Goal: Task Accomplishment & Management: Use online tool/utility

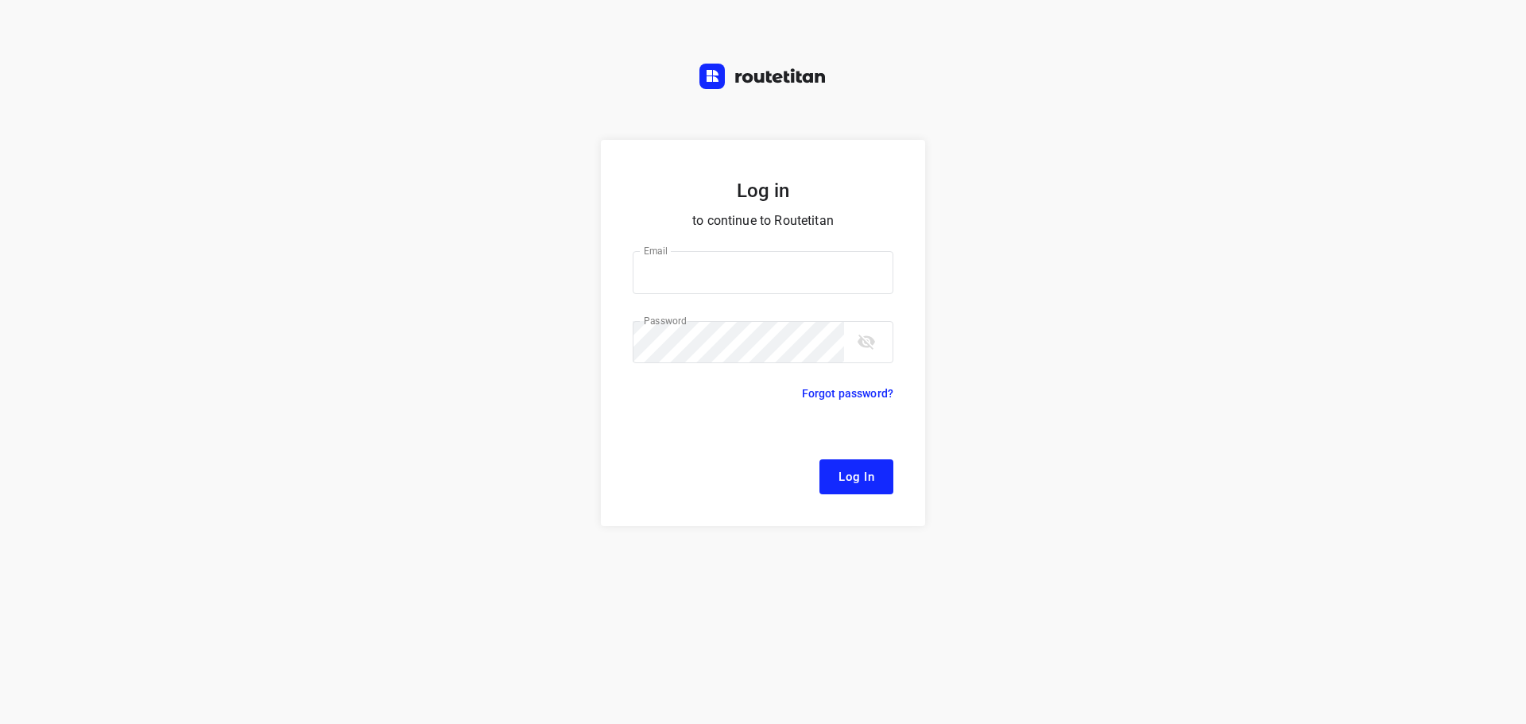
type input "[EMAIL_ADDRESS][DOMAIN_NAME]"
click at [832, 487] on button "Log In" at bounding box center [857, 476] width 74 height 35
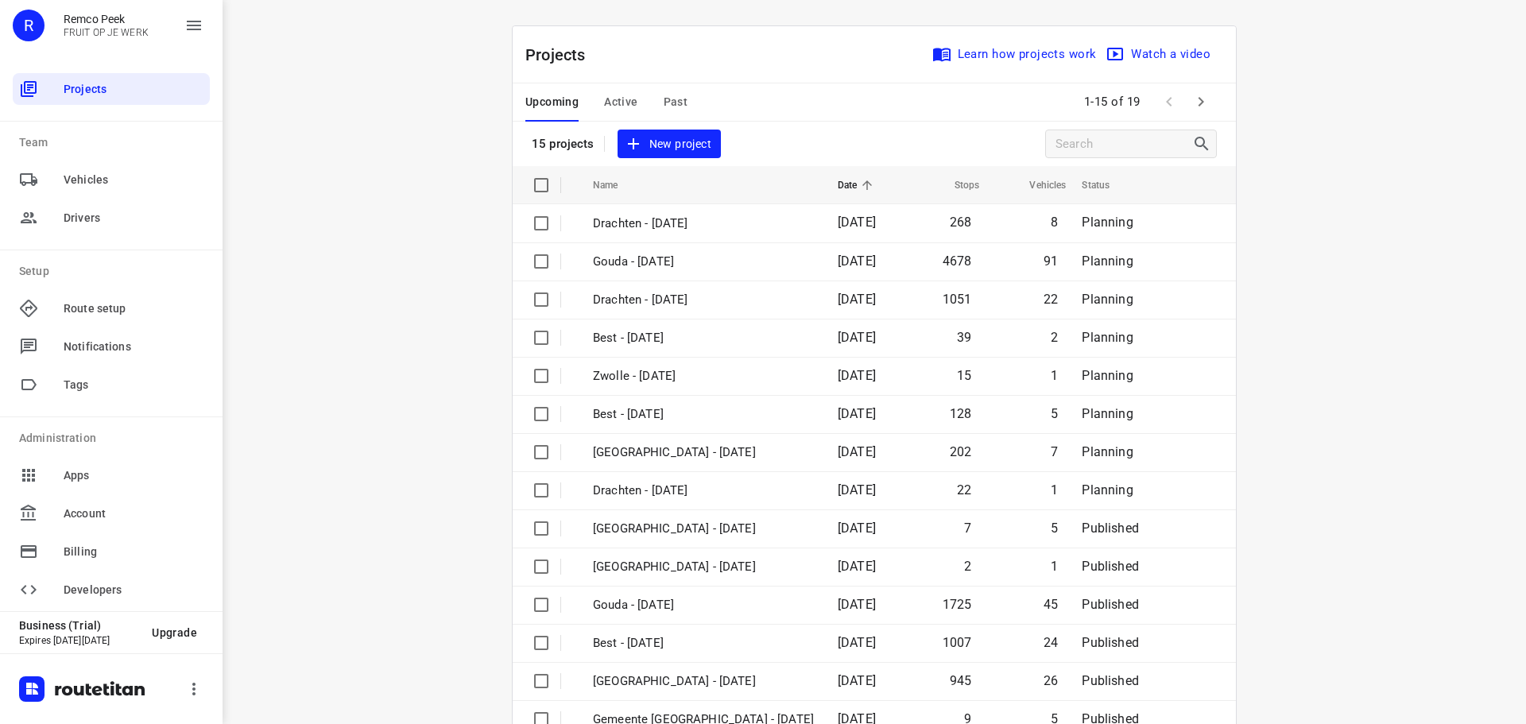
click at [618, 106] on span "Active" at bounding box center [620, 102] width 33 height 20
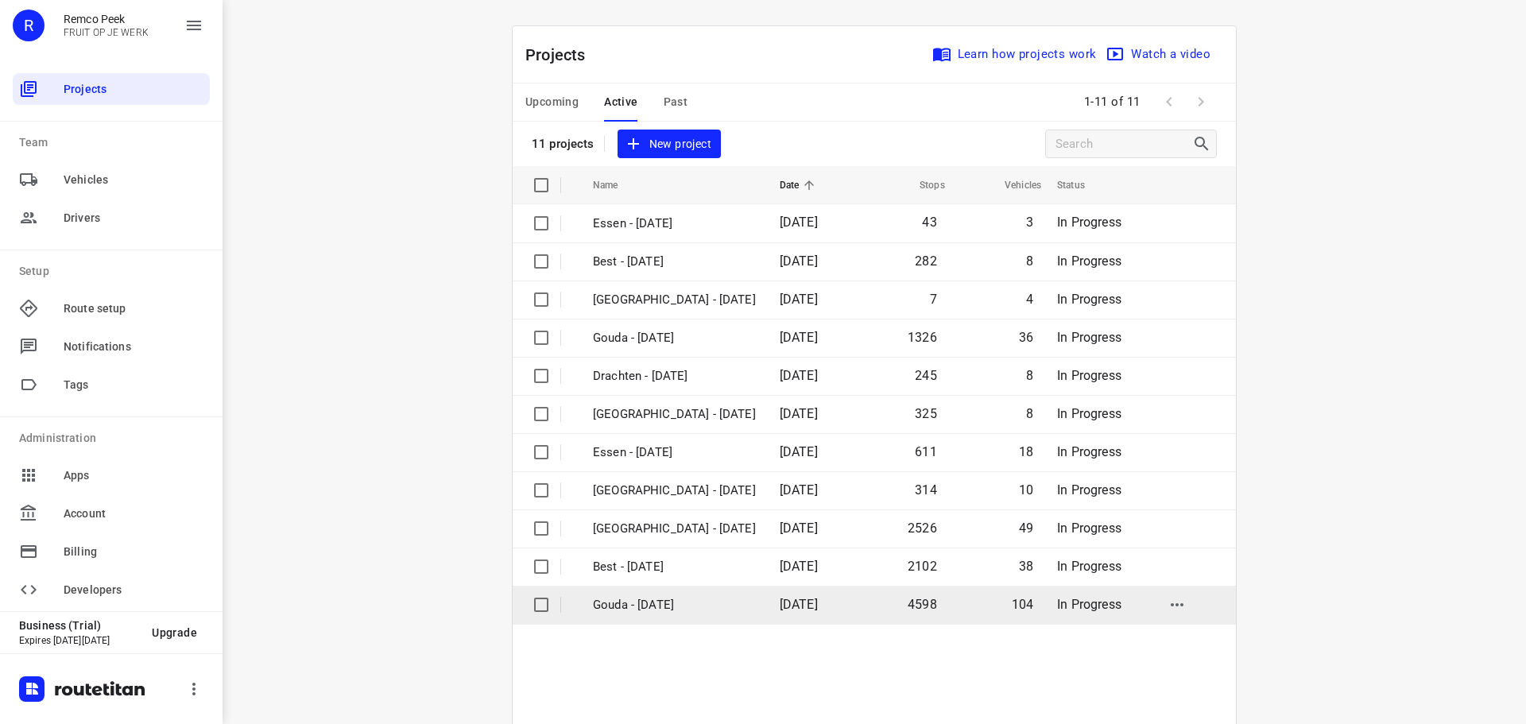
click at [630, 601] on p "Gouda - [DATE]" at bounding box center [674, 605] width 163 height 18
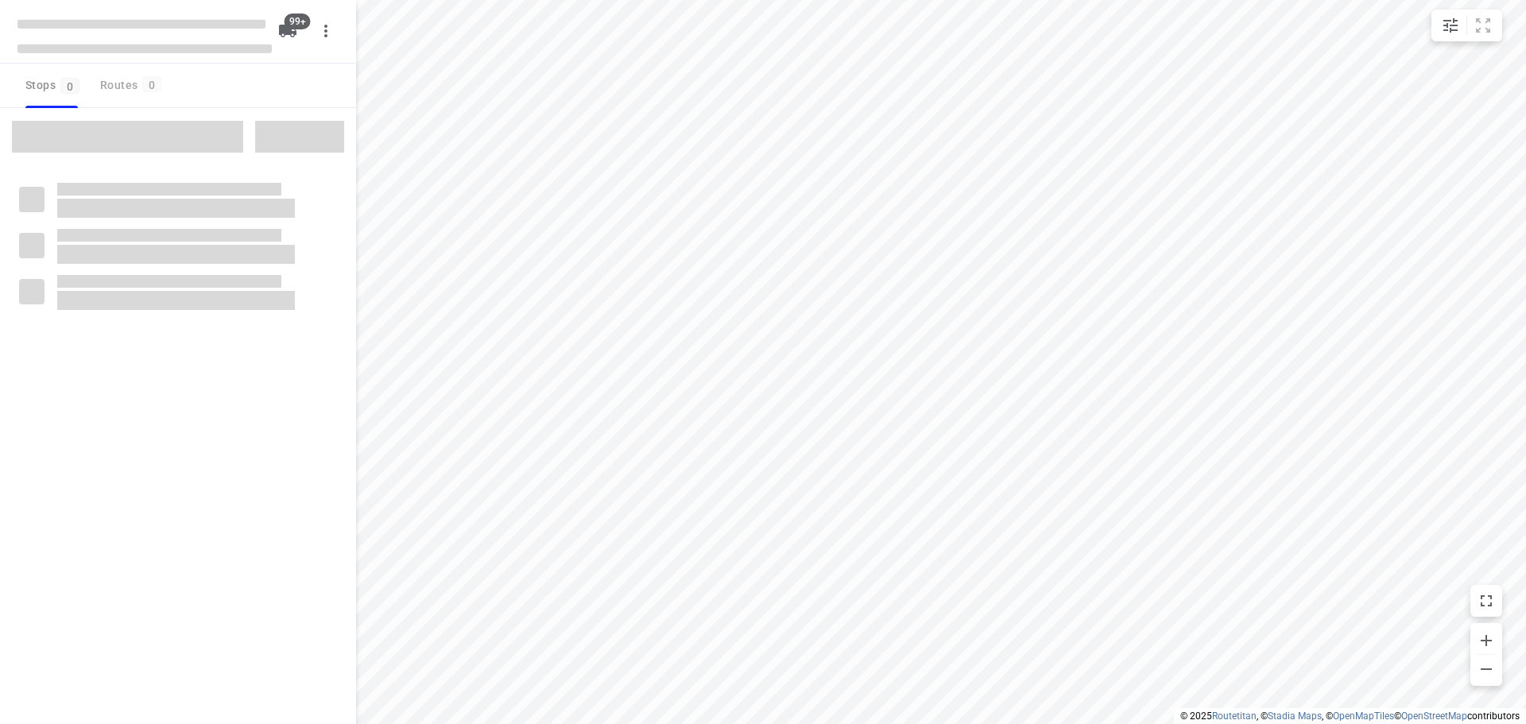
type input "distance"
checkbox input "true"
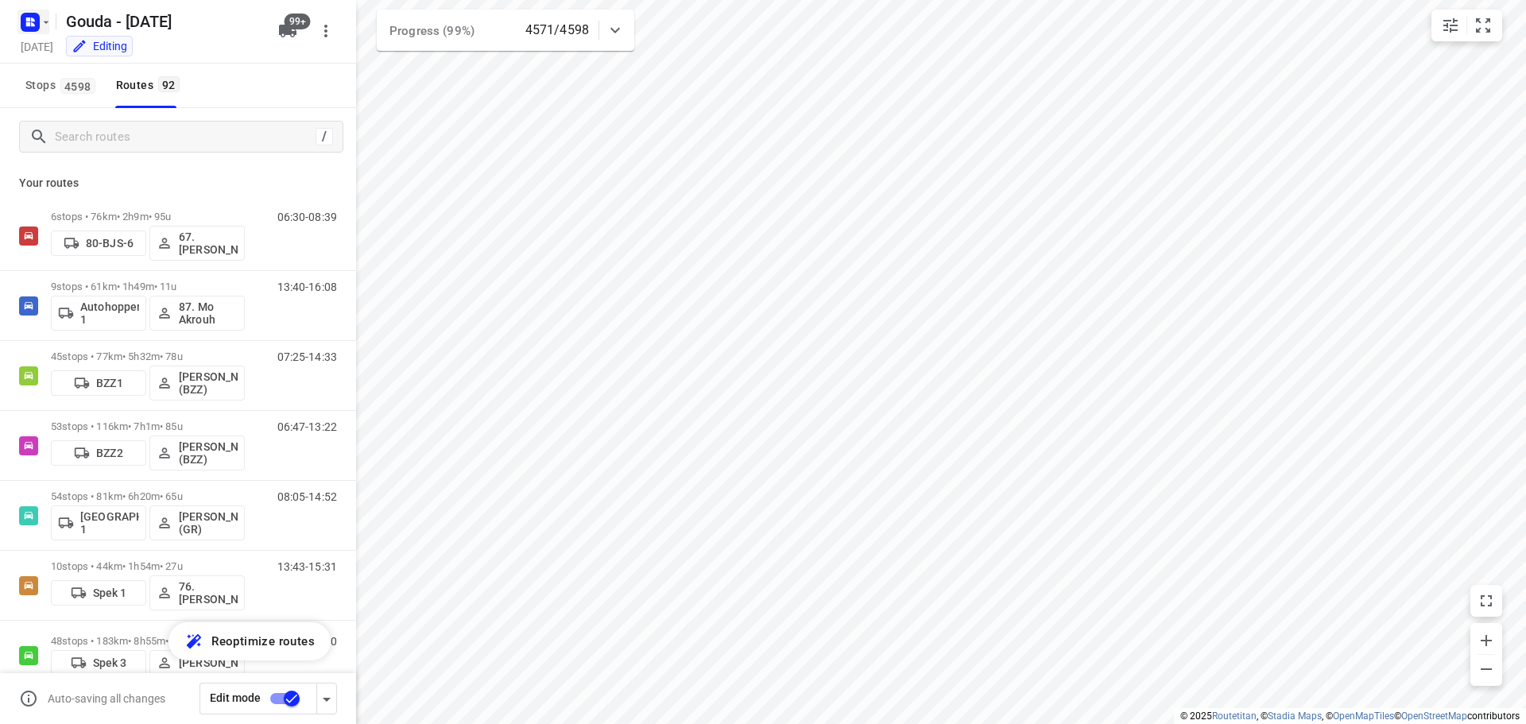
click at [44, 33] on button "button" at bounding box center [33, 22] width 32 height 25
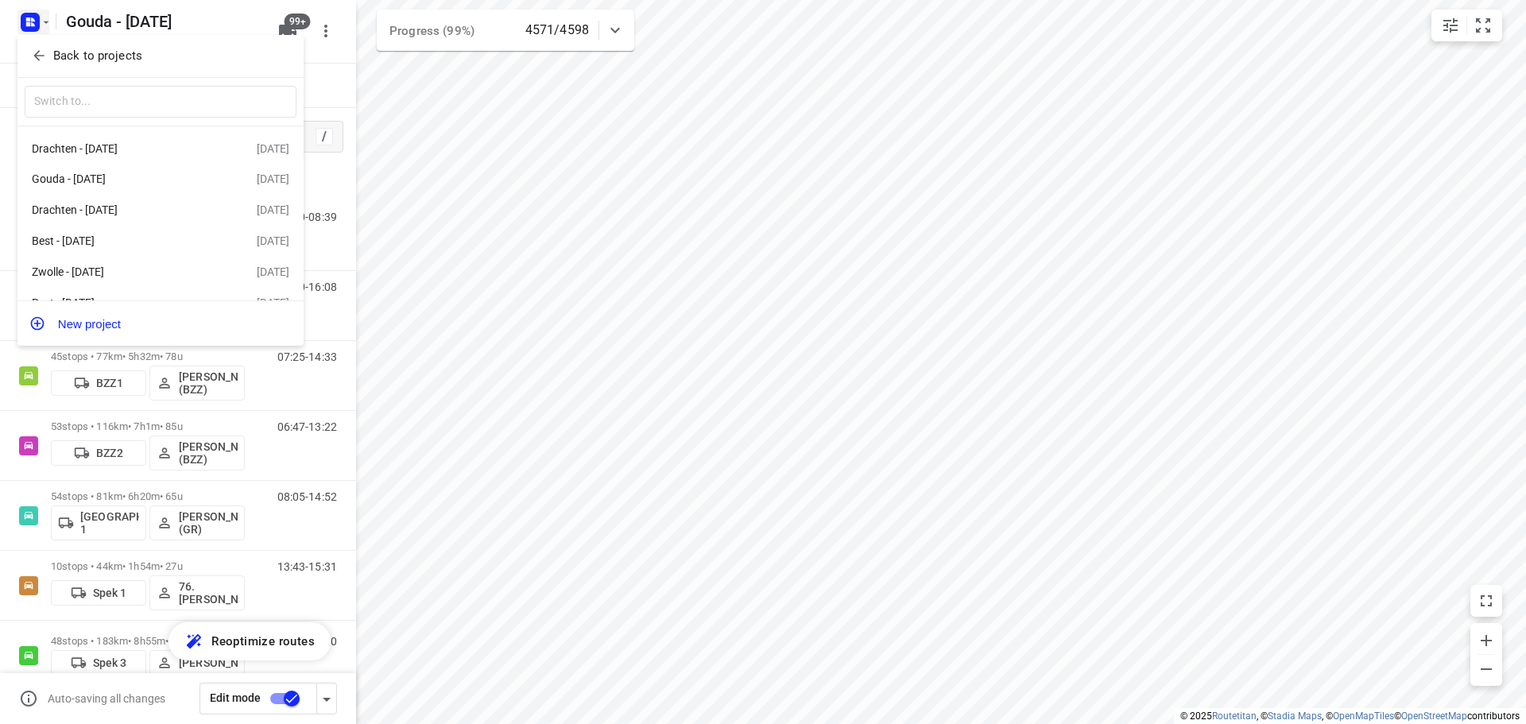
click at [53, 53] on p "Back to projects" at bounding box center [97, 56] width 89 height 18
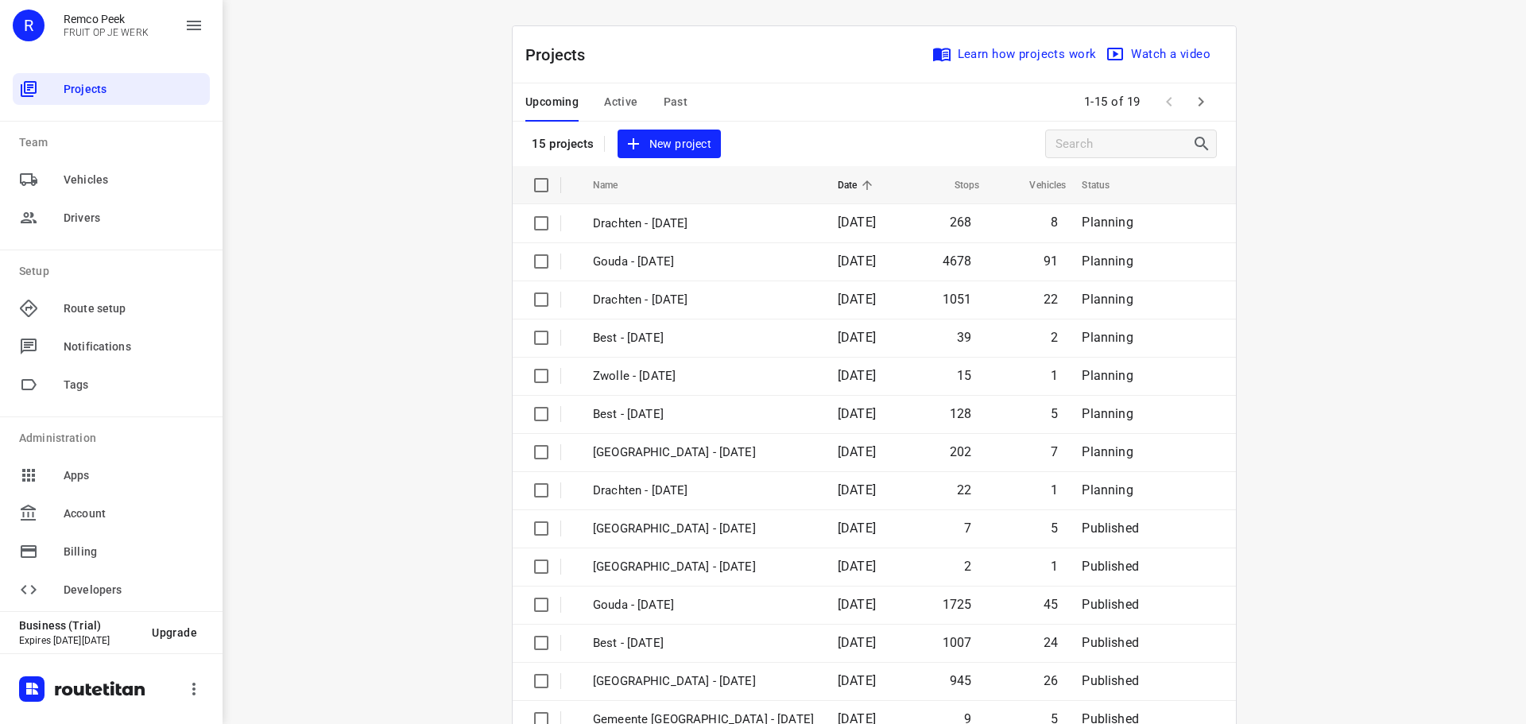
click at [618, 107] on span "Active" at bounding box center [620, 102] width 33 height 20
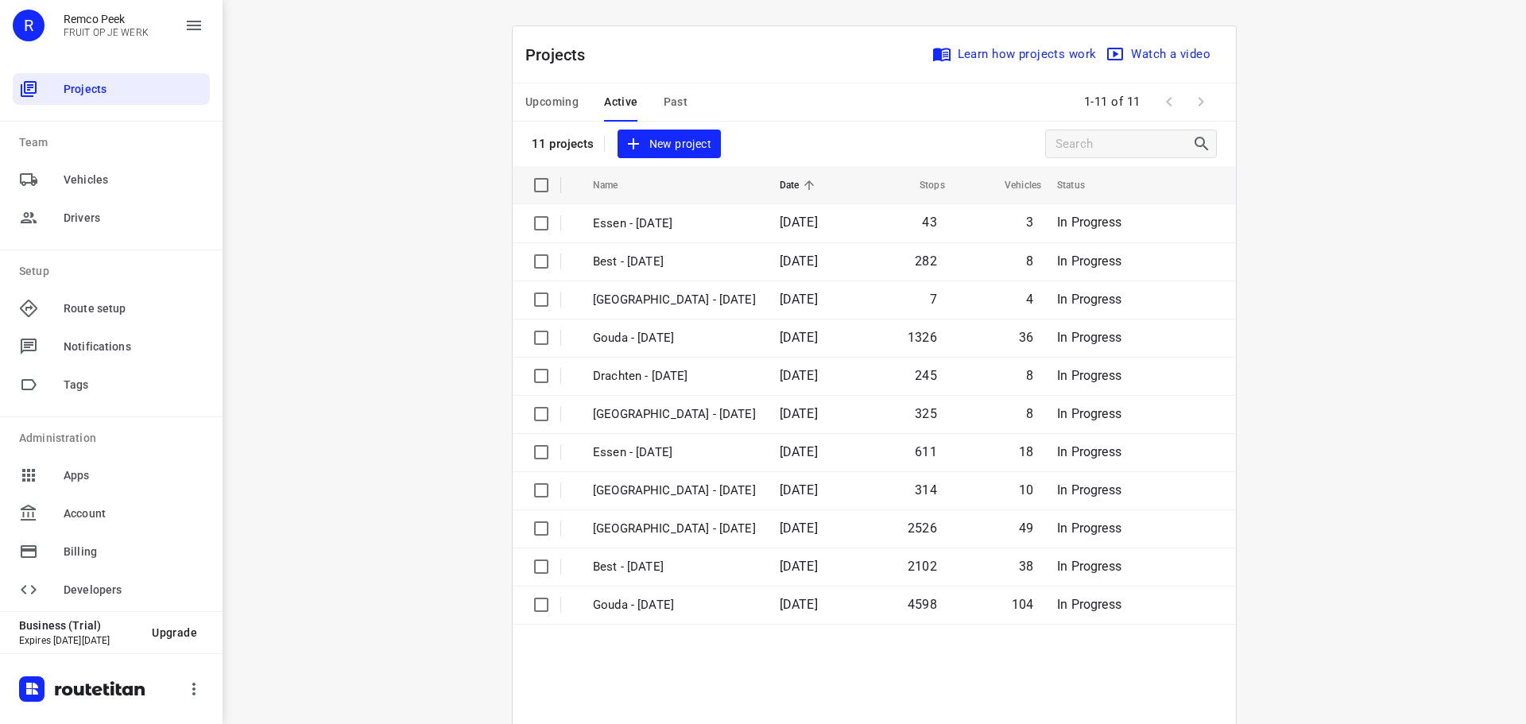
click at [541, 94] on span "Upcoming" at bounding box center [551, 102] width 53 height 20
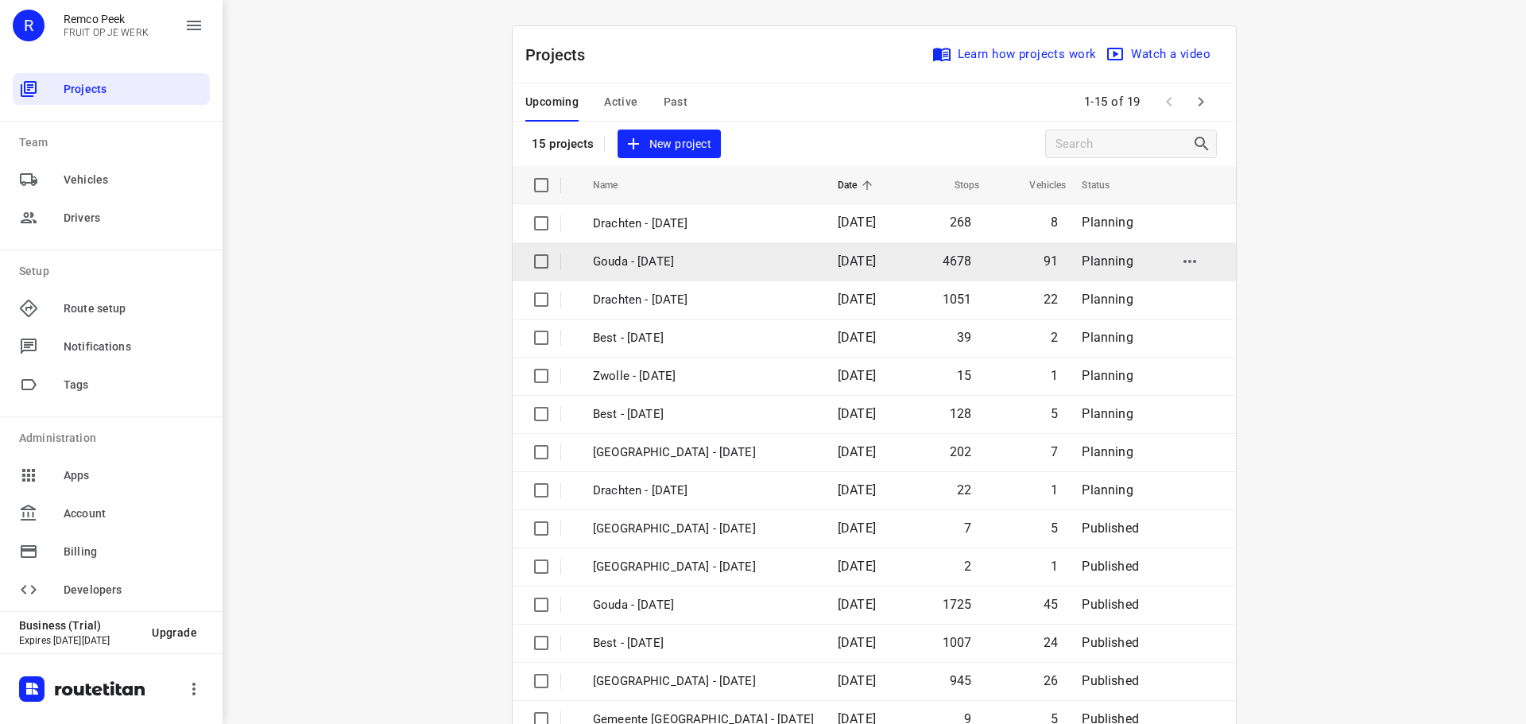
click at [634, 258] on p "Gouda - [DATE]" at bounding box center [703, 262] width 221 height 18
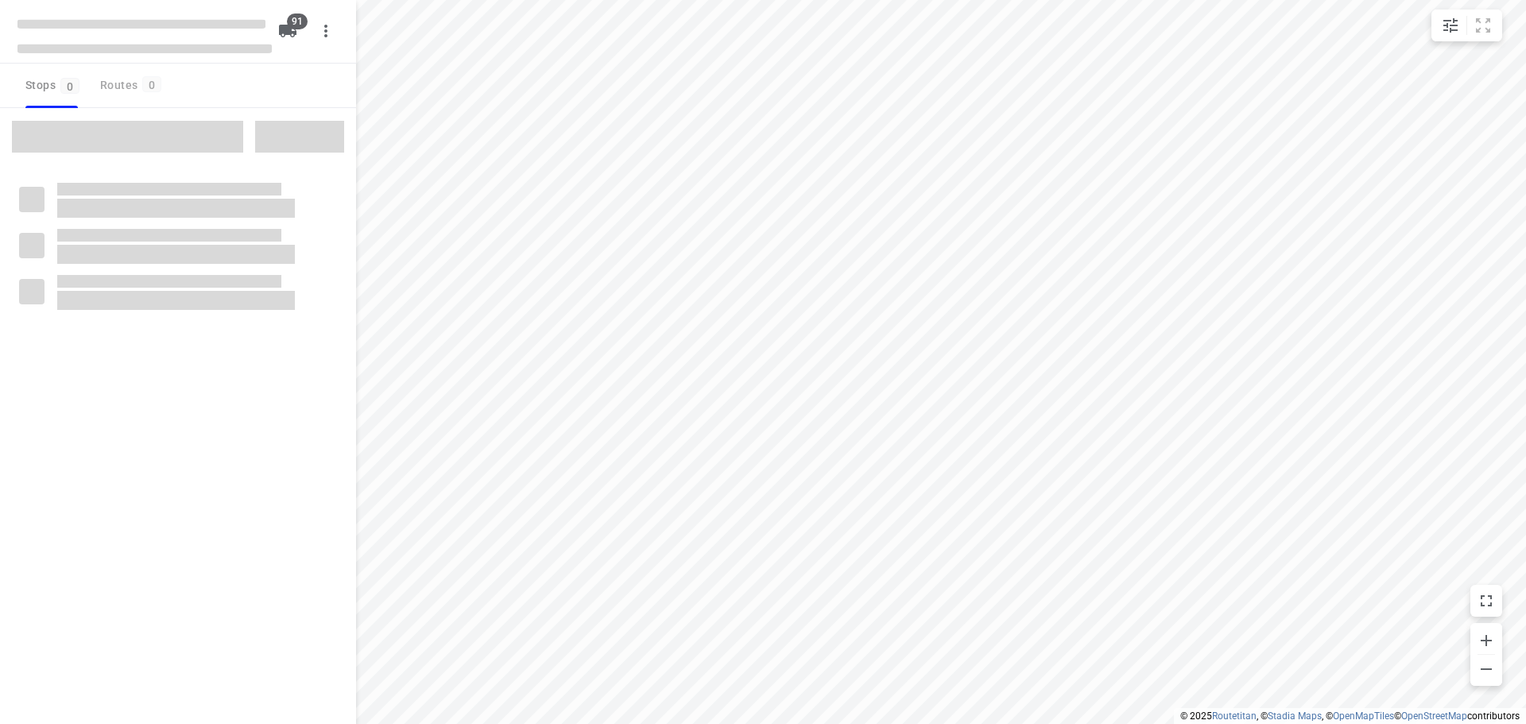
type input "distance"
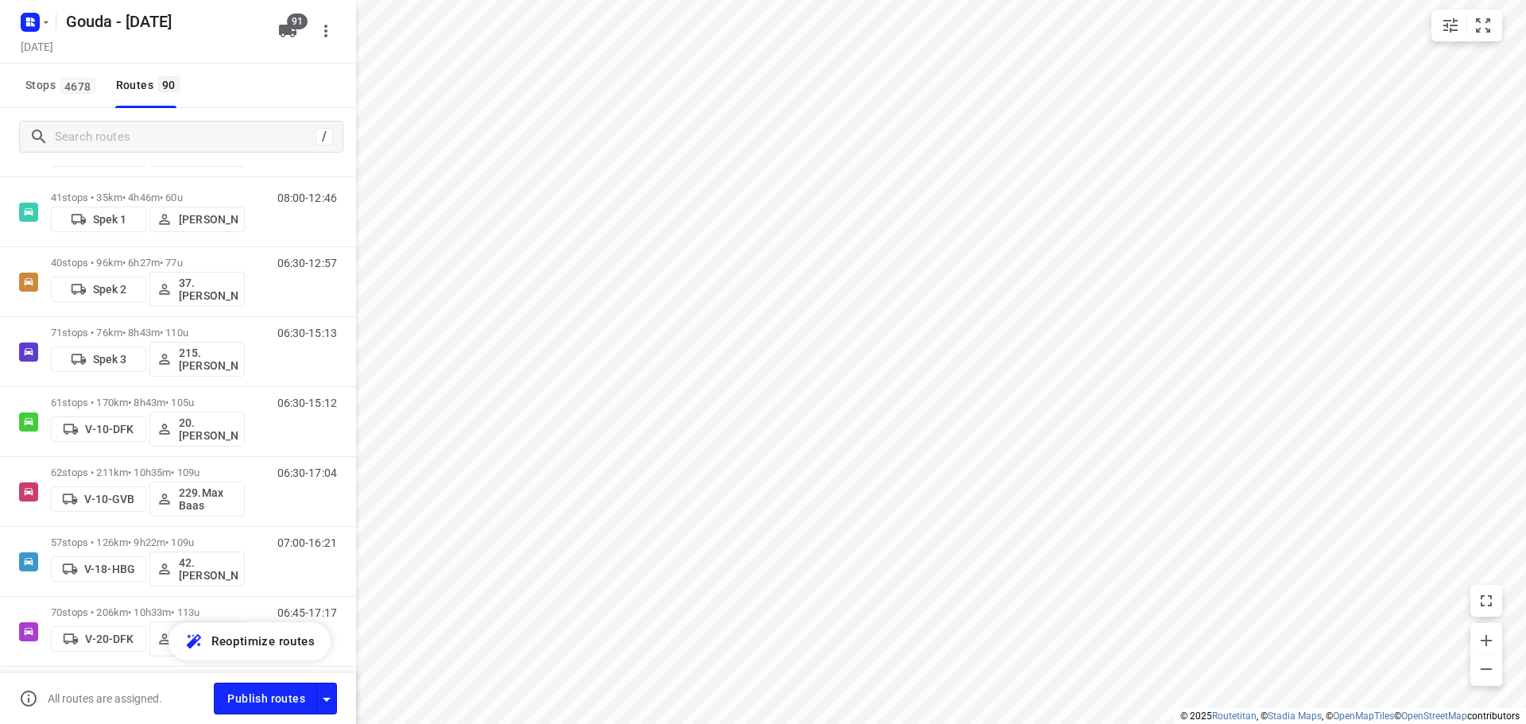
scroll to position [397, 0]
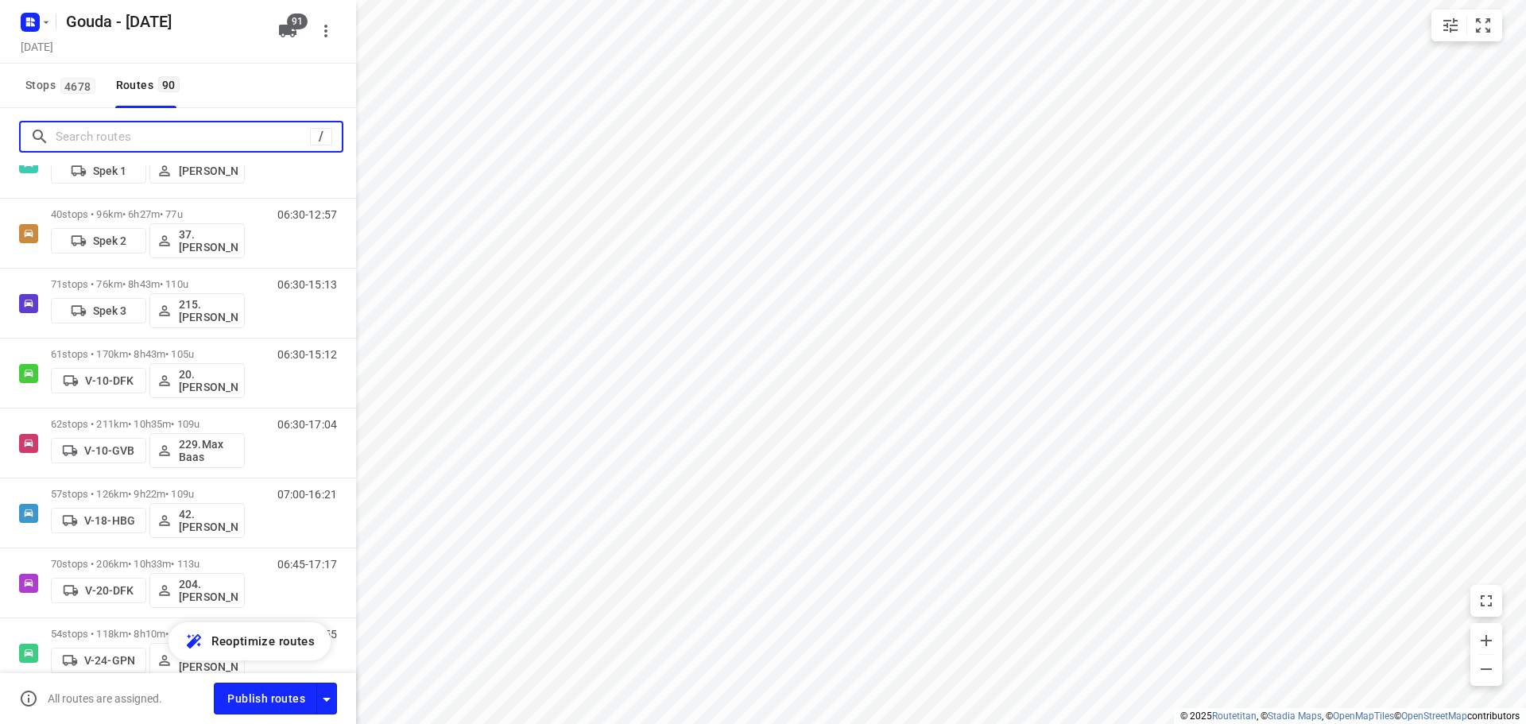
click at [162, 133] on input "Search routes" at bounding box center [183, 137] width 254 height 25
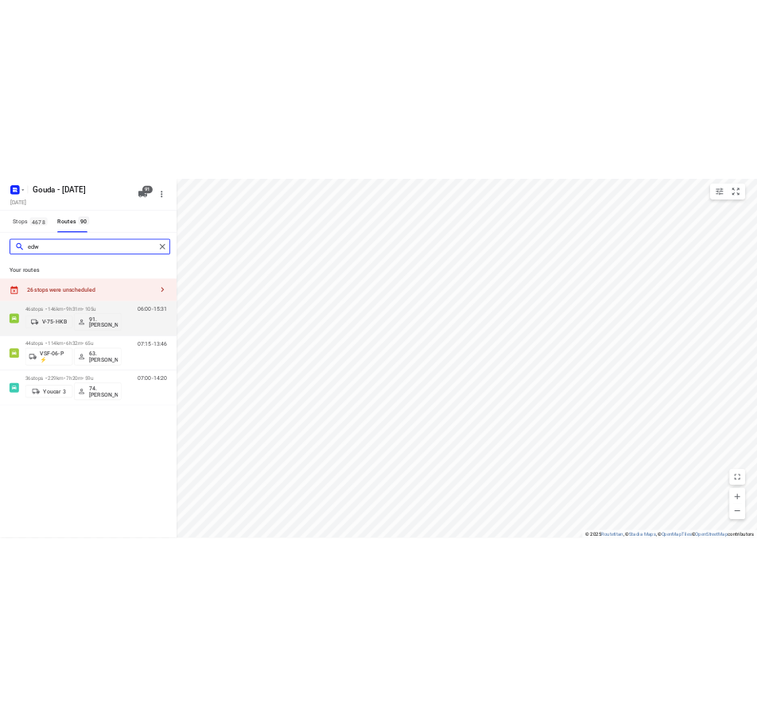
scroll to position [0, 0]
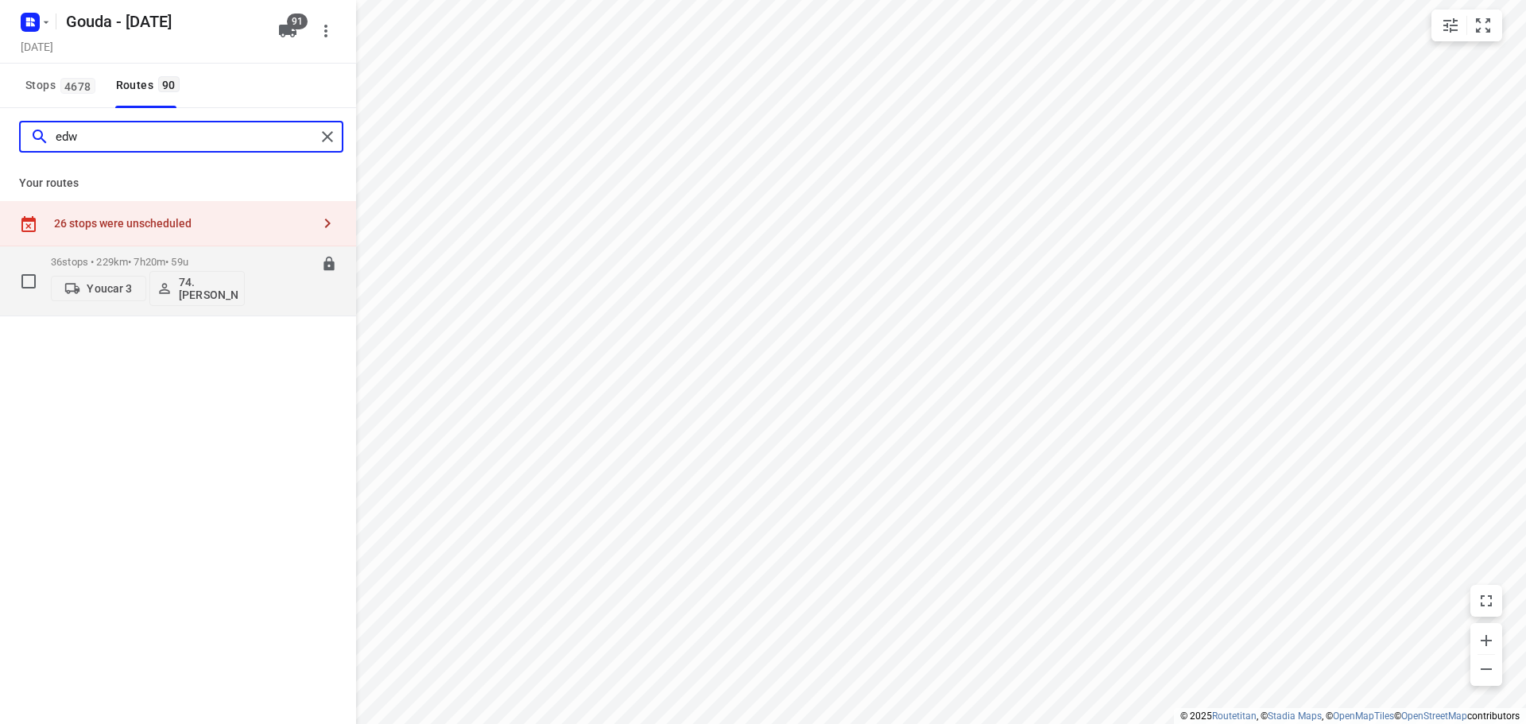
type input "edw"
click at [251, 252] on div "36 stops • 229km • 7h20m • 59u Youcar 3 74.[PERSON_NAME] 07:00-14:20" at bounding box center [203, 281] width 305 height 66
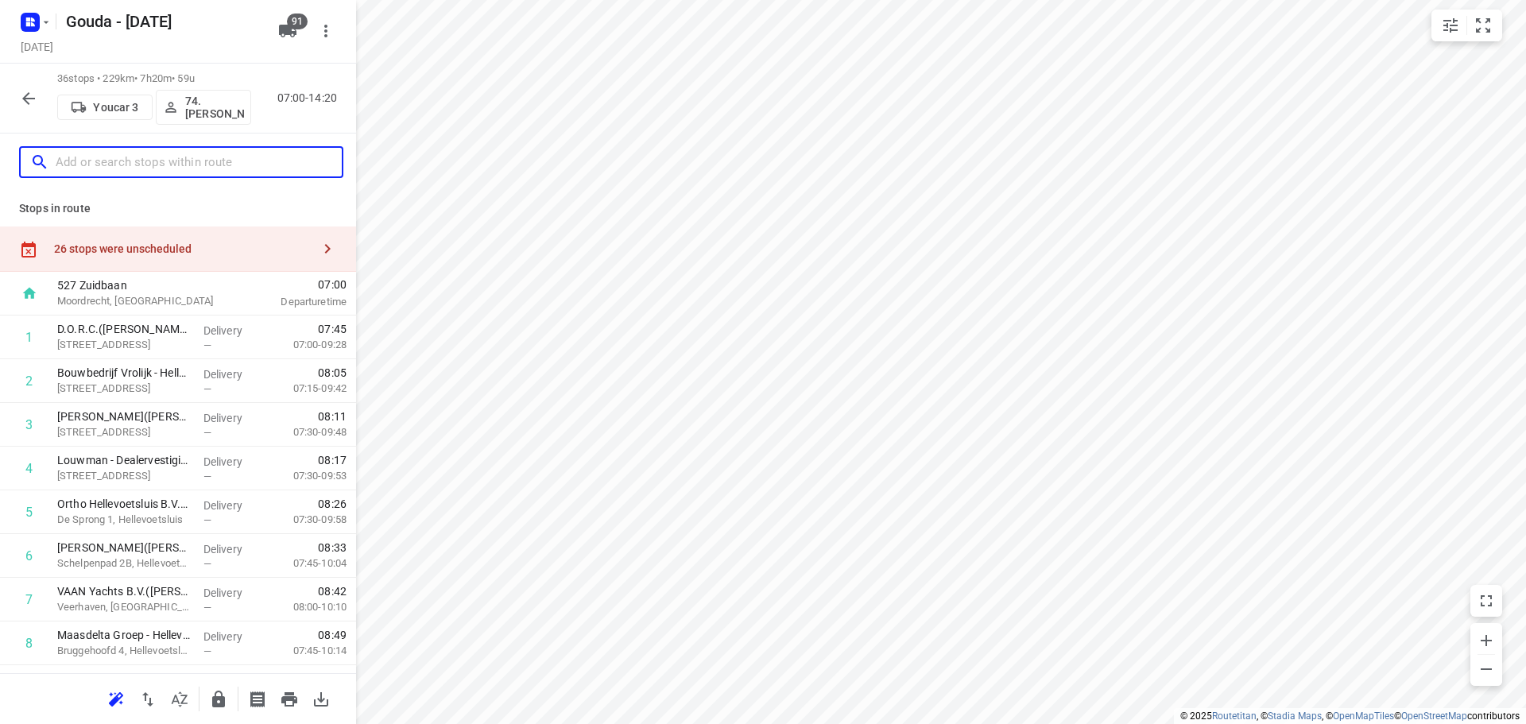
click at [73, 163] on input "text" at bounding box center [199, 162] width 286 height 25
click at [21, 99] on icon "button" at bounding box center [28, 98] width 19 height 19
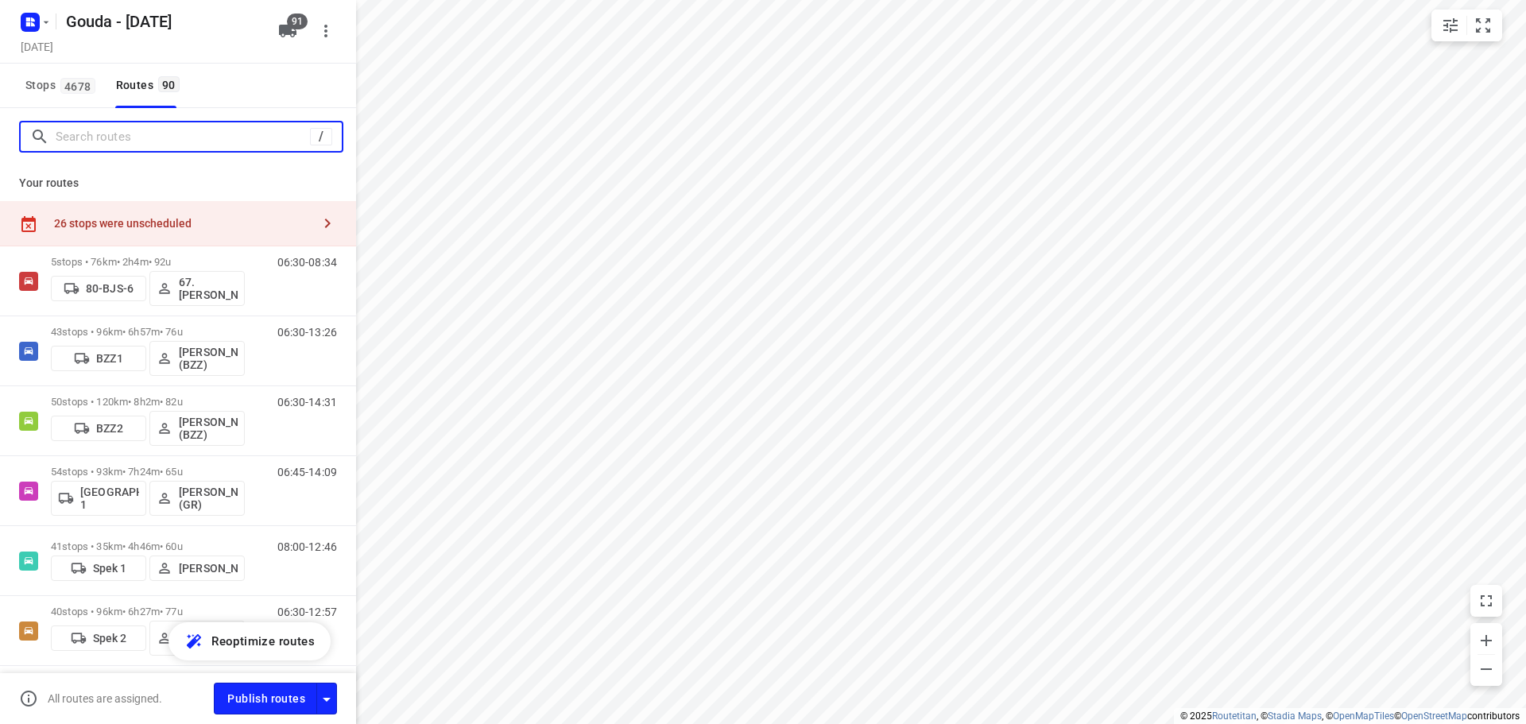
click at [117, 135] on input "Search routes" at bounding box center [183, 137] width 254 height 25
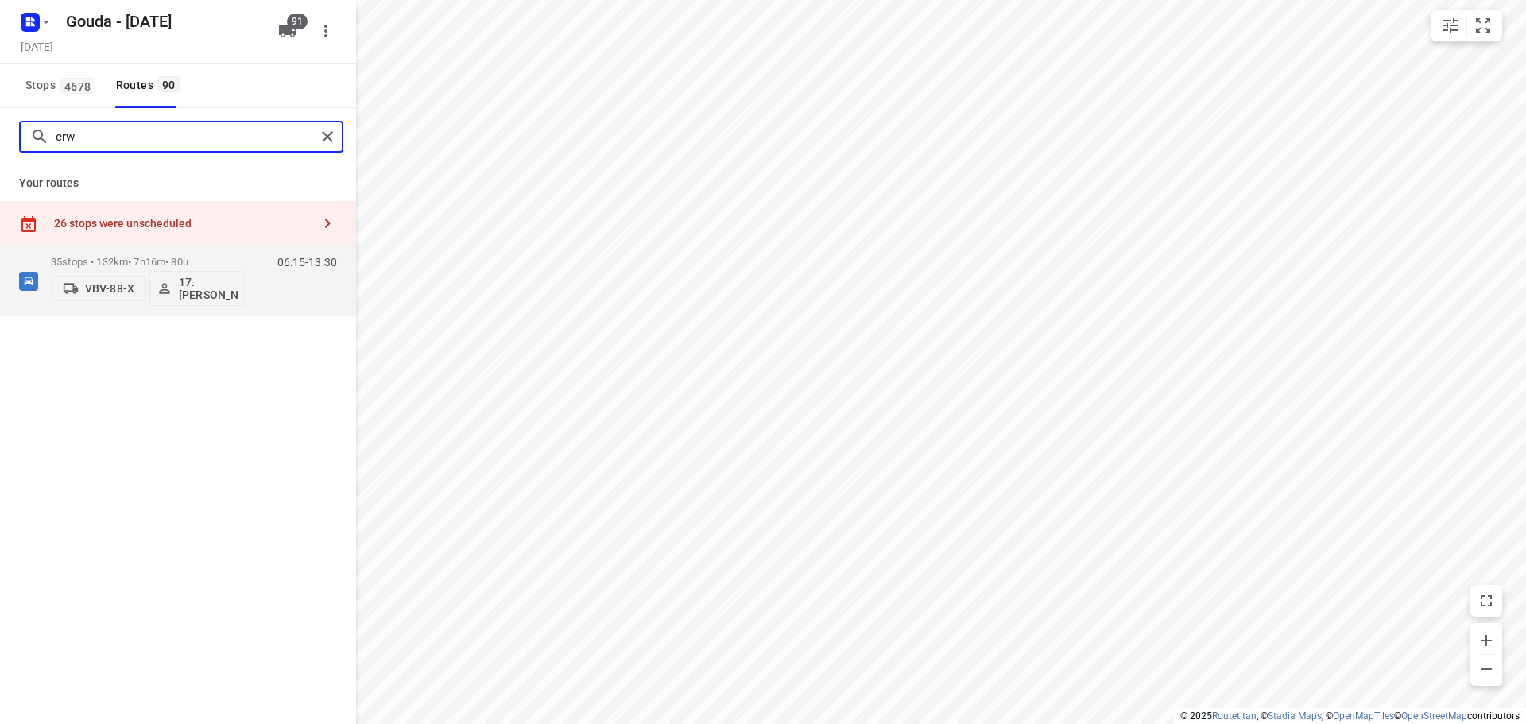
click at [200, 139] on input "erw" at bounding box center [186, 137] width 260 height 25
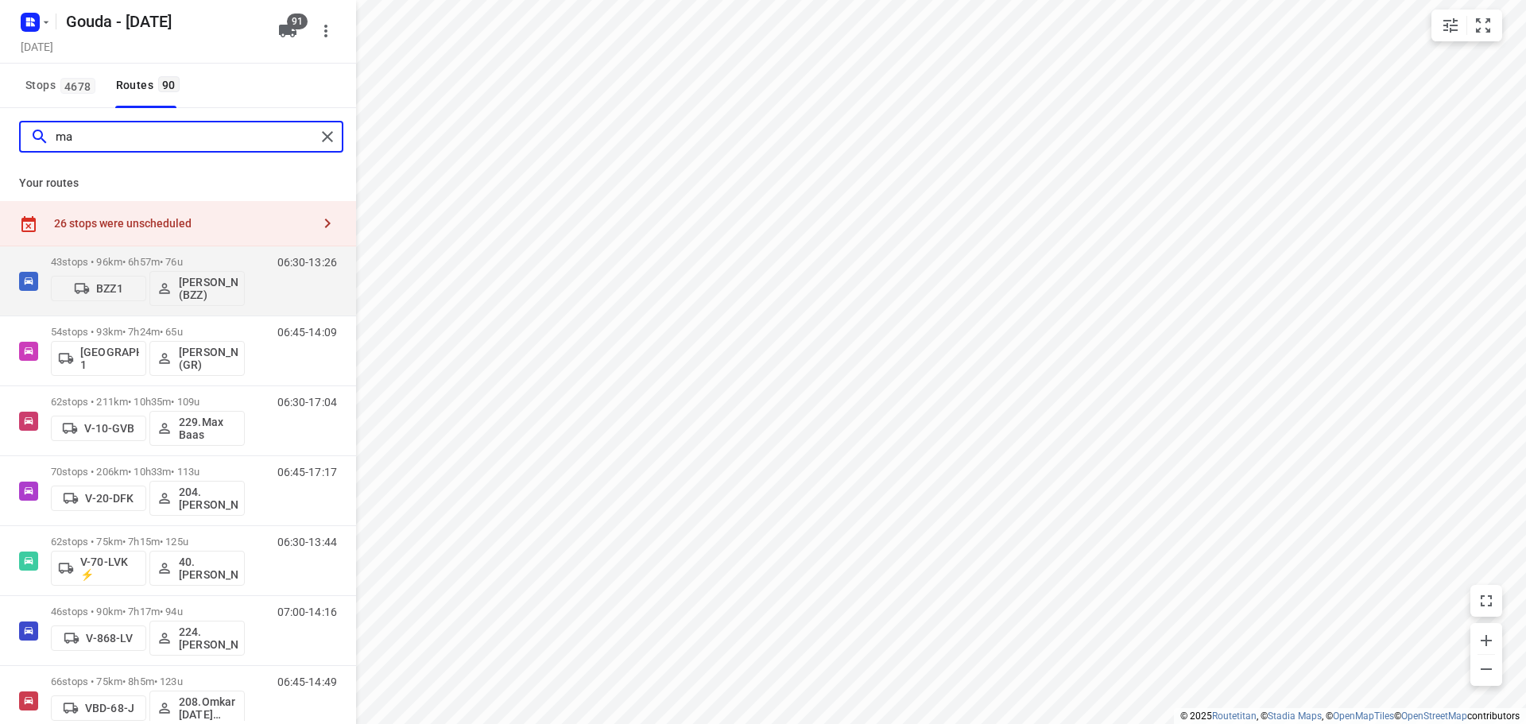
type input "m"
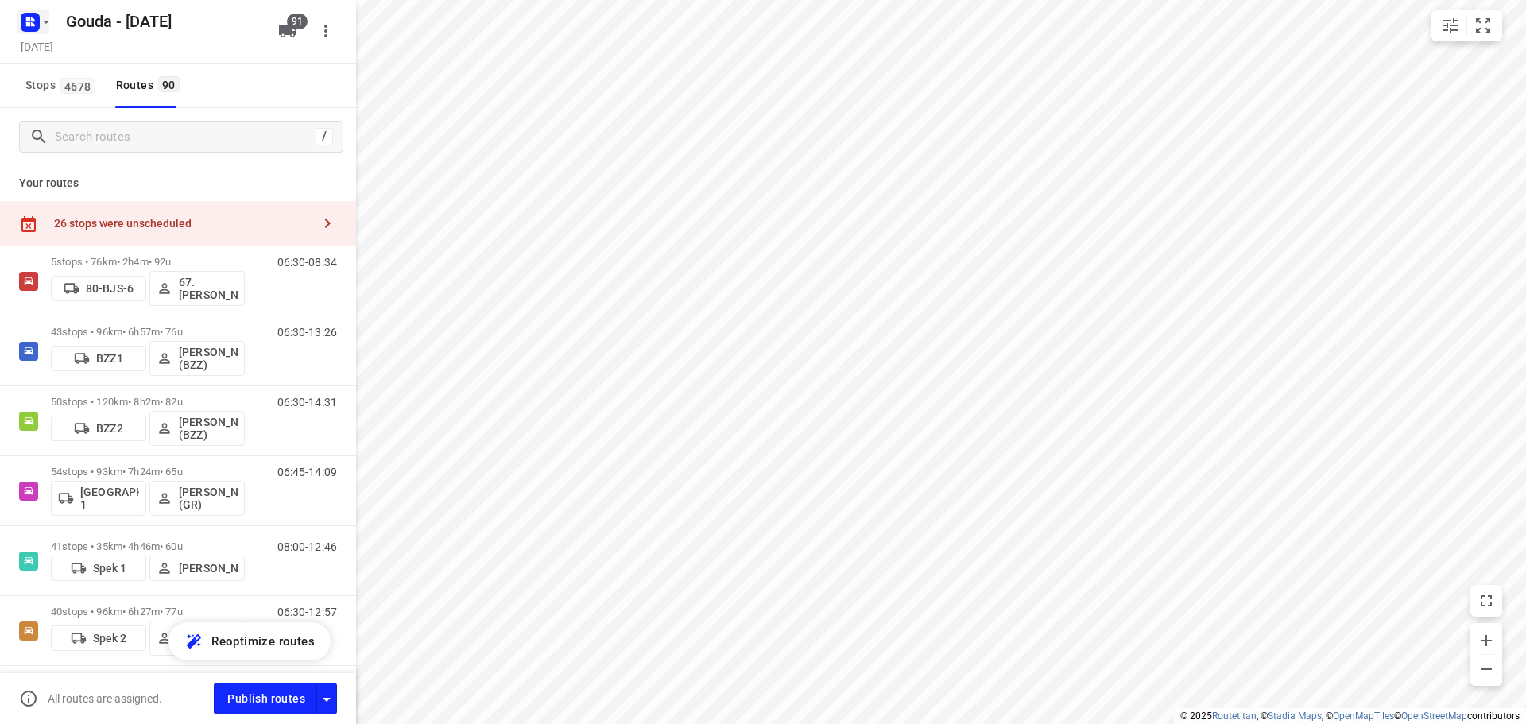
click at [45, 20] on icon "button" at bounding box center [46, 22] width 13 height 13
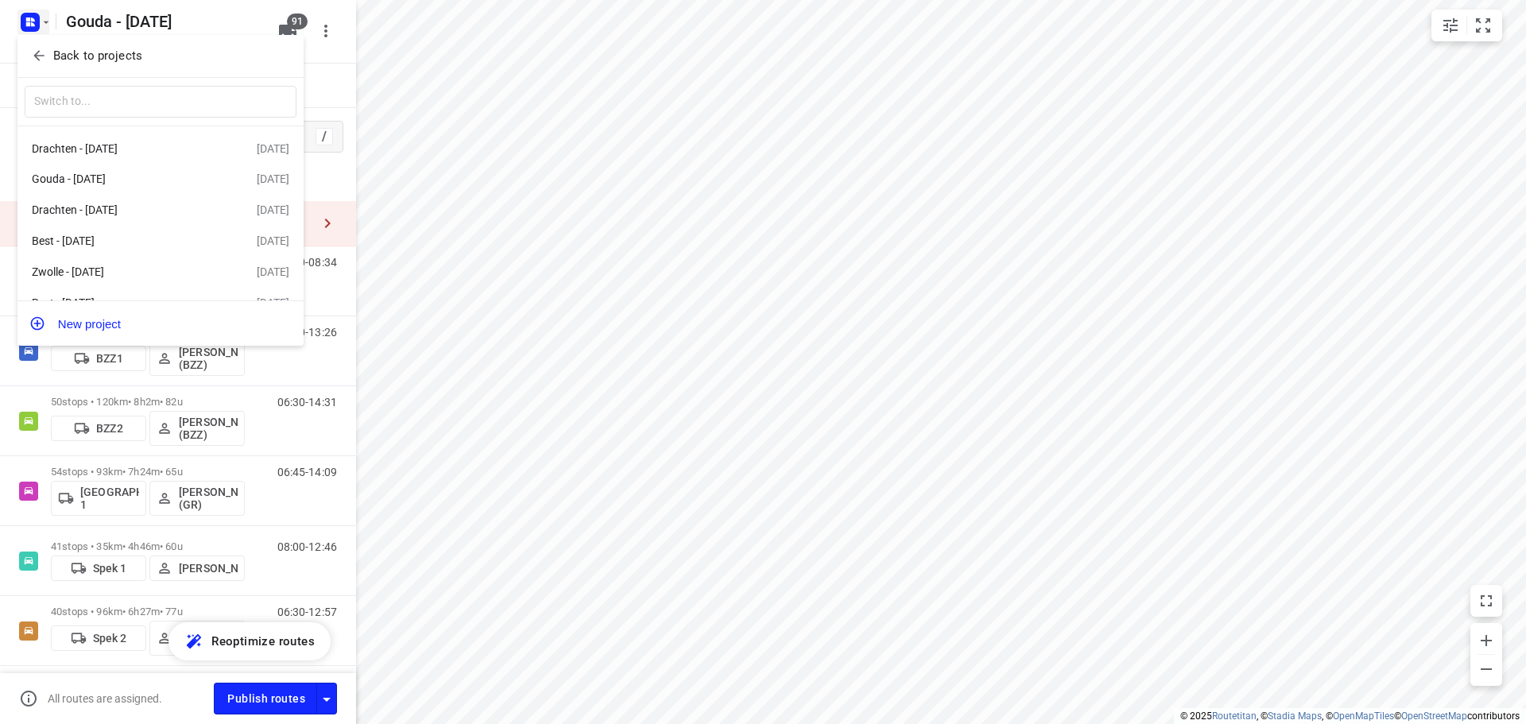
click at [58, 52] on p "Back to projects" at bounding box center [97, 56] width 89 height 18
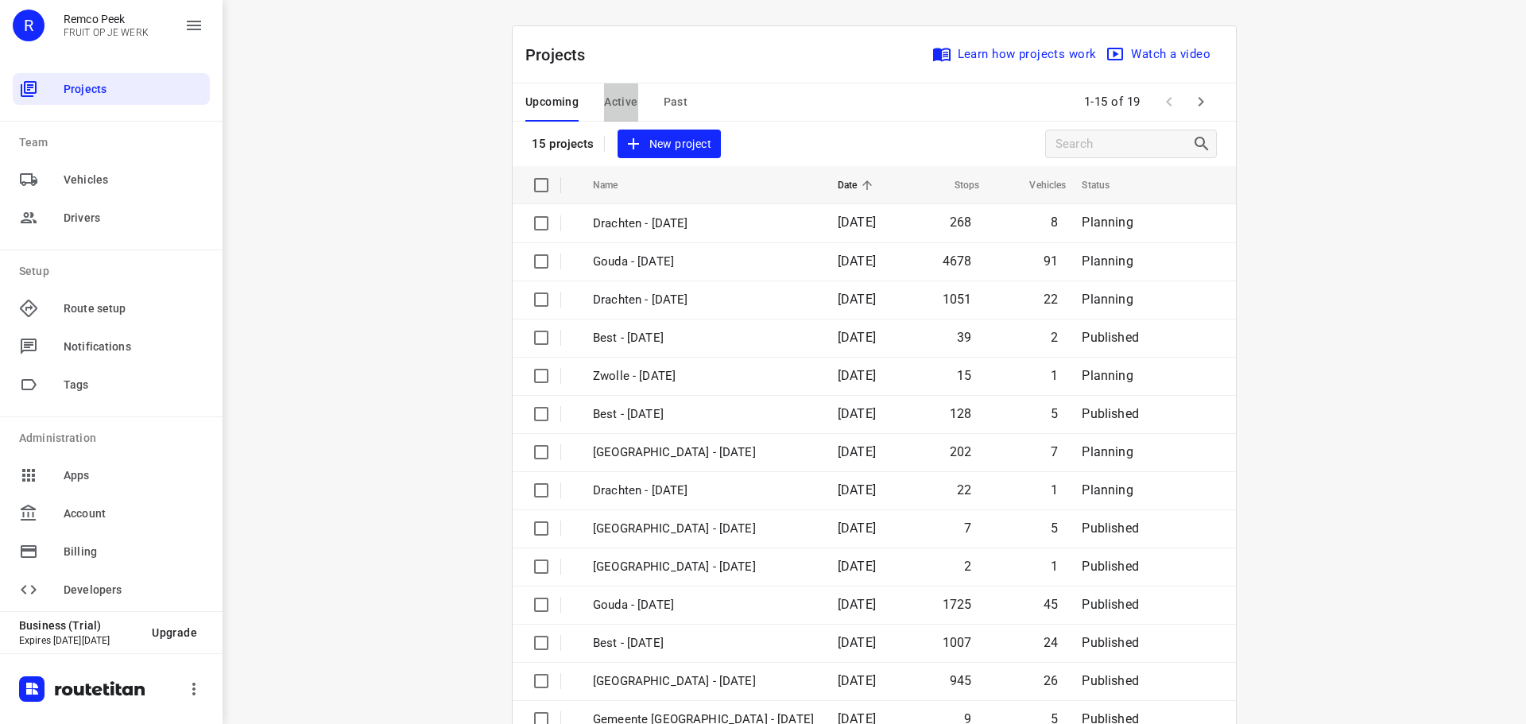
click at [616, 99] on span "Active" at bounding box center [620, 102] width 33 height 20
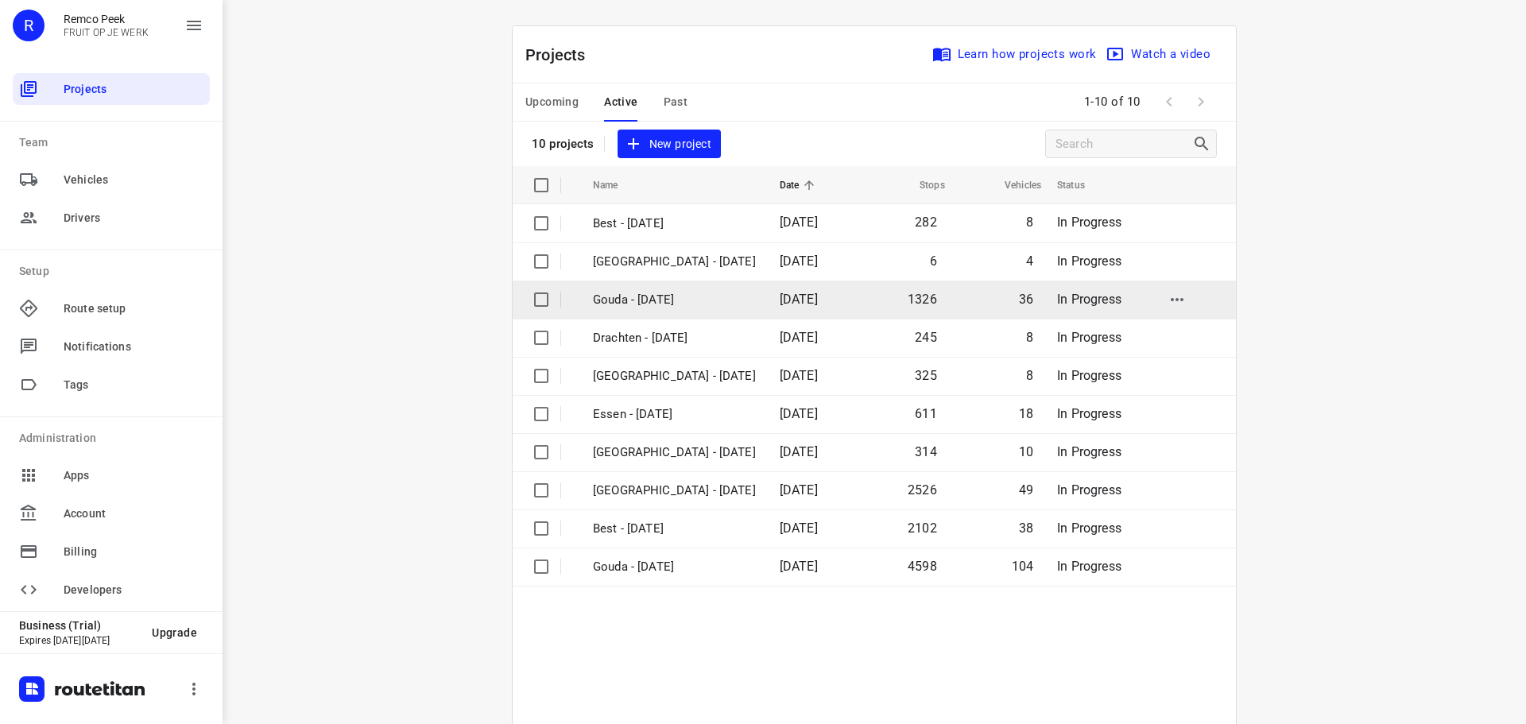
click at [661, 302] on p "Gouda - [DATE]" at bounding box center [674, 300] width 163 height 18
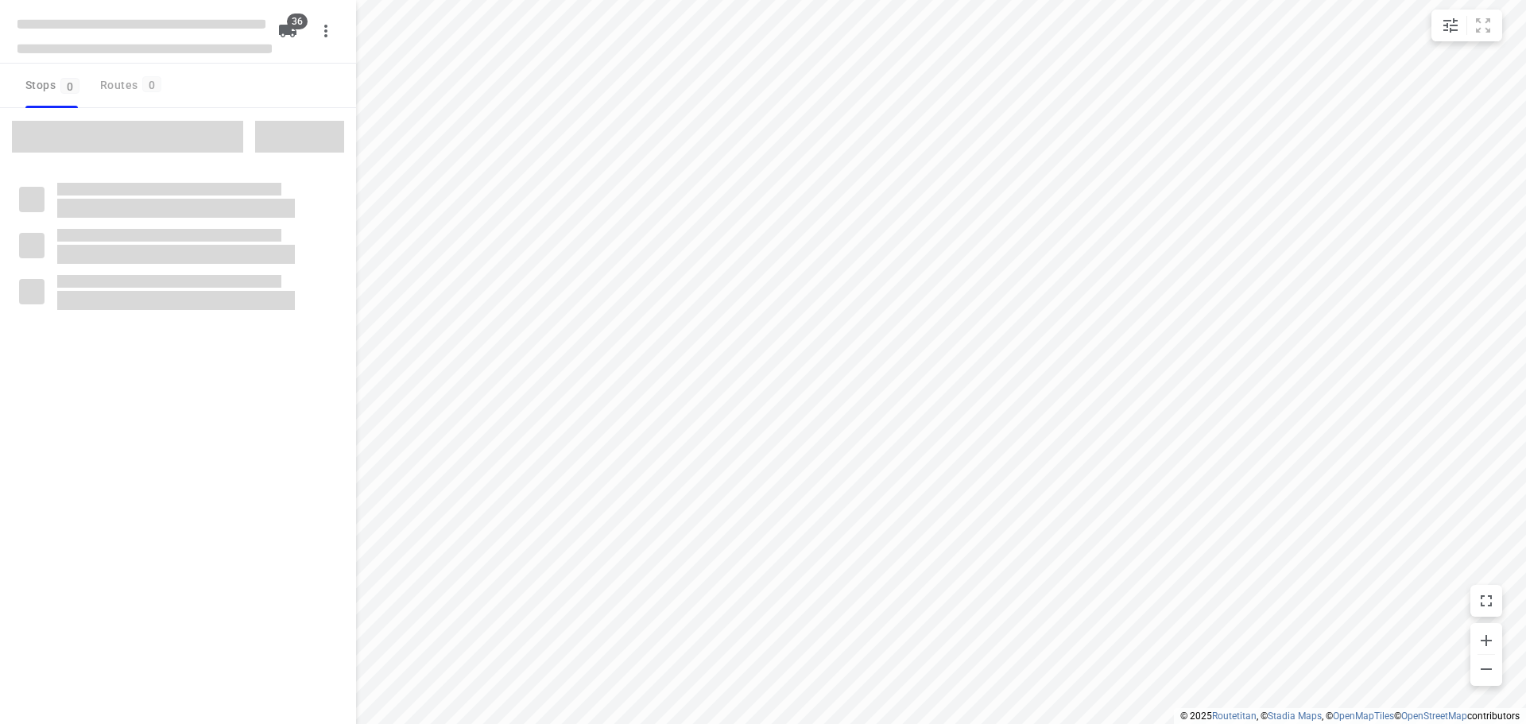
type input "distance"
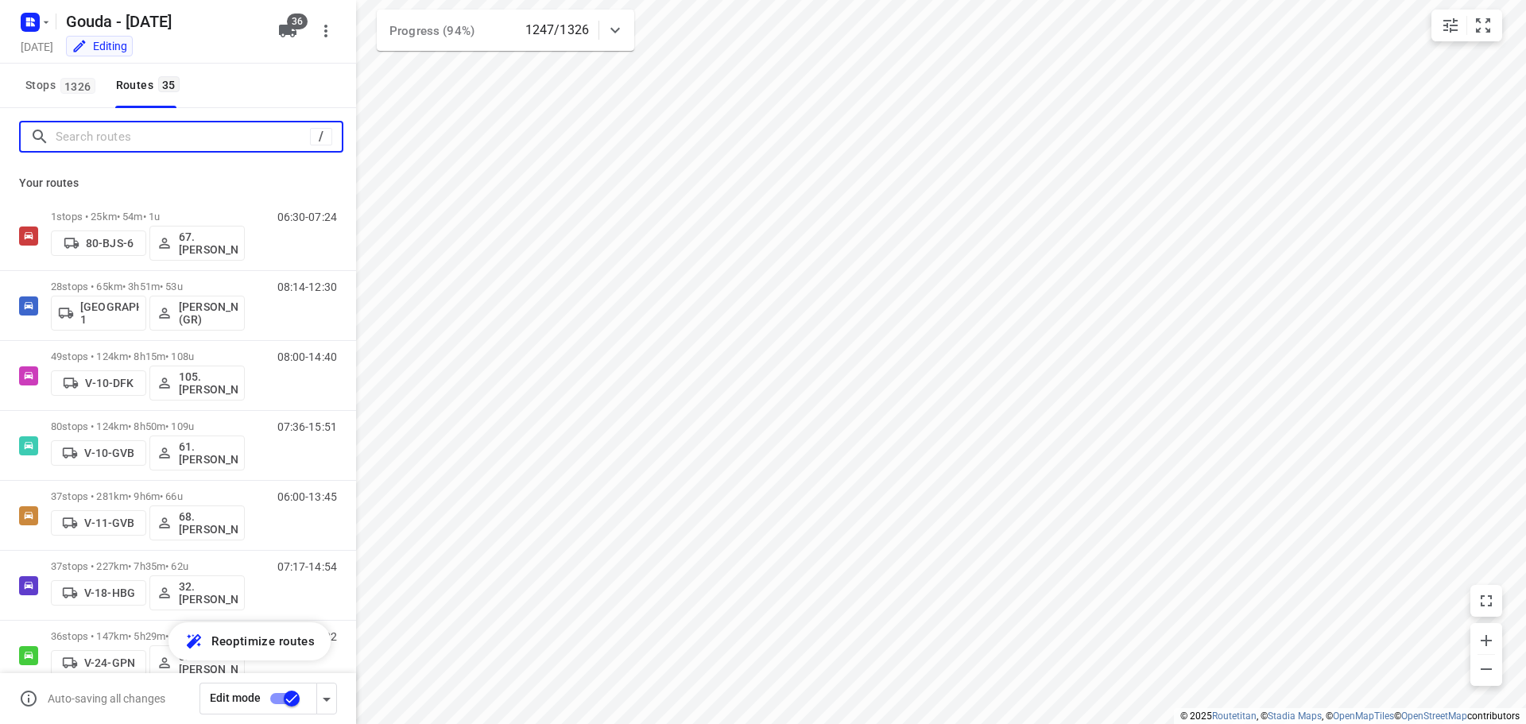
click at [186, 134] on input "Search routes" at bounding box center [183, 137] width 254 height 25
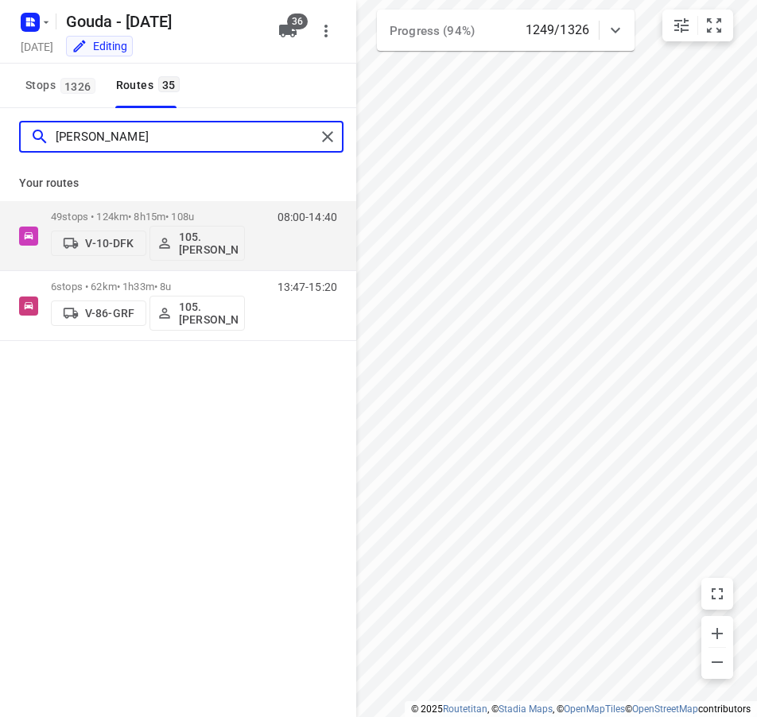
click at [145, 126] on input "[PERSON_NAME]" at bounding box center [186, 137] width 260 height 25
click at [110, 134] on input "meri" at bounding box center [186, 137] width 260 height 25
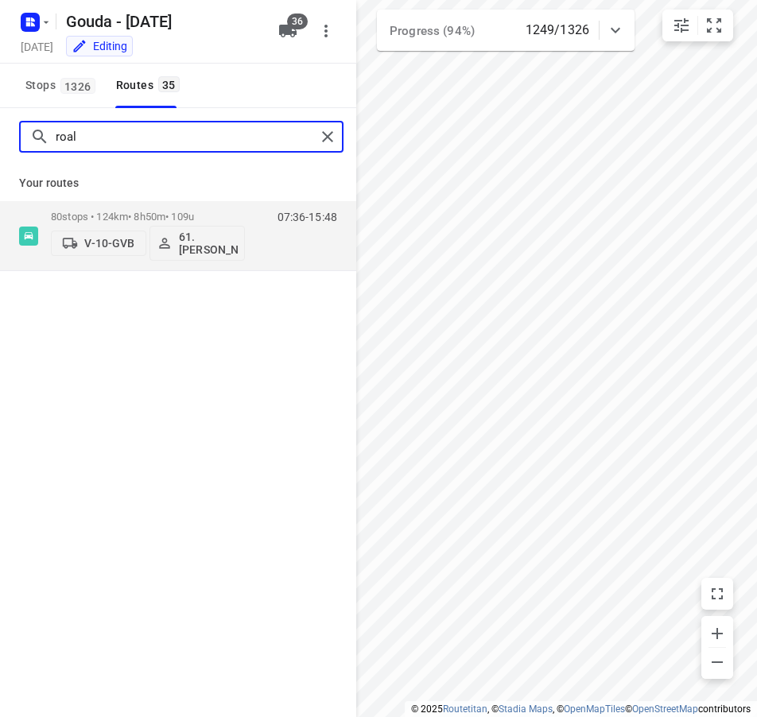
click at [97, 131] on input "roal" at bounding box center [186, 137] width 260 height 25
click at [110, 142] on input "marco" at bounding box center [186, 137] width 260 height 25
click at [155, 134] on input "jay" at bounding box center [186, 137] width 260 height 25
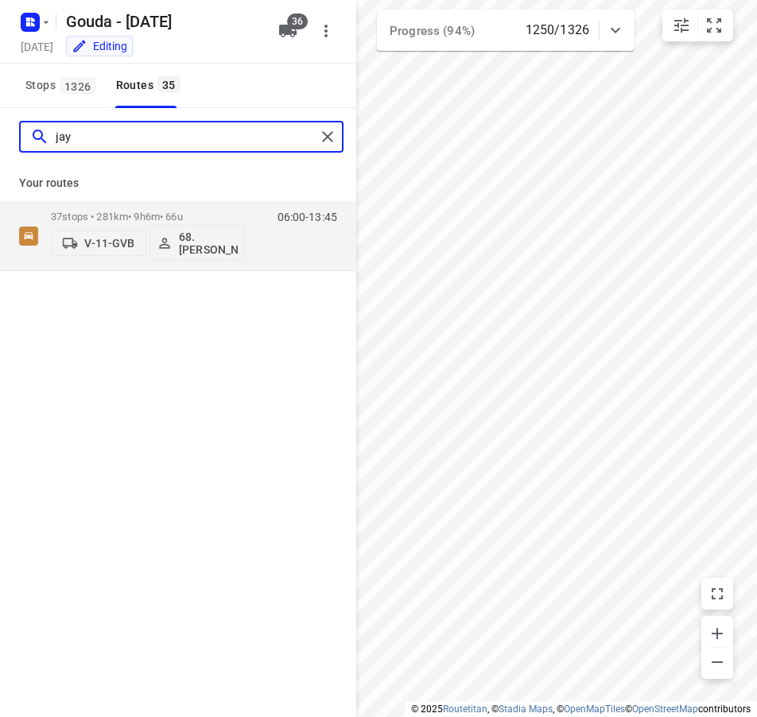
click at [155, 134] on input "jay" at bounding box center [186, 137] width 260 height 25
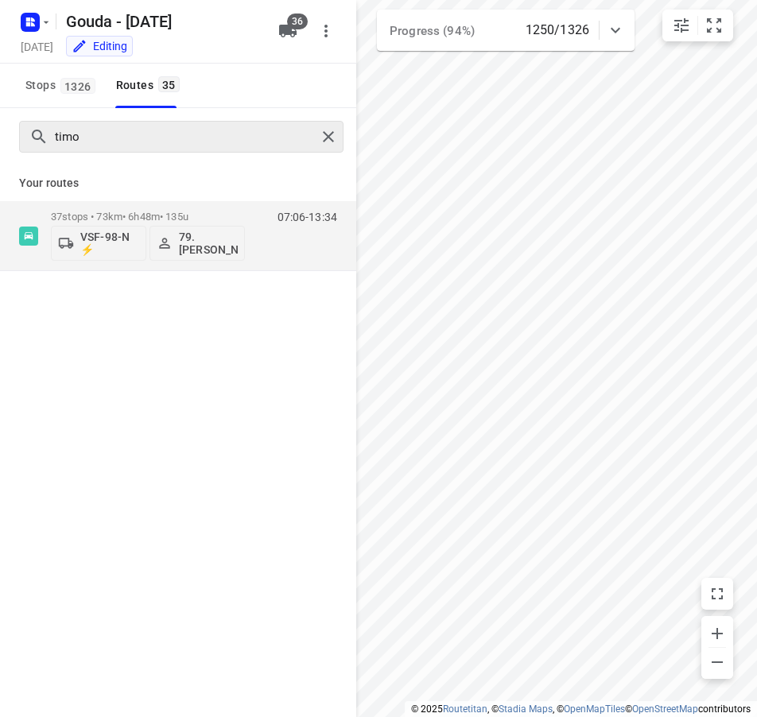
click at [147, 149] on div "timo" at bounding box center [181, 137] width 324 height 32
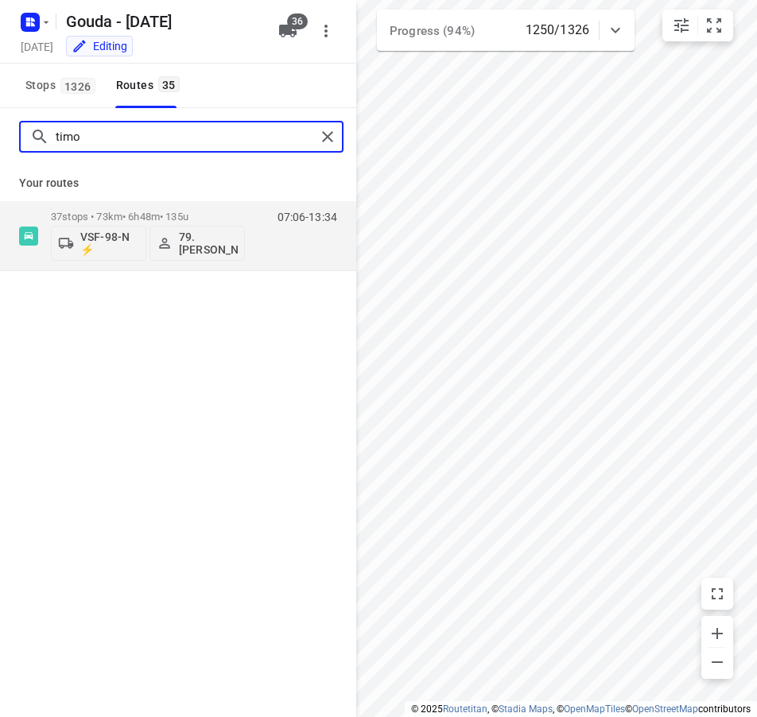
click at [133, 142] on input "timo" at bounding box center [186, 137] width 260 height 25
click at [173, 142] on input "denni" at bounding box center [186, 137] width 260 height 25
click at [106, 139] on input "jann" at bounding box center [186, 137] width 260 height 25
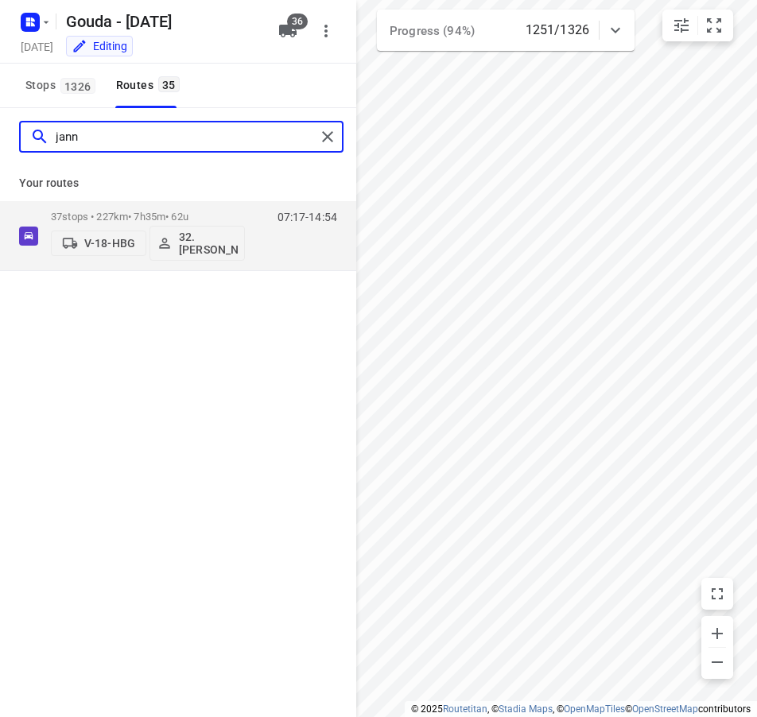
click at [106, 139] on input "jann" at bounding box center [186, 137] width 260 height 25
click at [134, 128] on input "dekk" at bounding box center [186, 137] width 260 height 25
click at [153, 129] on input "koc" at bounding box center [186, 137] width 260 height 25
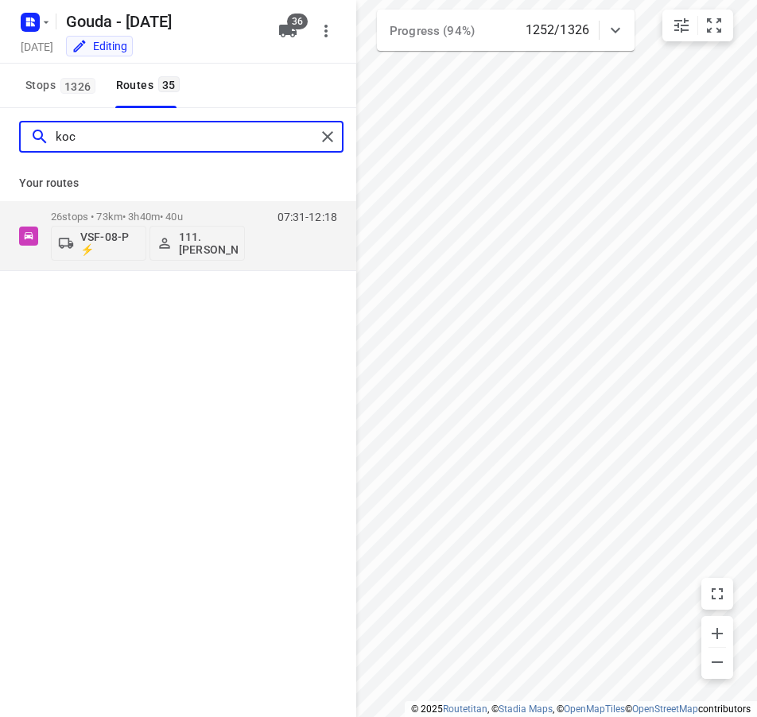
click at [134, 138] on input "koc" at bounding box center [186, 137] width 260 height 25
click at [110, 137] on input "[PERSON_NAME]" at bounding box center [186, 137] width 260 height 25
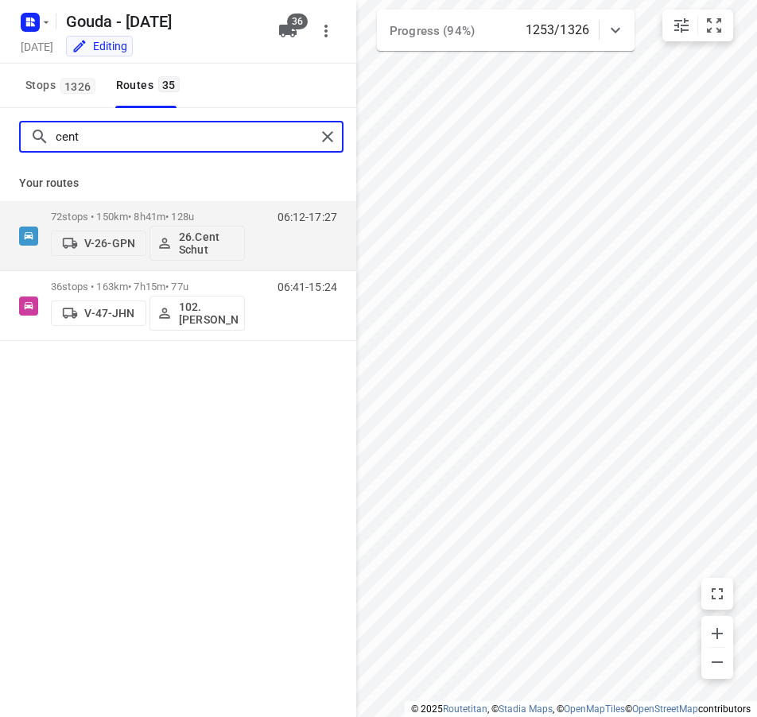
click at [94, 135] on input "cent" at bounding box center [186, 137] width 260 height 25
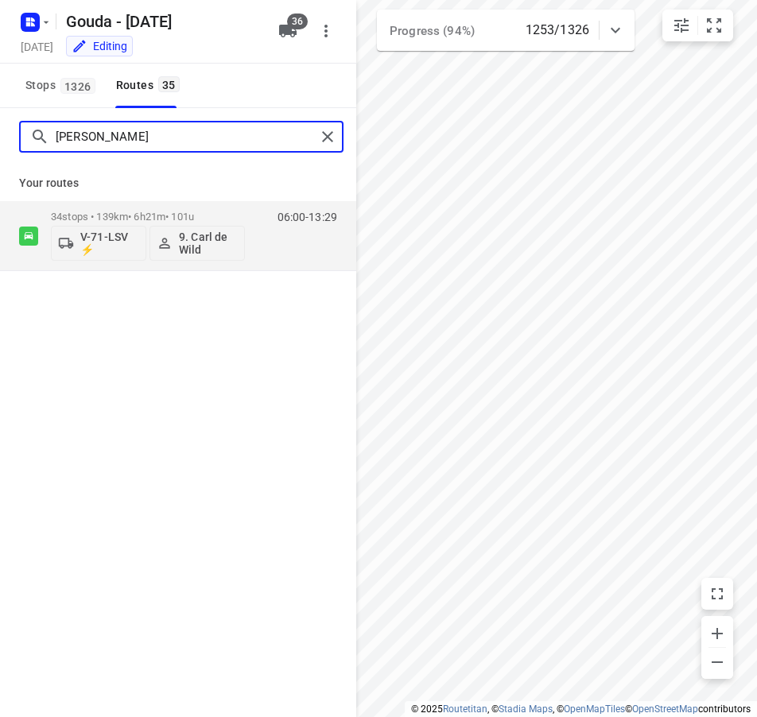
click at [134, 136] on input "[PERSON_NAME]" at bounding box center [186, 137] width 260 height 25
click at [118, 136] on input "[PERSON_NAME]" at bounding box center [186, 137] width 260 height 25
click at [95, 140] on input "mou" at bounding box center [186, 137] width 260 height 25
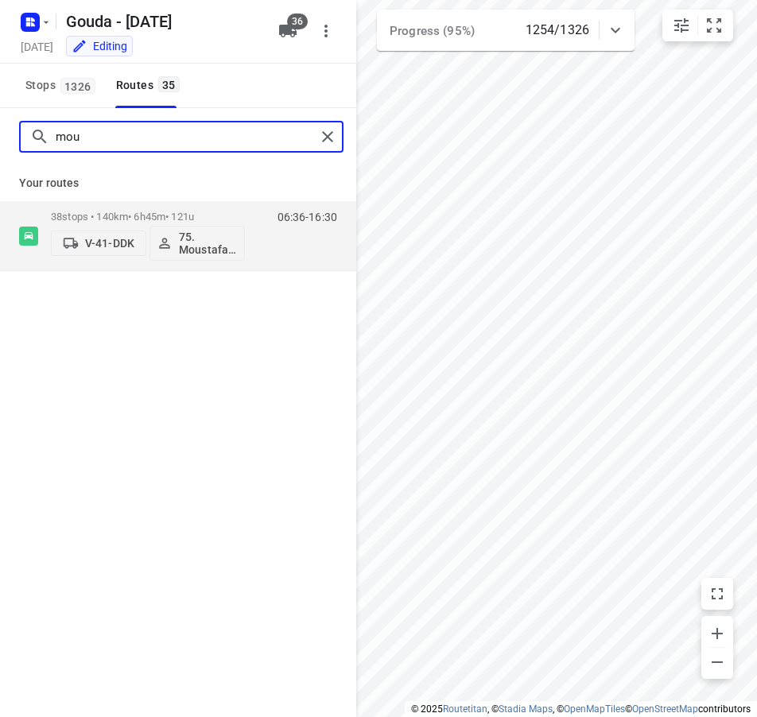
click at [95, 140] on input "mou" at bounding box center [186, 137] width 260 height 25
click at [152, 131] on input "pierr" at bounding box center [186, 137] width 260 height 25
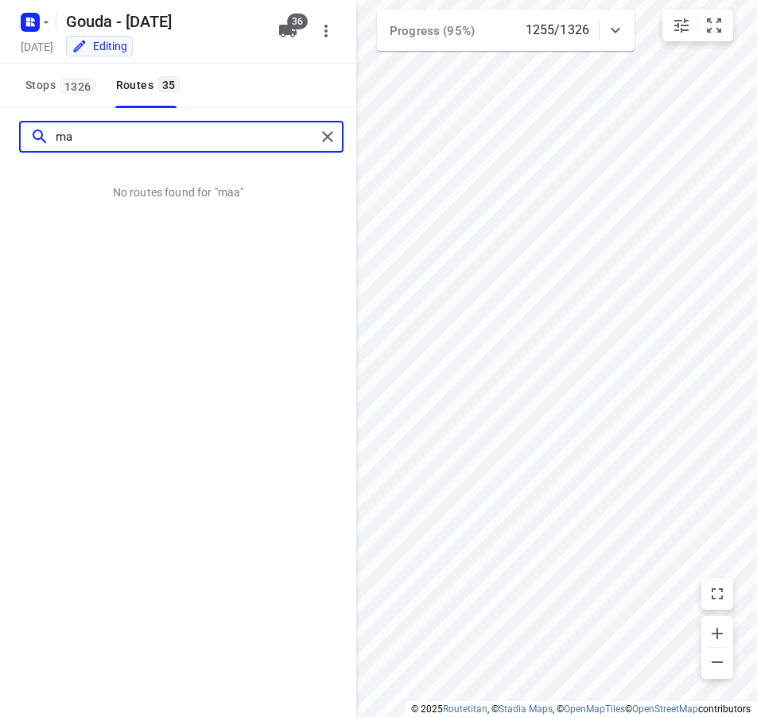
type input "m"
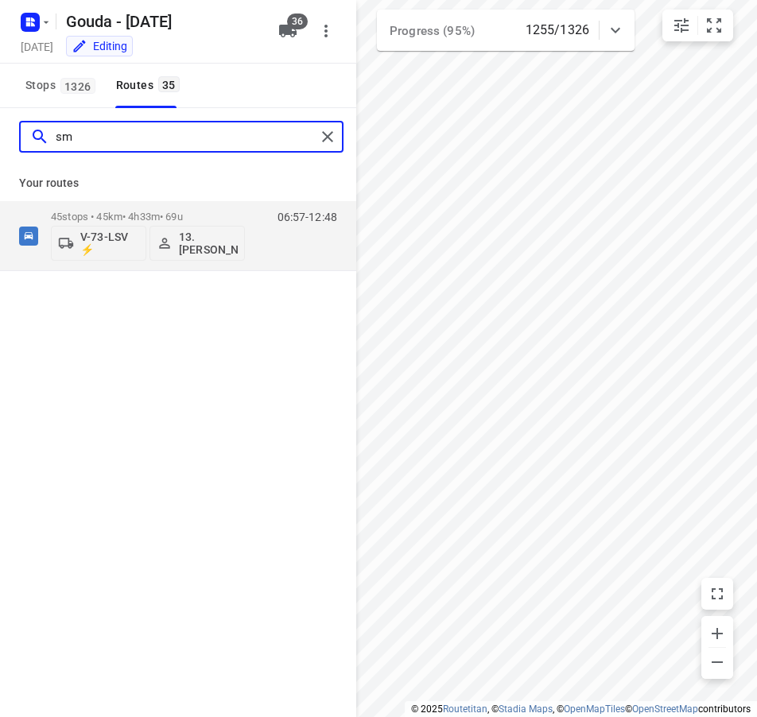
type input "s"
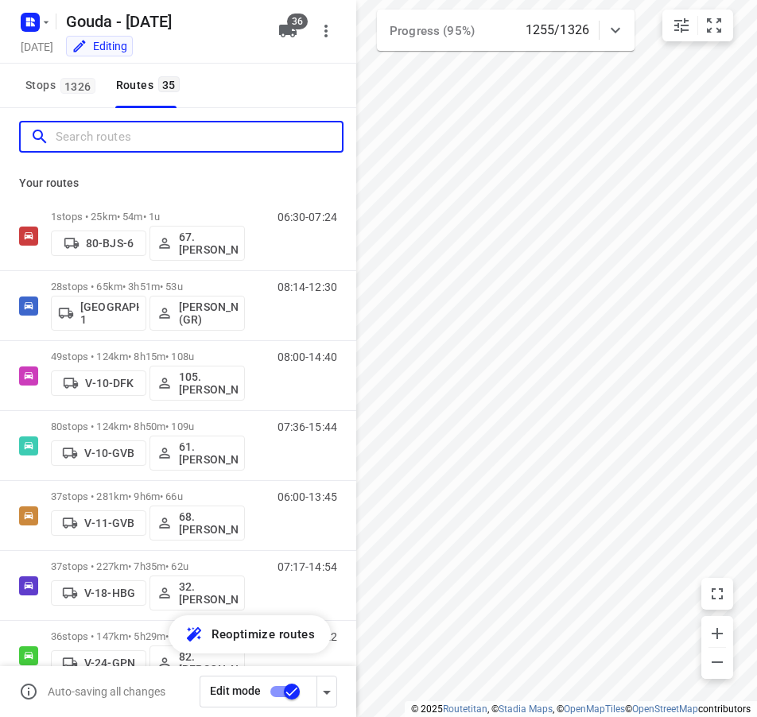
type input "m"
click at [88, 136] on input "Search routes" at bounding box center [199, 137] width 286 height 25
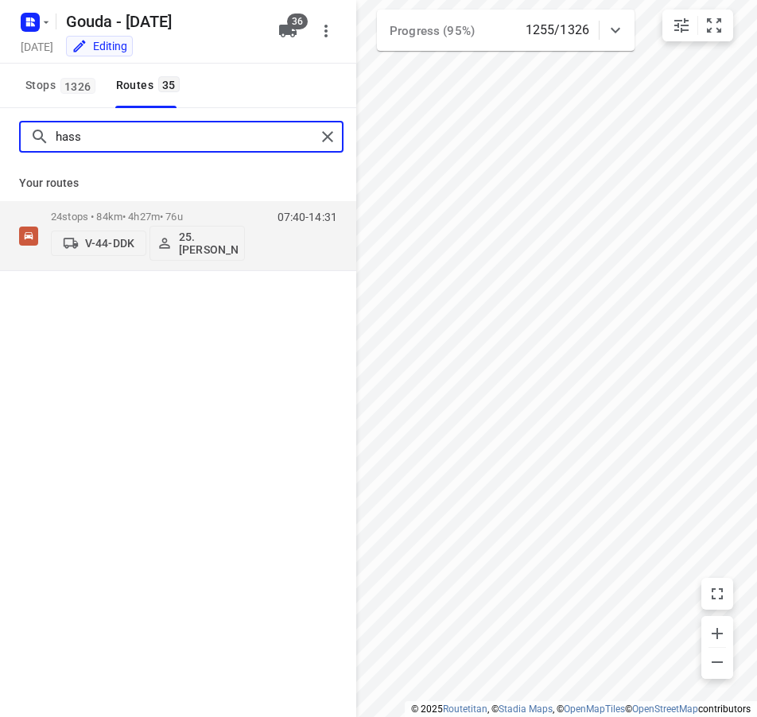
click at [191, 134] on input "hass" at bounding box center [186, 137] width 260 height 25
click at [189, 132] on input "ali" at bounding box center [186, 137] width 260 height 25
click at [136, 148] on input "bry" at bounding box center [186, 137] width 260 height 25
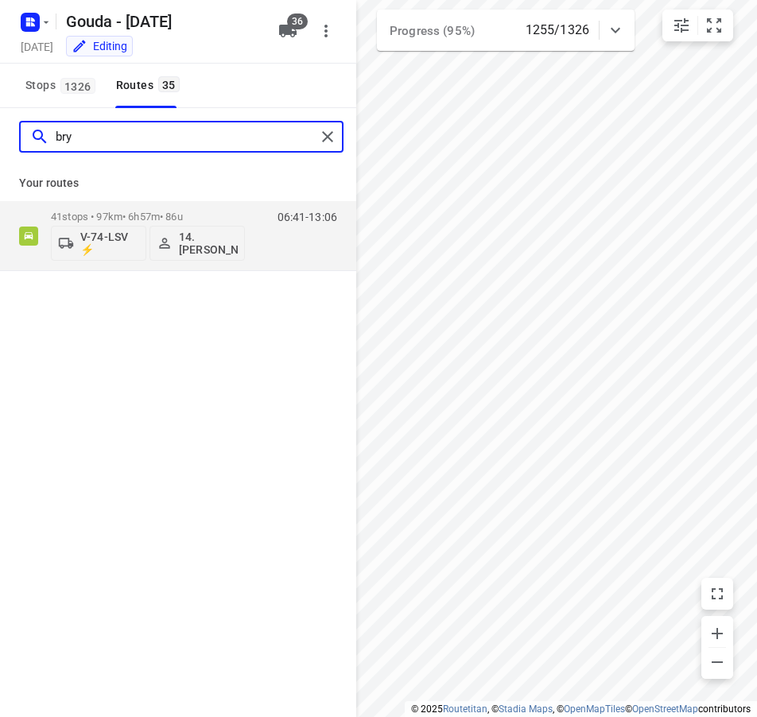
click at [136, 148] on input "bry" at bounding box center [186, 137] width 260 height 25
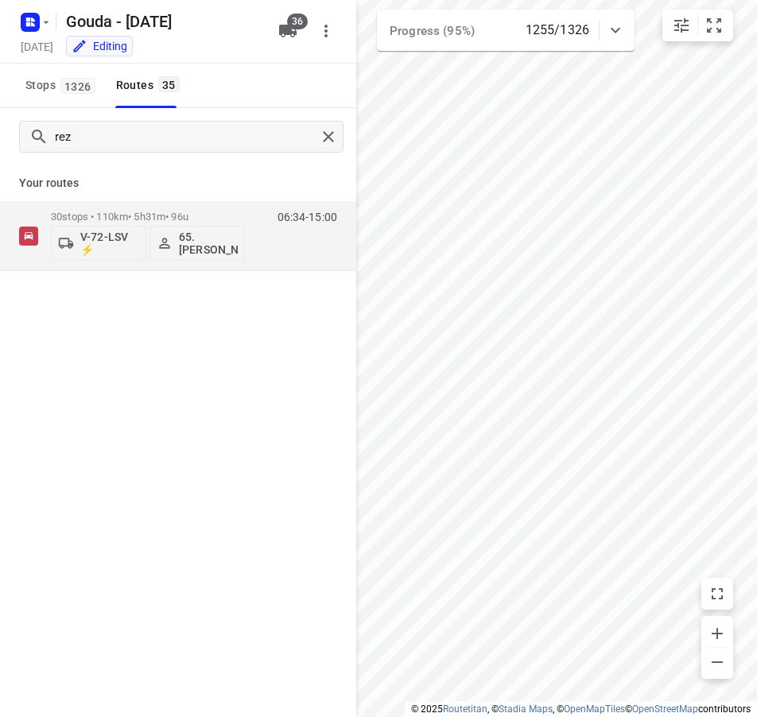
click at [149, 118] on div "rez" at bounding box center [178, 136] width 356 height 57
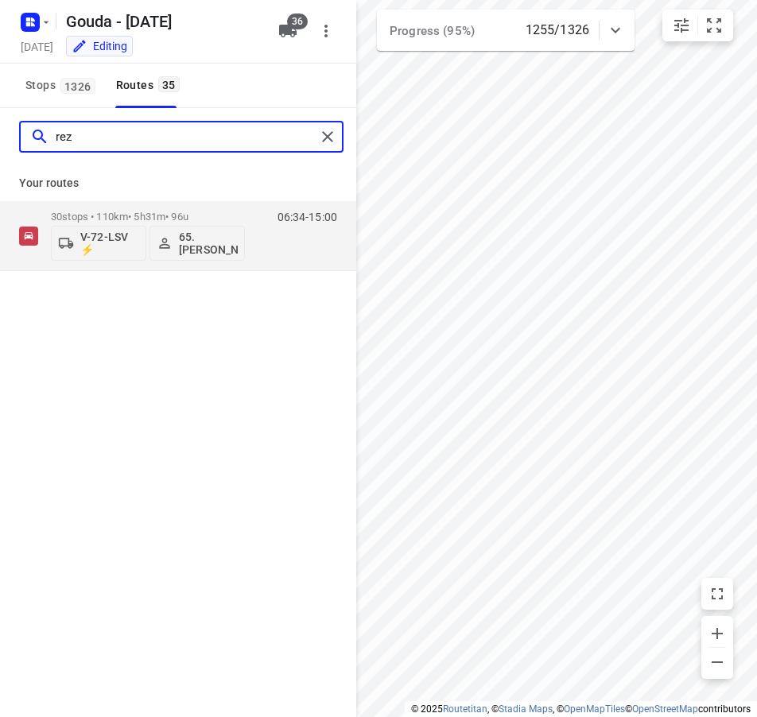
click at [141, 133] on input "rez" at bounding box center [186, 137] width 260 height 25
click at [185, 145] on input "nico" at bounding box center [186, 137] width 260 height 25
click at [102, 137] on input "vinc" at bounding box center [186, 137] width 260 height 25
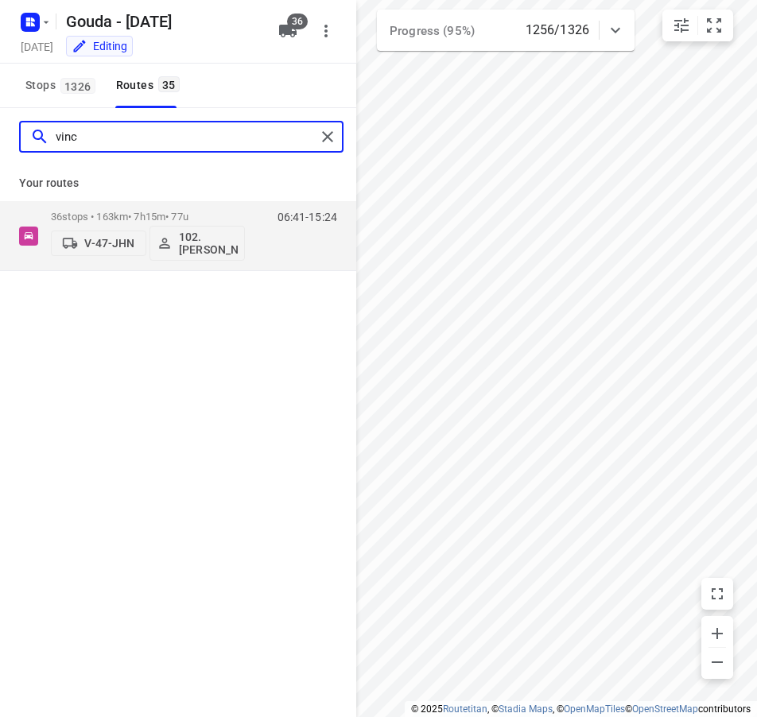
click at [102, 137] on input "vinc" at bounding box center [186, 137] width 260 height 25
click at [153, 134] on input "onn" at bounding box center [186, 137] width 260 height 25
click at [135, 145] on input "vinc" at bounding box center [186, 137] width 260 height 25
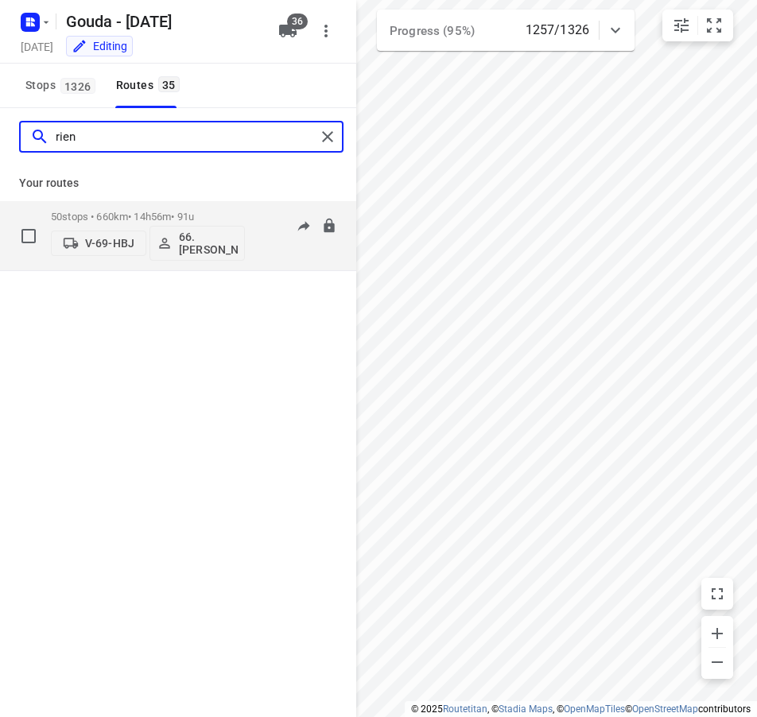
type input "rien"
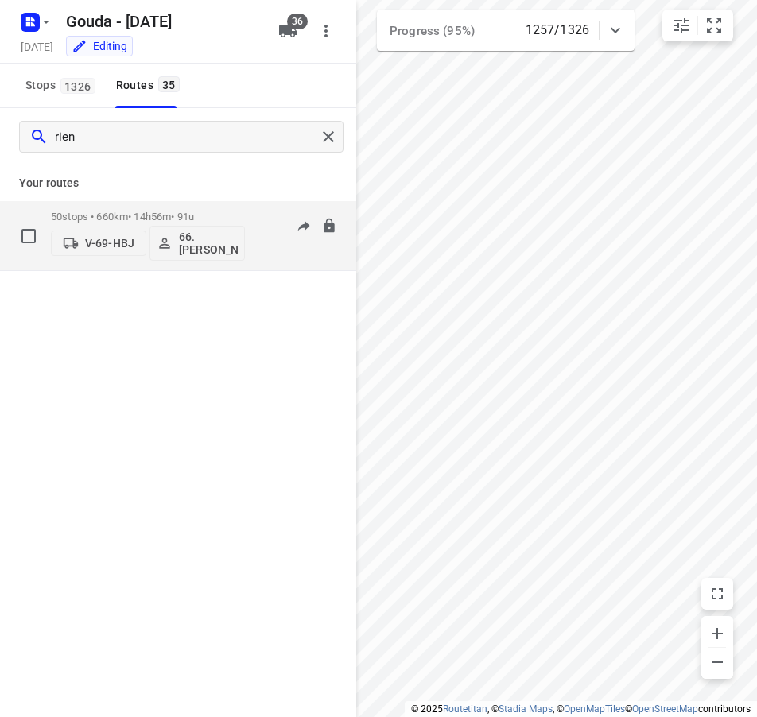
click at [123, 213] on p "50 stops • 660km • 14h56m • 91u" at bounding box center [148, 217] width 194 height 12
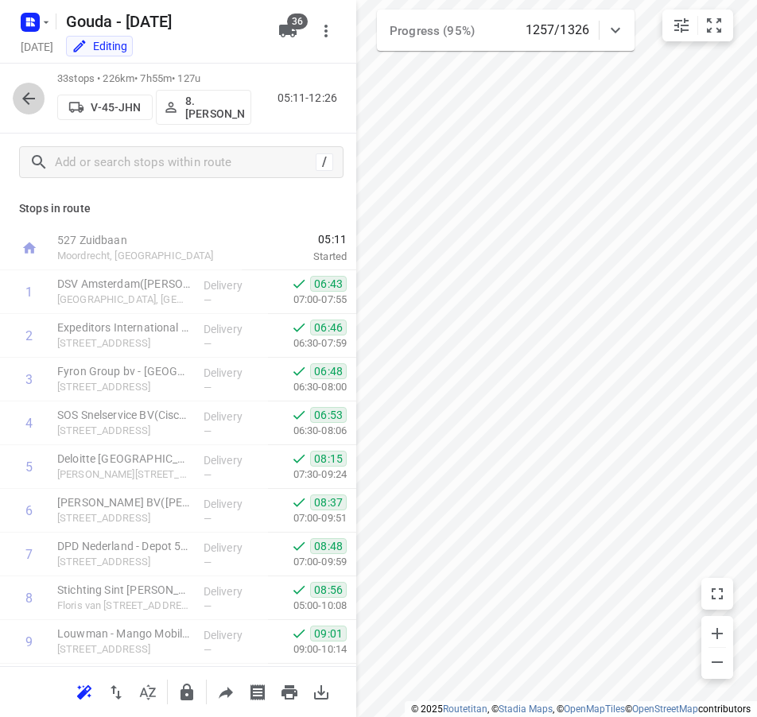
click at [26, 95] on icon "button" at bounding box center [28, 98] width 13 height 13
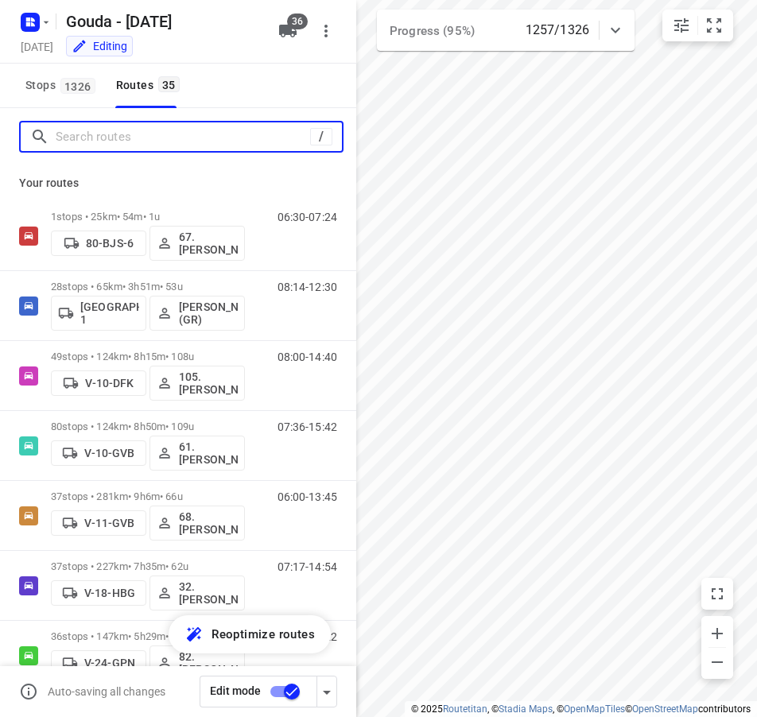
click at [104, 142] on input "Search routes" at bounding box center [183, 137] width 254 height 25
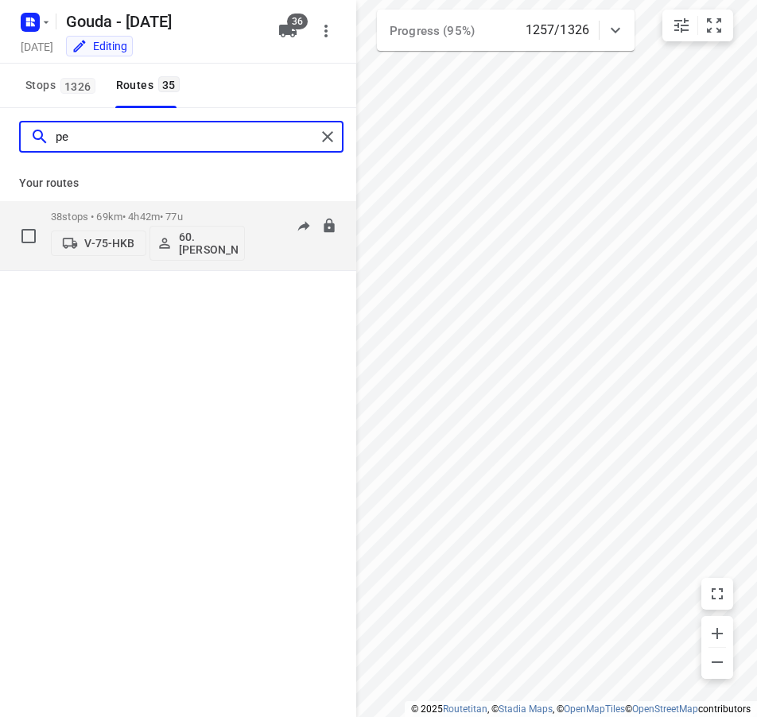
type input "pe"
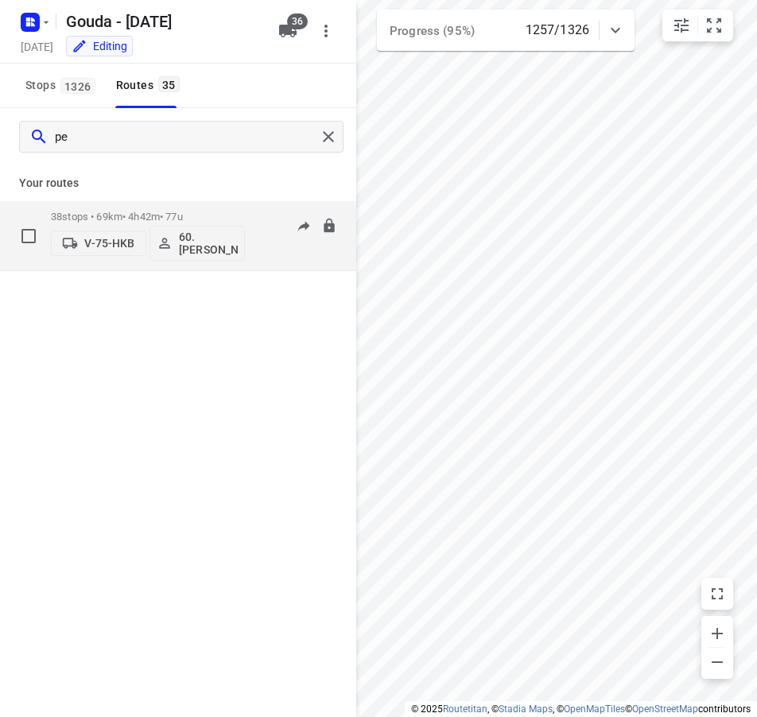
click at [126, 211] on p "38 stops • 69km • 4h42m • 77u" at bounding box center [148, 217] width 194 height 12
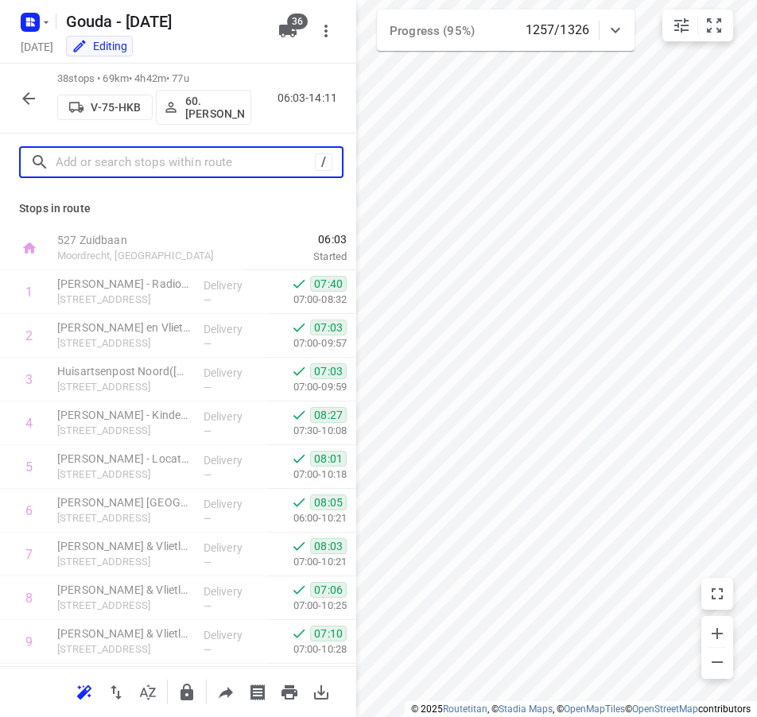
drag, startPoint x: 132, startPoint y: 165, endPoint x: 123, endPoint y: 164, distance: 8.8
click at [132, 165] on input "text" at bounding box center [185, 162] width 259 height 25
click at [23, 99] on icon "button" at bounding box center [28, 98] width 13 height 13
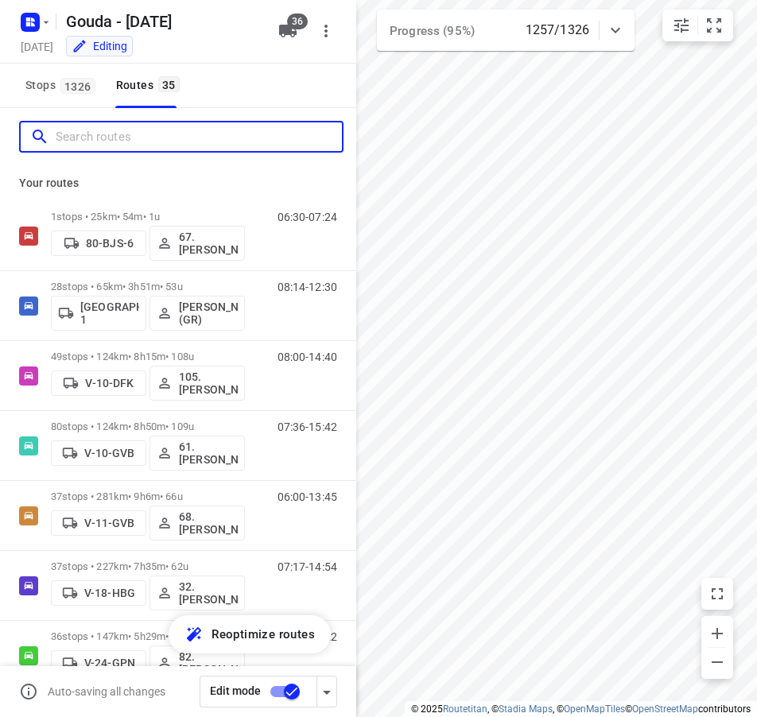
click at [150, 140] on input "Search routes" at bounding box center [199, 137] width 286 height 25
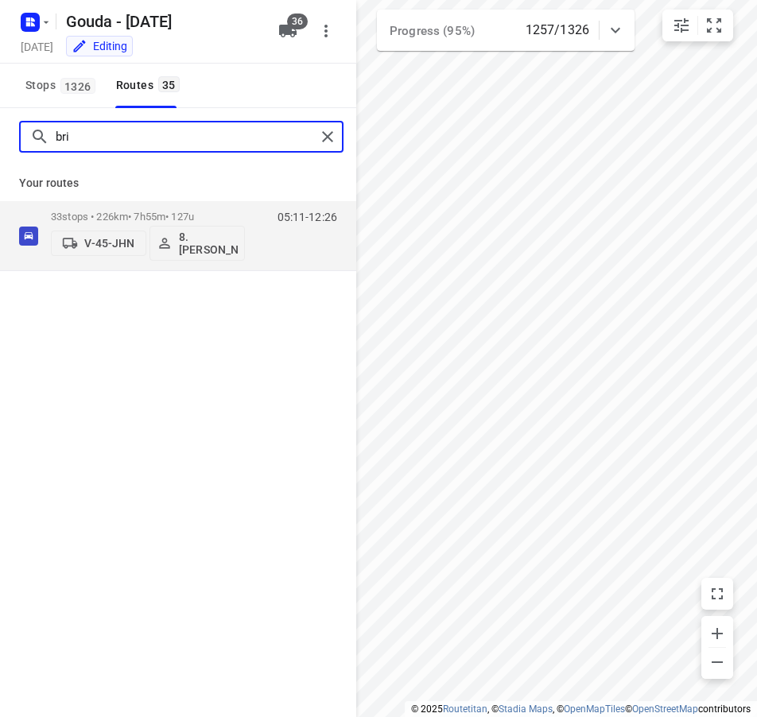
click at [104, 130] on input "bri" at bounding box center [186, 137] width 260 height 25
click at [79, 145] on input "[PERSON_NAME]" at bounding box center [186, 137] width 260 height 25
click at [130, 133] on input "fran" at bounding box center [186, 137] width 260 height 25
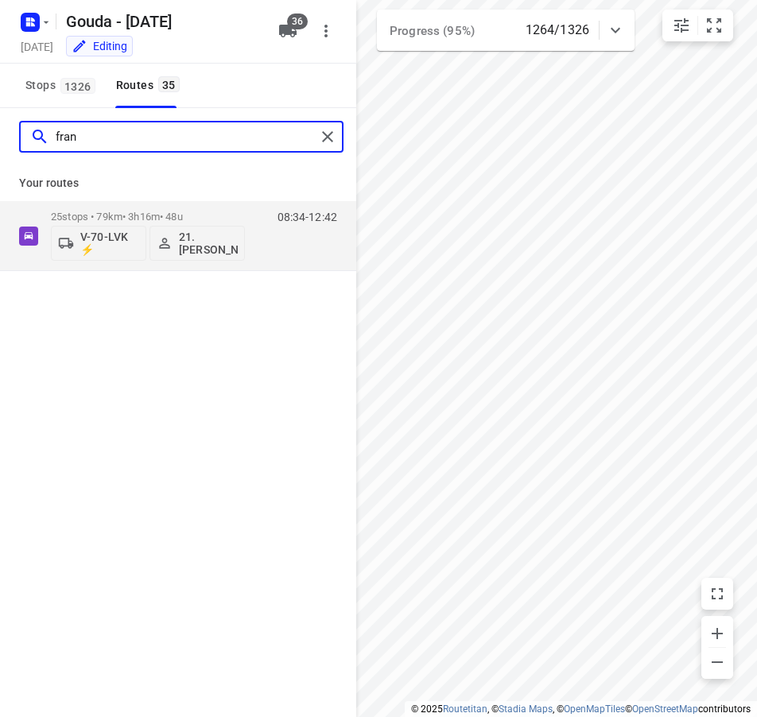
click at [130, 133] on input "fran" at bounding box center [186, 137] width 260 height 25
click at [153, 143] on input "[PERSON_NAME]" at bounding box center [186, 137] width 260 height 25
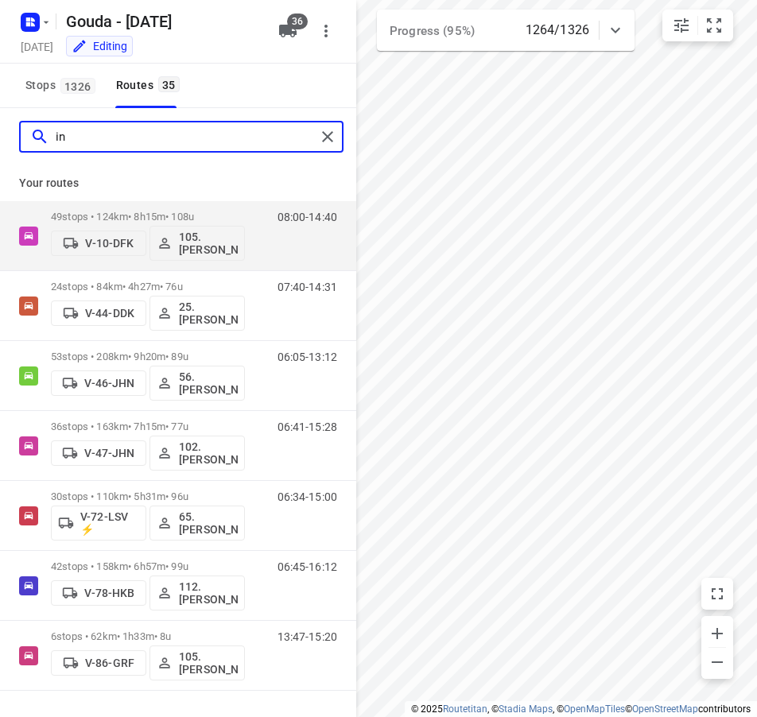
type input "i"
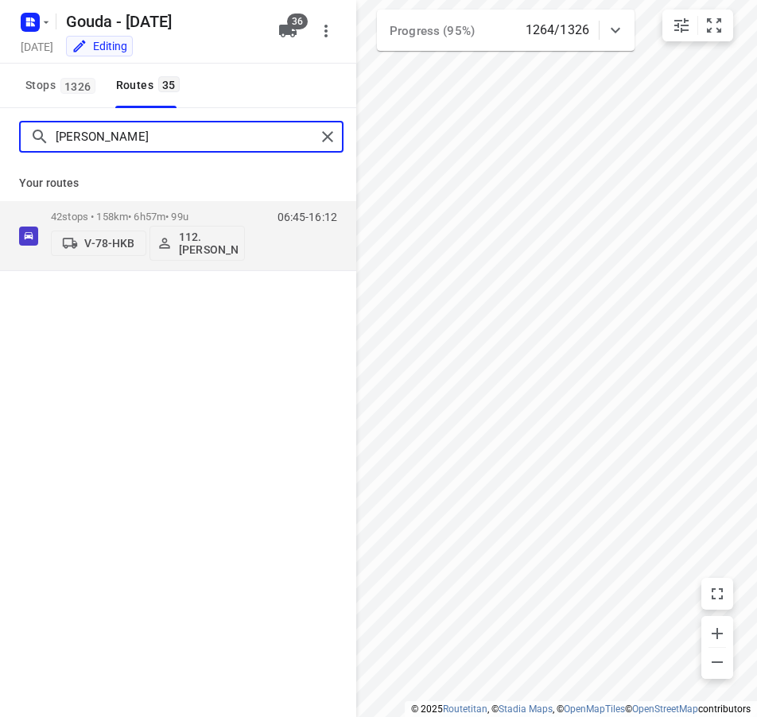
click at [91, 126] on input "[PERSON_NAME]" at bounding box center [186, 137] width 260 height 25
click at [86, 143] on input "[PERSON_NAME]" at bounding box center [186, 137] width 260 height 25
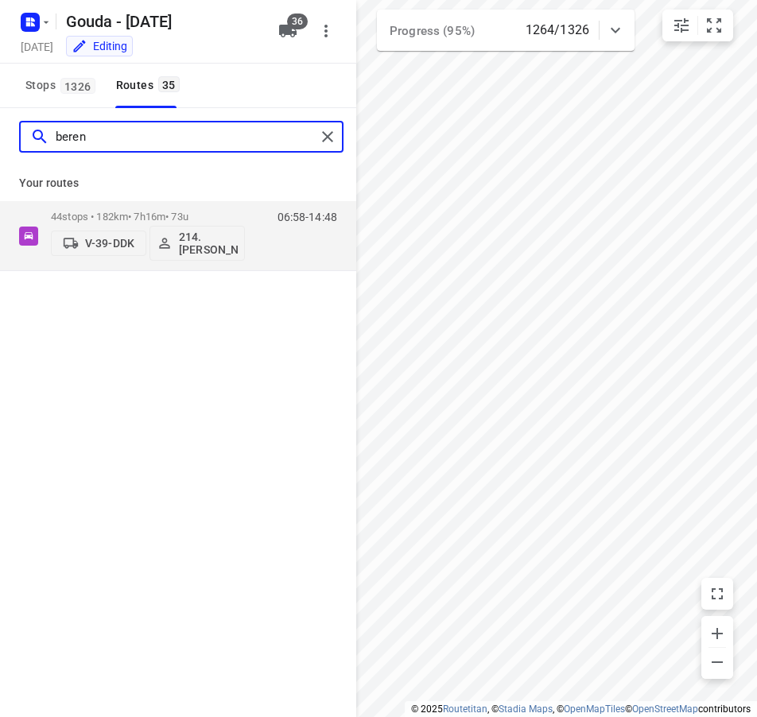
type input "beren"
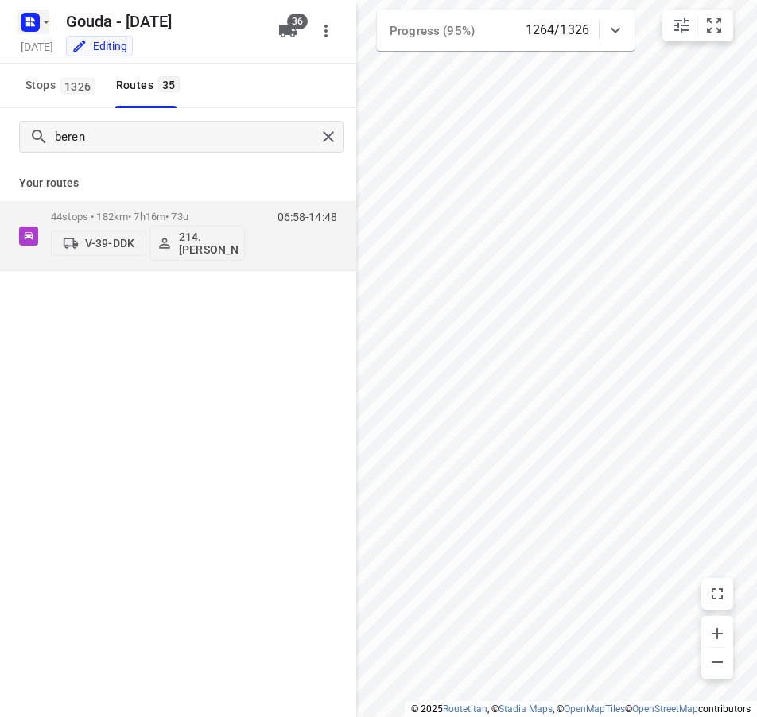
click at [47, 31] on button "button" at bounding box center [33, 22] width 32 height 25
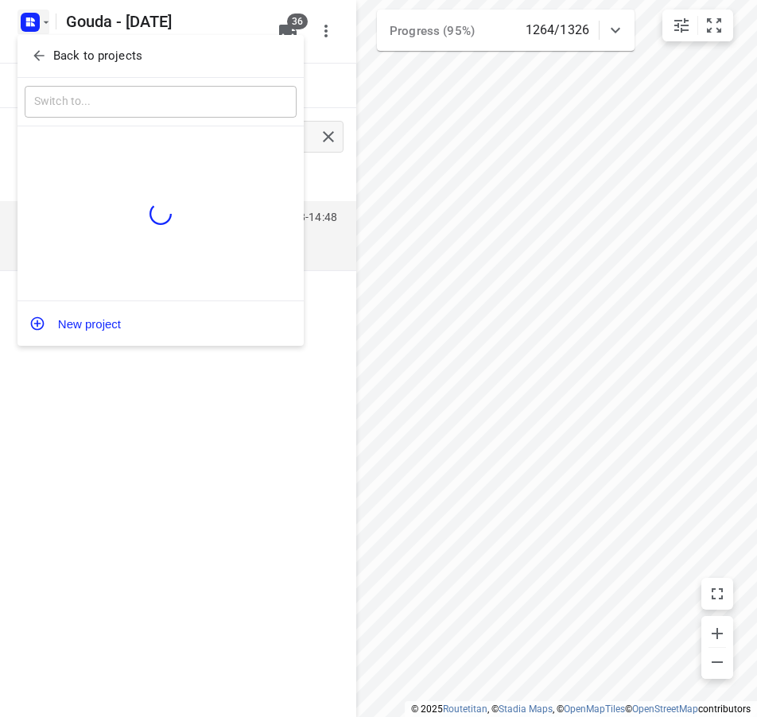
click at [56, 55] on p "Back to projects" at bounding box center [97, 56] width 89 height 18
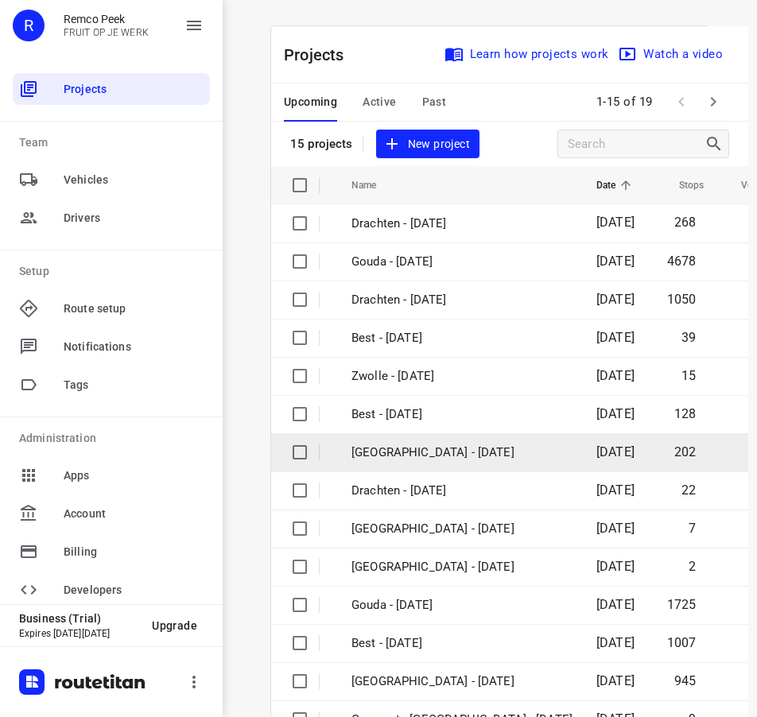
scroll to position [99, 0]
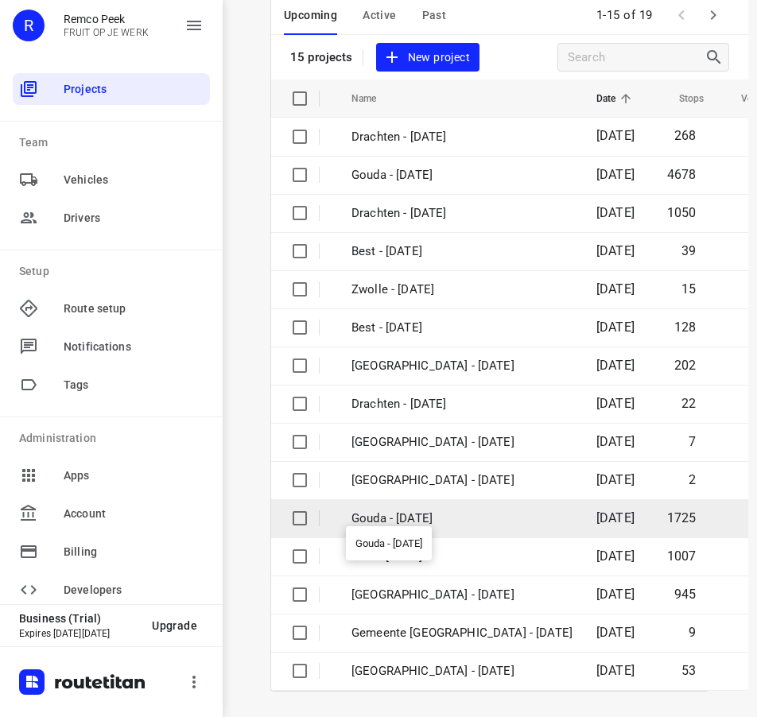
click at [417, 510] on p "Gouda - [DATE]" at bounding box center [461, 519] width 221 height 18
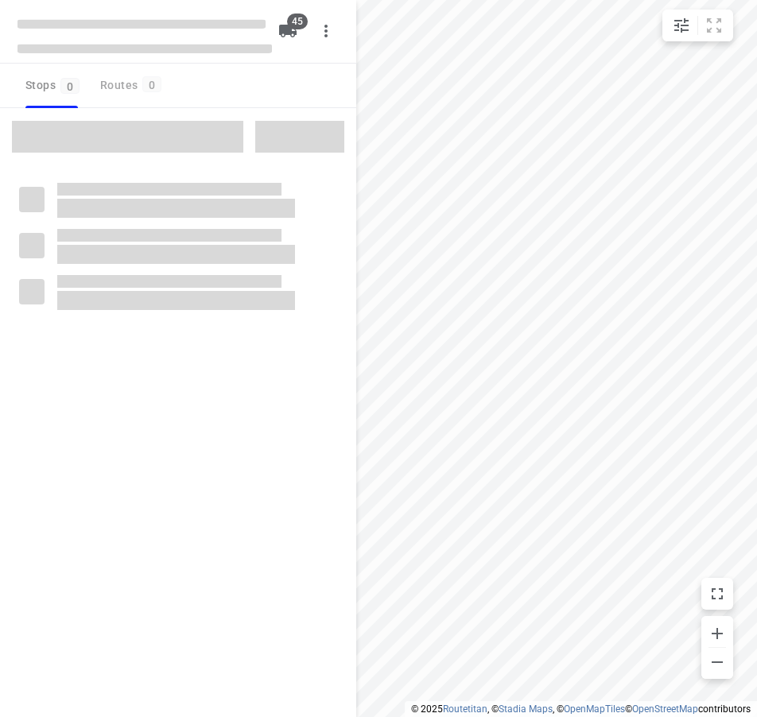
type input "distance"
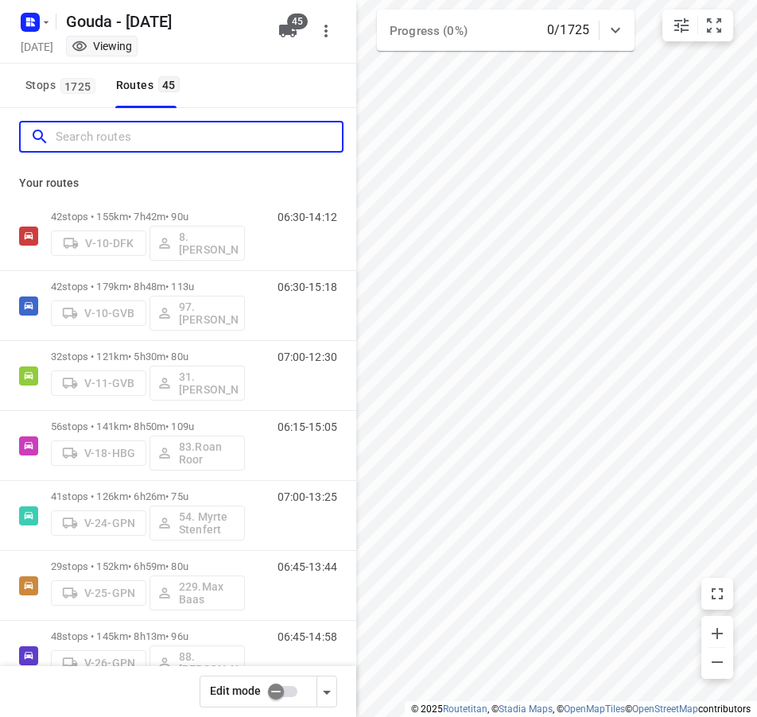
click at [128, 131] on input "Search routes" at bounding box center [199, 137] width 286 height 25
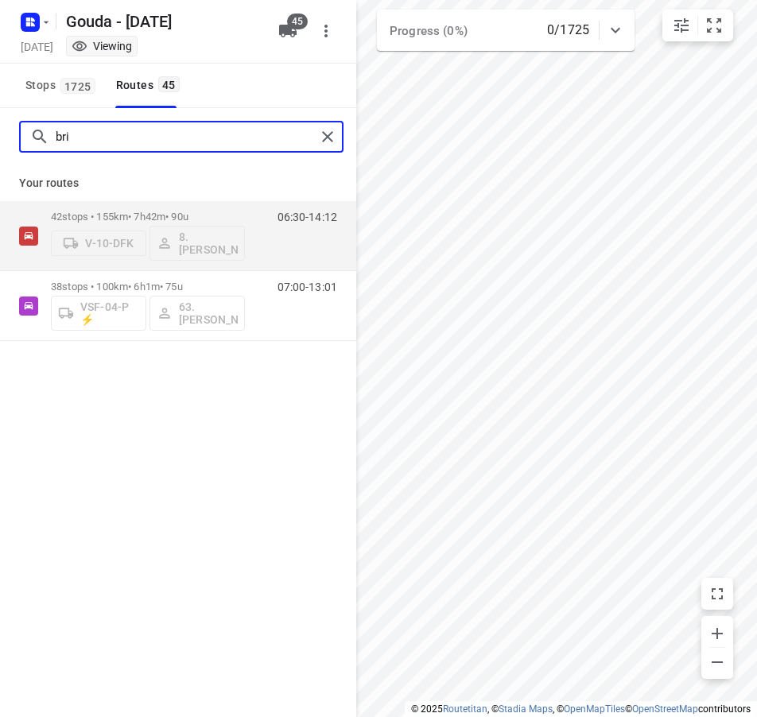
click at [115, 137] on input "bri" at bounding box center [186, 137] width 260 height 25
click at [136, 134] on input "benj" at bounding box center [186, 137] width 260 height 25
click at [153, 144] on input "hidd" at bounding box center [186, 137] width 260 height 25
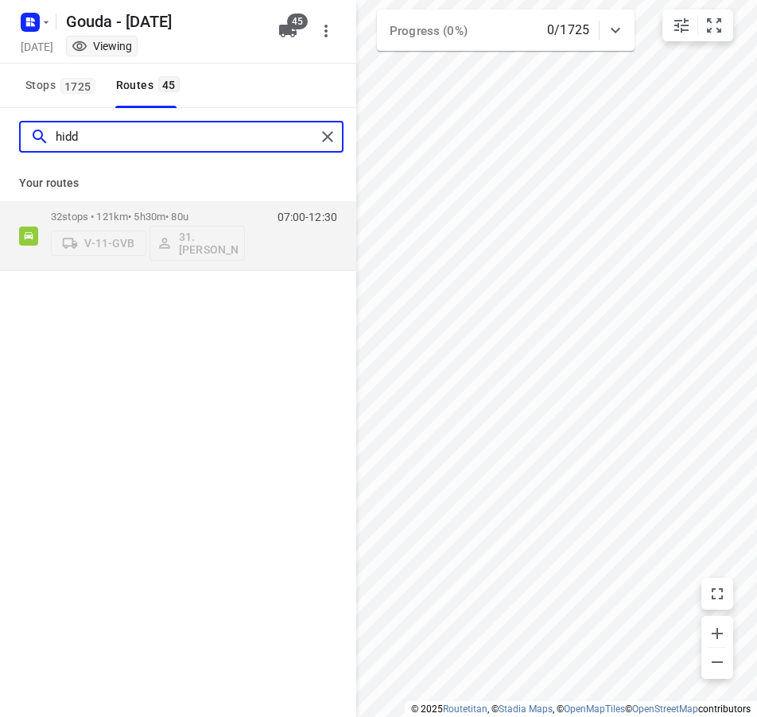
click at [153, 144] on input "hidd" at bounding box center [186, 137] width 260 height 25
click at [135, 142] on input "joh" at bounding box center [186, 137] width 260 height 25
click at [159, 140] on input "rol" at bounding box center [186, 137] width 260 height 25
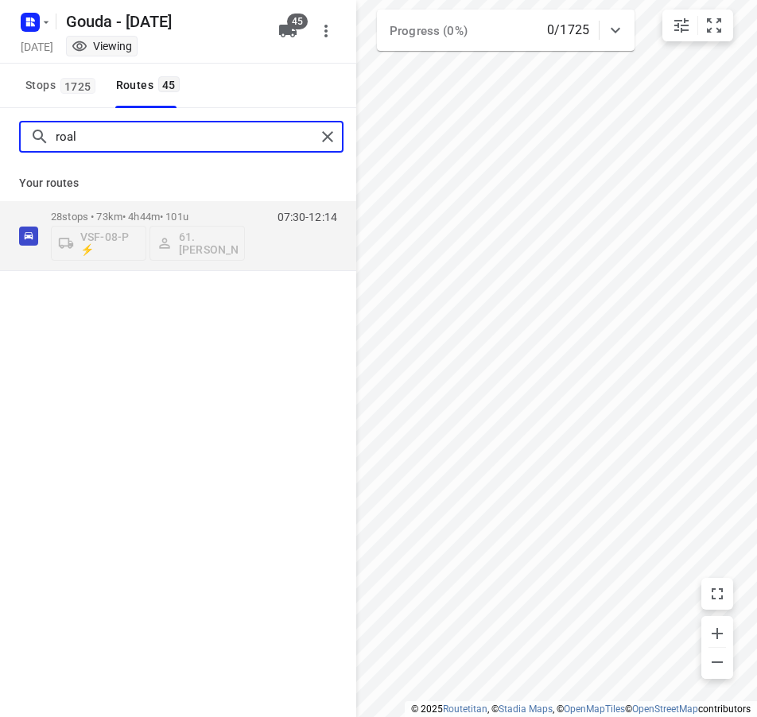
click at [110, 142] on input "roal" at bounding box center [186, 137] width 260 height 25
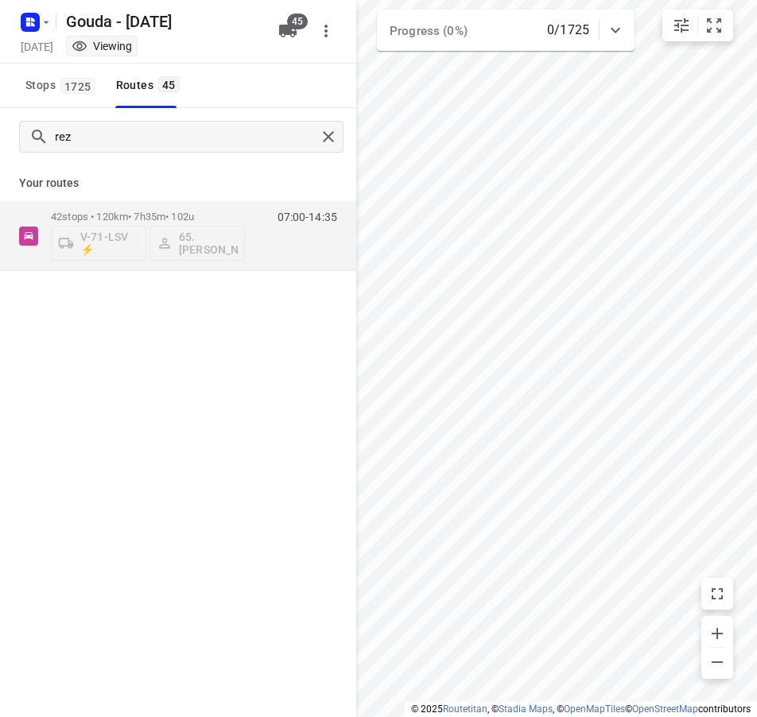
click at [155, 120] on div "rez" at bounding box center [178, 136] width 356 height 57
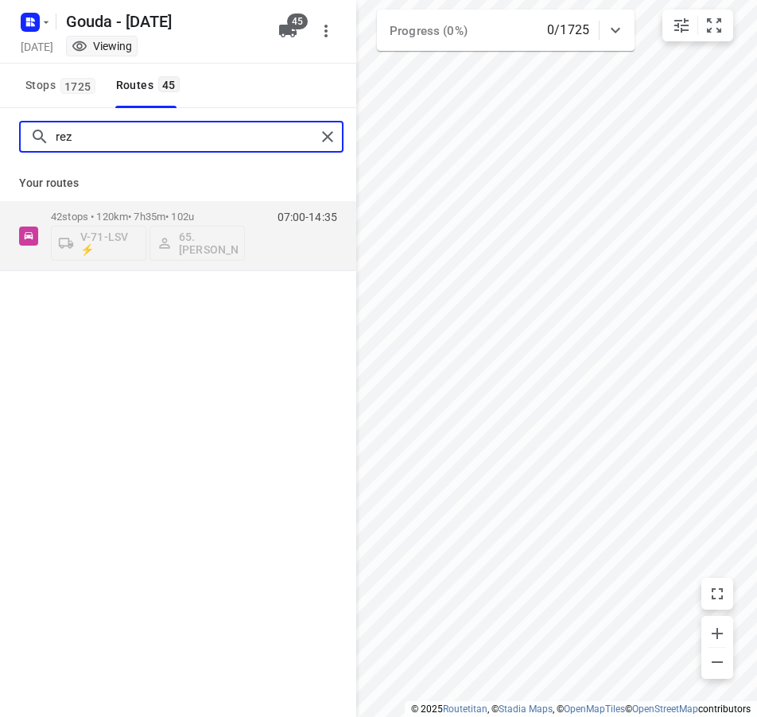
click at [142, 133] on input "rez" at bounding box center [186, 137] width 260 height 25
click at [101, 139] on input "roan" at bounding box center [186, 137] width 260 height 25
click at [108, 142] on input "[PERSON_NAME]" at bounding box center [186, 137] width 260 height 25
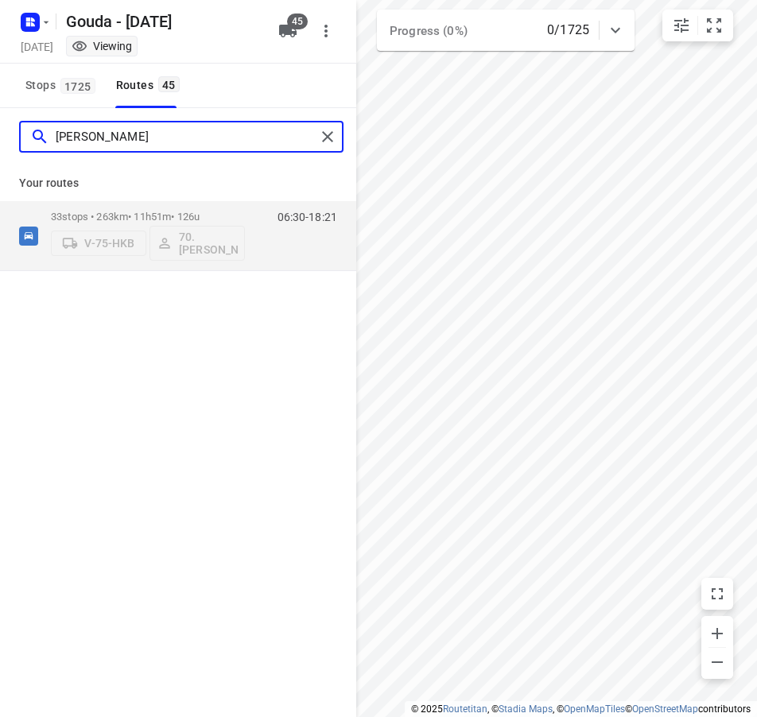
click at [108, 142] on input "[PERSON_NAME]" at bounding box center [186, 137] width 260 height 25
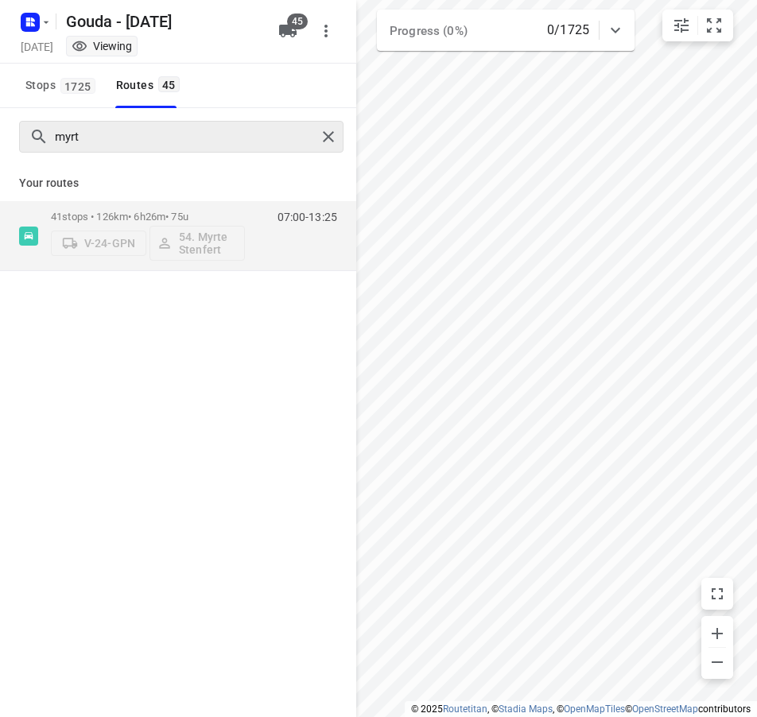
click at [101, 150] on div "myrt" at bounding box center [181, 137] width 324 height 32
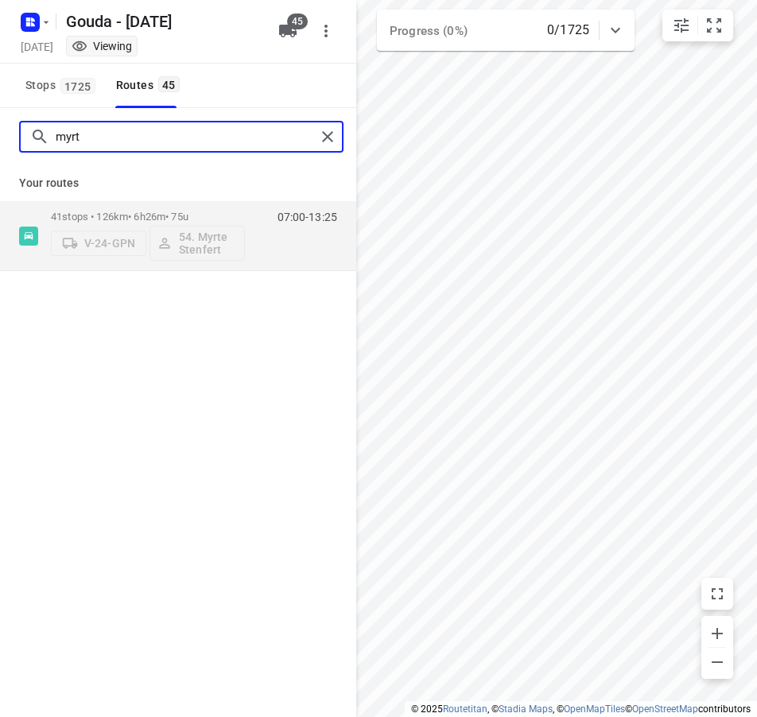
click at [100, 140] on input "myrt" at bounding box center [186, 137] width 260 height 25
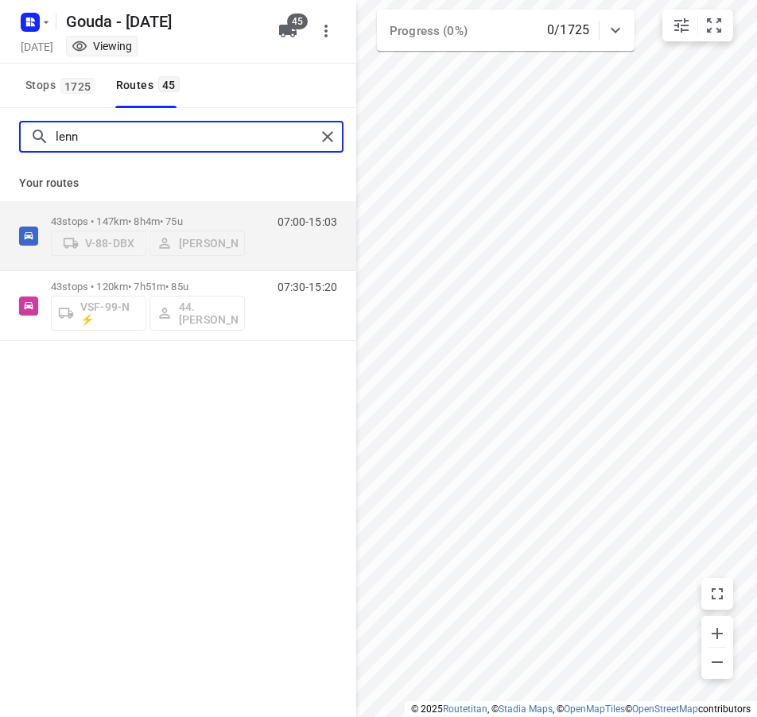
click at [91, 142] on input "lenn" at bounding box center [186, 137] width 260 height 25
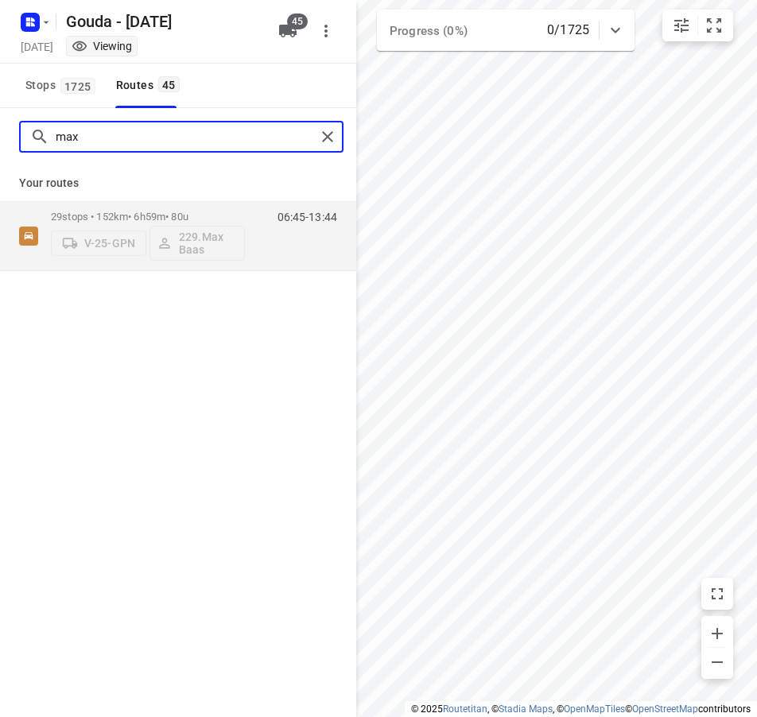
click at [118, 135] on input "max" at bounding box center [186, 137] width 260 height 25
click at [147, 134] on input "vigo" at bounding box center [186, 137] width 260 height 25
click at [153, 136] on input "debor" at bounding box center [186, 137] width 260 height 25
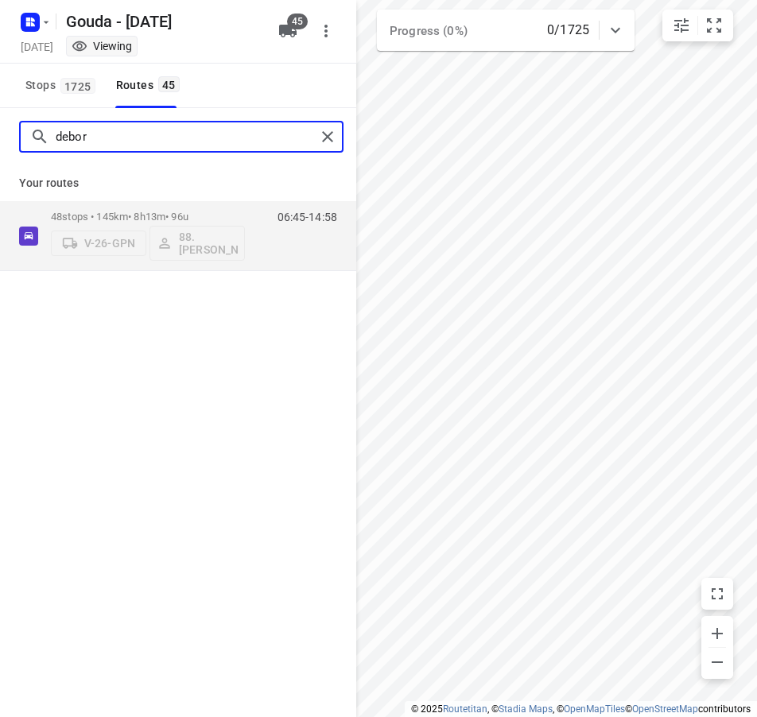
click at [153, 136] on input "debor" at bounding box center [186, 137] width 260 height 25
click at [114, 141] on input "abdu" at bounding box center [186, 137] width 260 height 25
click at [126, 141] on input "ton" at bounding box center [186, 137] width 260 height 25
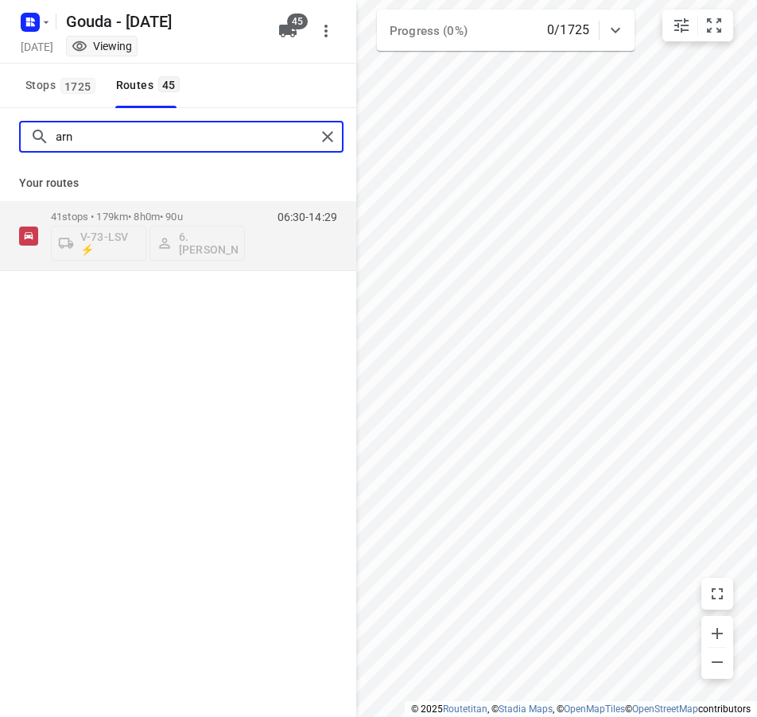
click at [146, 137] on input "arn" at bounding box center [186, 137] width 260 height 25
click at [117, 136] on input "merij" at bounding box center [186, 137] width 260 height 25
click at [126, 142] on input "luc" at bounding box center [186, 137] width 260 height 25
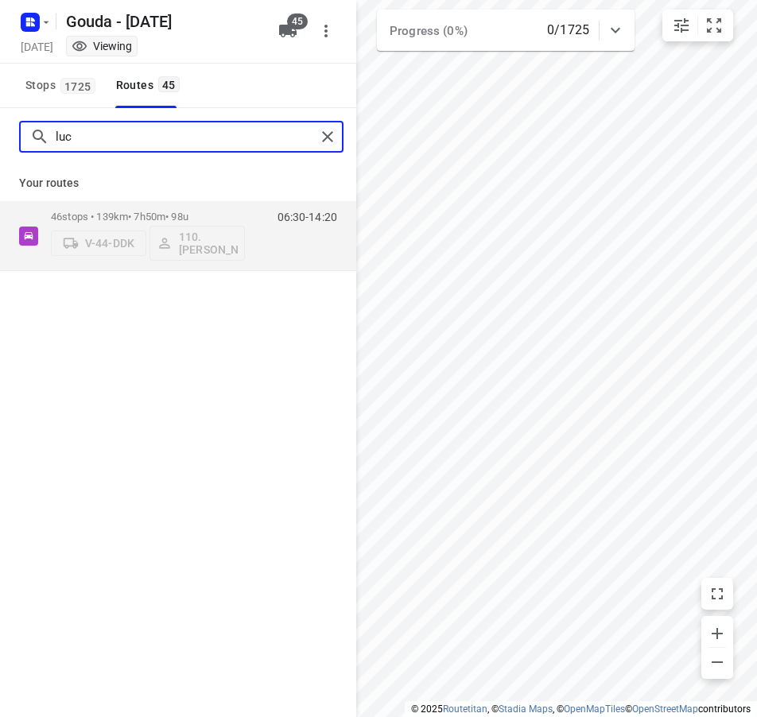
click at [126, 142] on input "luc" at bounding box center [186, 137] width 260 height 25
click at [109, 134] on input "raym" at bounding box center [186, 137] width 260 height 25
click at [91, 138] on input "huse" at bounding box center [186, 137] width 260 height 25
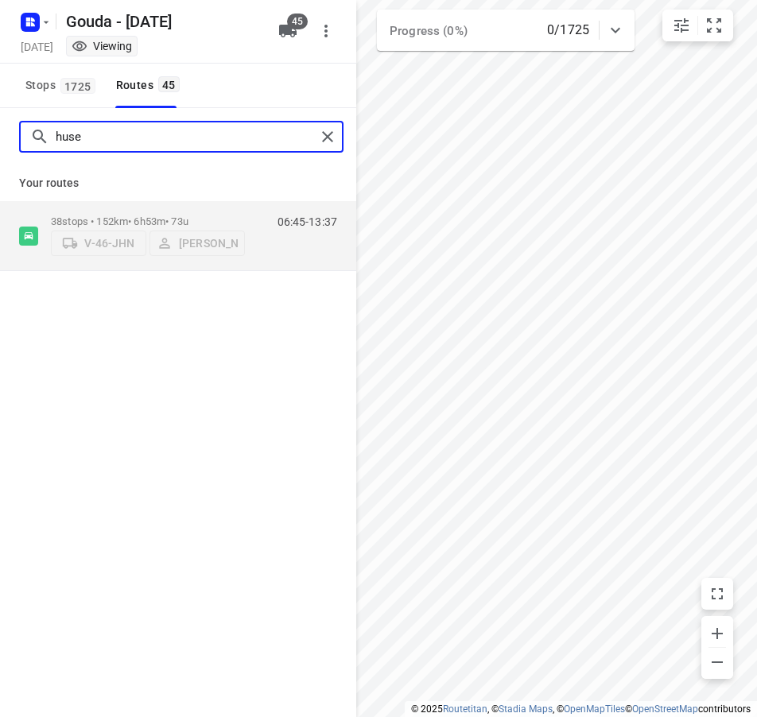
click at [127, 130] on input "huse" at bounding box center [186, 137] width 260 height 25
click at [83, 141] on input "[PERSON_NAME]" at bounding box center [186, 137] width 260 height 25
click at [127, 138] on input "roelo" at bounding box center [186, 137] width 260 height 25
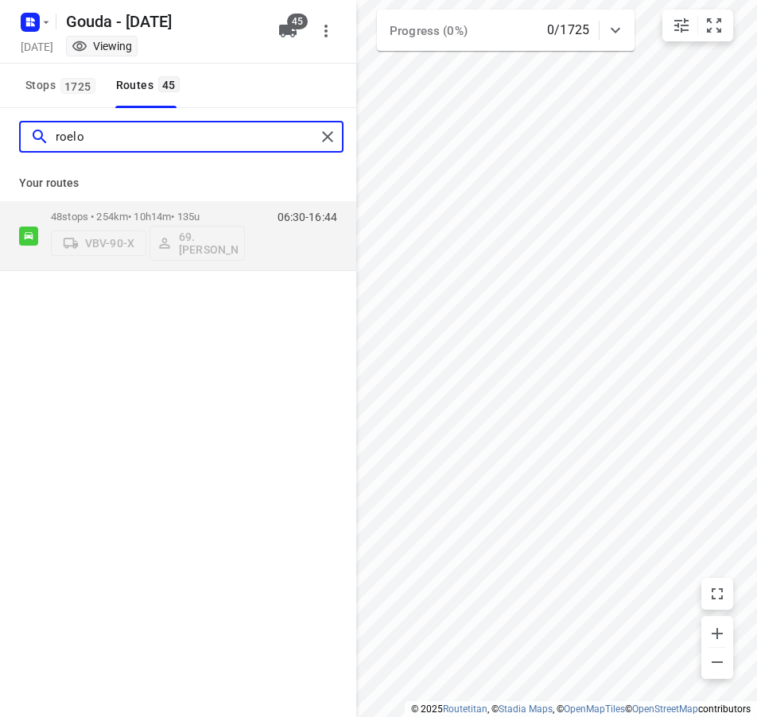
click at [127, 138] on input "roelo" at bounding box center [186, 137] width 260 height 25
click at [108, 143] on input "cynt" at bounding box center [186, 137] width 260 height 25
click at [110, 129] on input "[PERSON_NAME]" at bounding box center [186, 137] width 260 height 25
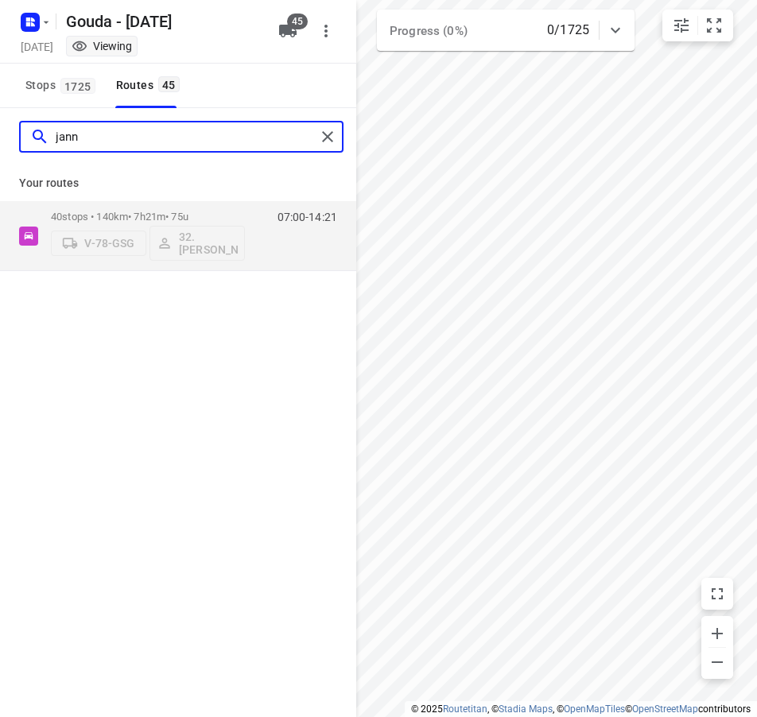
click at [114, 135] on input "jann" at bounding box center [186, 137] width 260 height 25
click at [117, 145] on input "britt" at bounding box center [186, 137] width 260 height 25
click at [121, 142] on input "mous" at bounding box center [186, 137] width 260 height 25
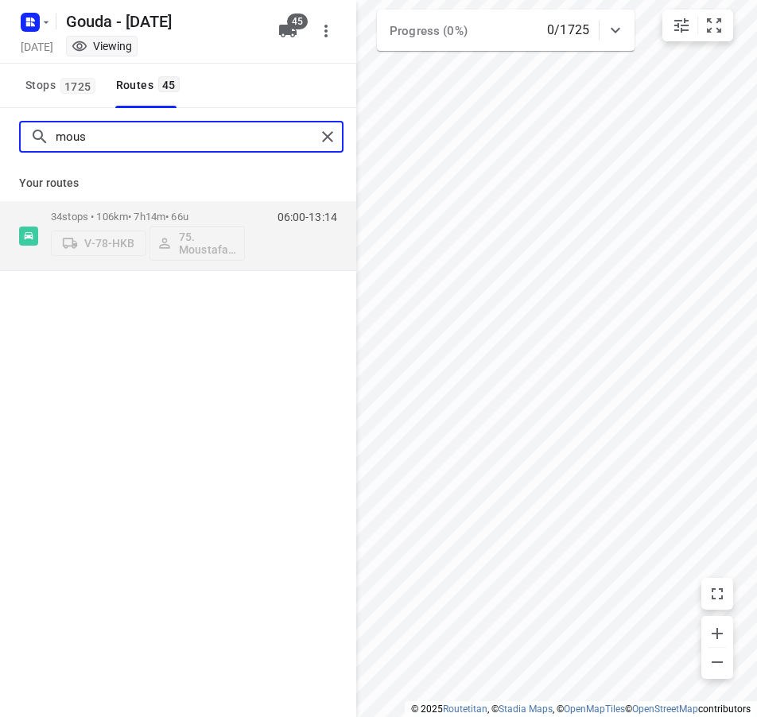
click at [121, 142] on input "mous" at bounding box center [186, 137] width 260 height 25
click at [114, 134] on input "bere" at bounding box center [186, 137] width 260 height 25
click at [103, 141] on input "jay" at bounding box center [186, 137] width 260 height 25
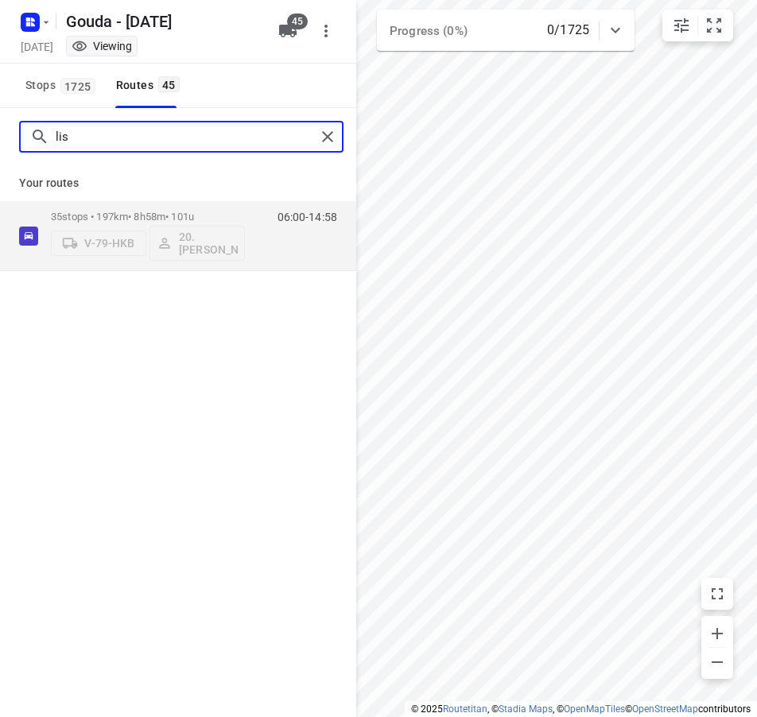
click at [104, 138] on input "lis" at bounding box center [186, 137] width 260 height 25
click at [172, 134] on input "cent" at bounding box center [186, 137] width 260 height 25
click at [110, 142] on input "moa" at bounding box center [186, 137] width 260 height 25
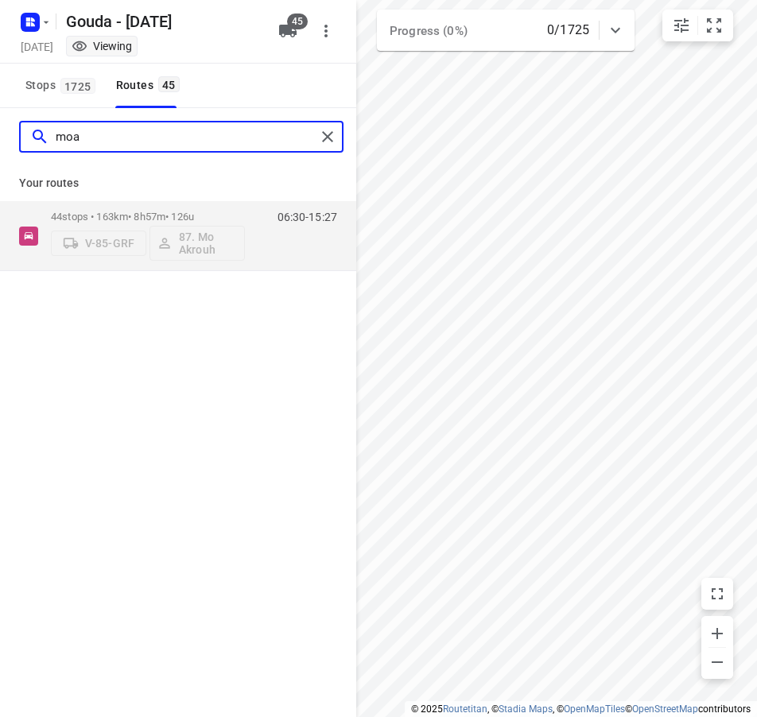
click at [110, 142] on input "moa" at bounding box center [186, 137] width 260 height 25
click at [148, 153] on div "ibrah" at bounding box center [178, 136] width 356 height 57
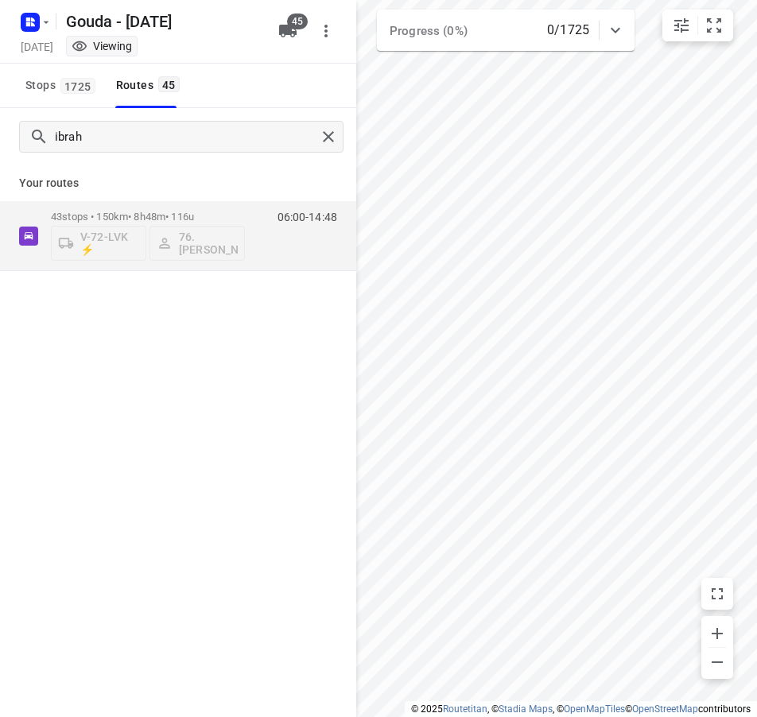
click at [148, 153] on div "ibrah" at bounding box center [178, 136] width 356 height 57
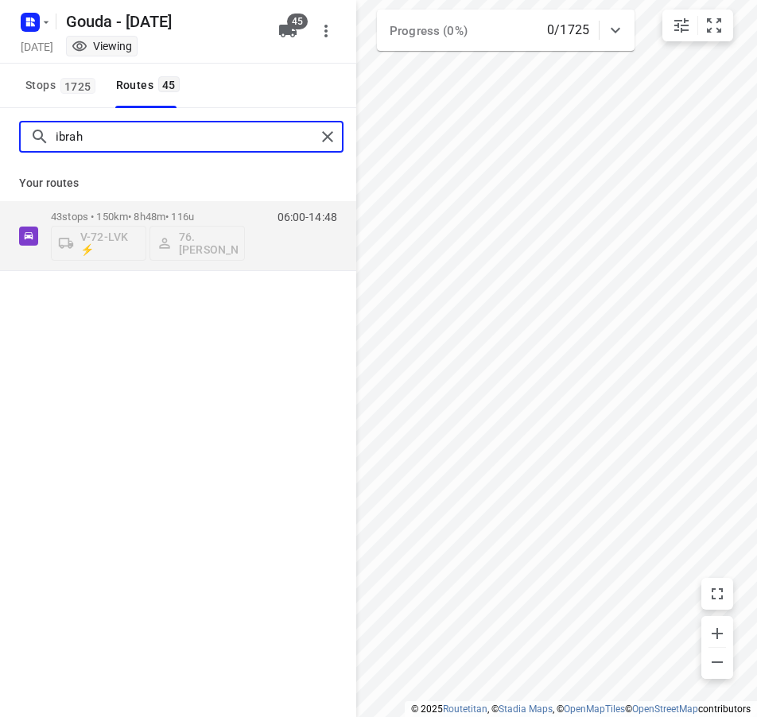
click at [137, 130] on input "ibrah" at bounding box center [186, 137] width 260 height 25
click at [84, 125] on input "ali" at bounding box center [186, 137] width 260 height 25
click at [83, 134] on input "ali" at bounding box center [186, 137] width 260 height 25
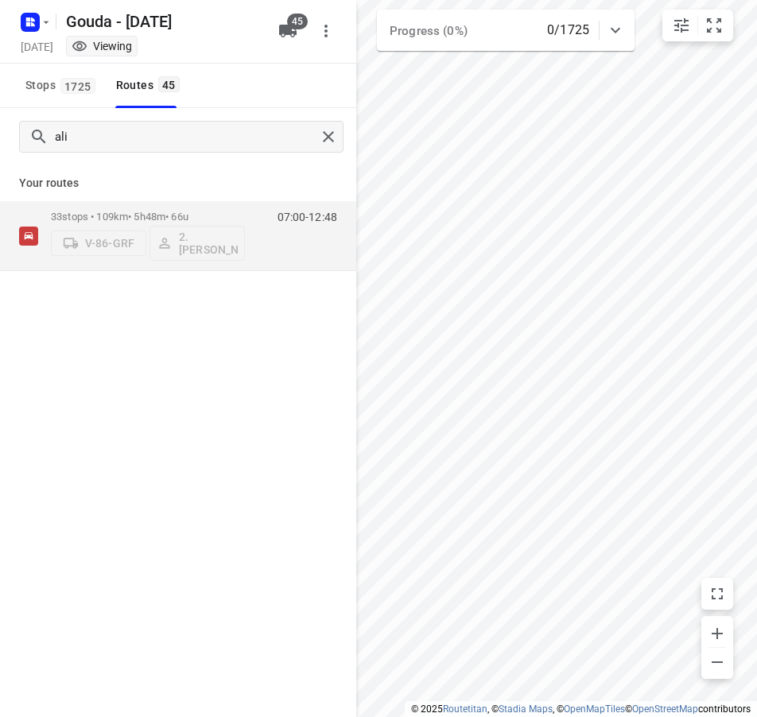
click at [64, 118] on div "ali" at bounding box center [178, 136] width 356 height 57
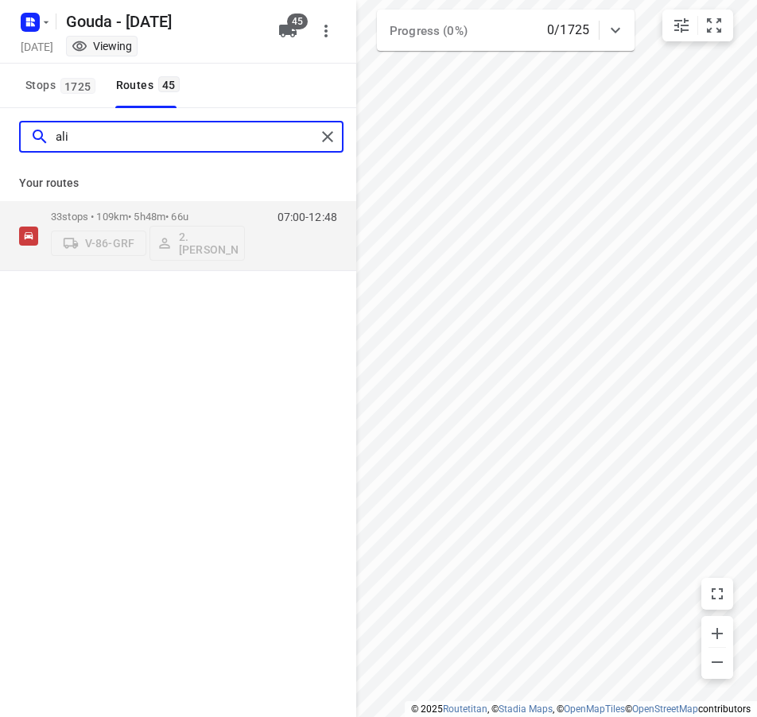
click at [83, 134] on input "ali" at bounding box center [186, 137] width 260 height 25
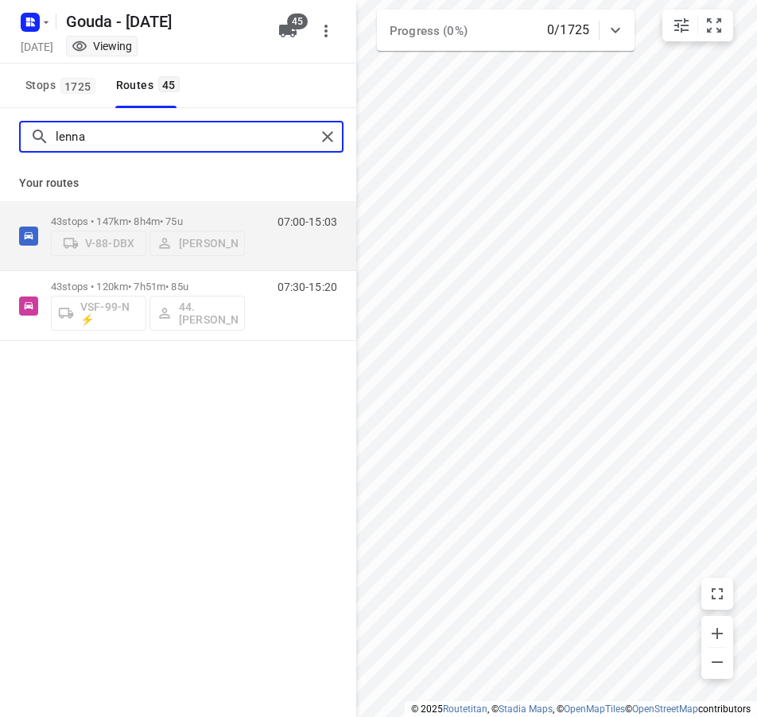
click at [165, 144] on input "lenna" at bounding box center [186, 137] width 260 height 25
click at [165, 146] on input "lenna" at bounding box center [186, 137] width 260 height 25
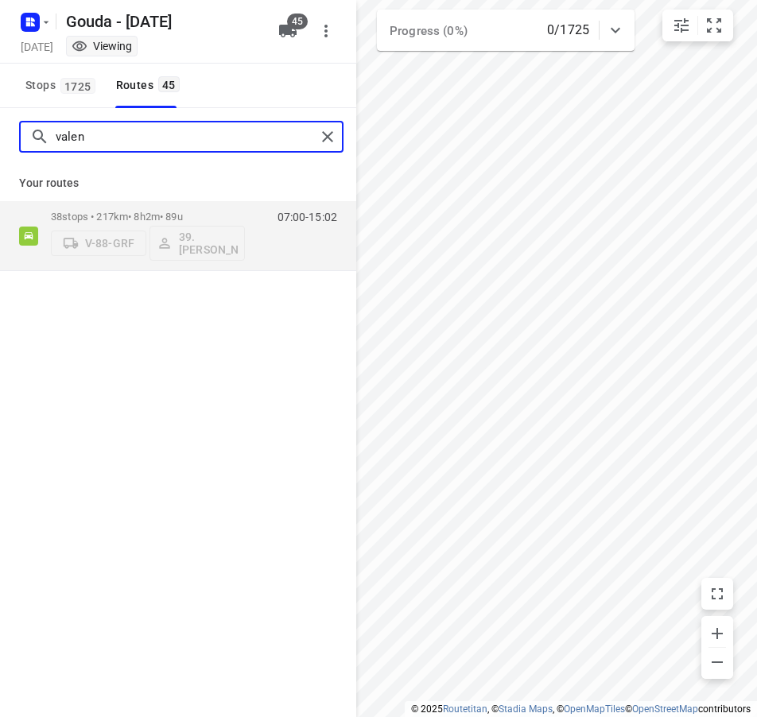
click at [103, 142] on input "valen" at bounding box center [186, 137] width 260 height 25
click at [158, 137] on input "maar" at bounding box center [186, 137] width 260 height 25
click at [106, 139] on input "[PERSON_NAME]" at bounding box center [186, 137] width 260 height 25
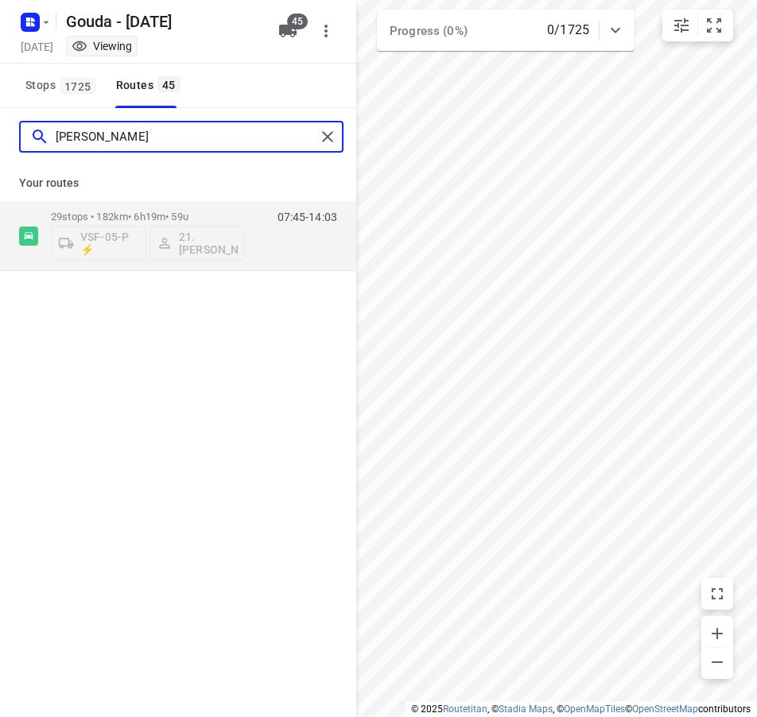
click at [106, 139] on input "[PERSON_NAME]" at bounding box center [186, 137] width 260 height 25
click at [94, 136] on input "marce" at bounding box center [186, 137] width 260 height 25
click at [126, 149] on input "edw" at bounding box center [186, 137] width 260 height 25
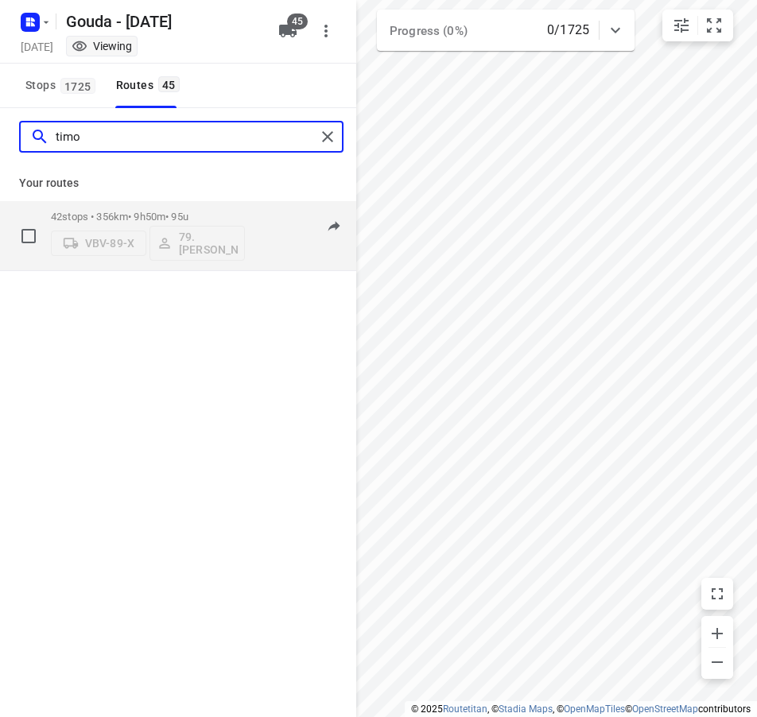
type input "timo"
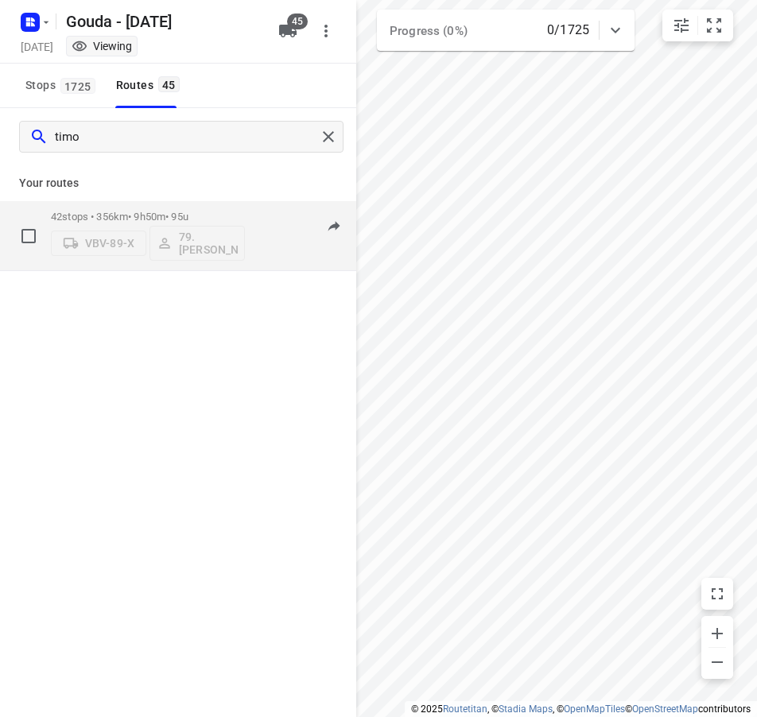
click at [248, 218] on div "42 stops • 356km • 9h50m • 95u VBV-89-X 79. [PERSON_NAME] 07:00-16:50" at bounding box center [203, 236] width 305 height 66
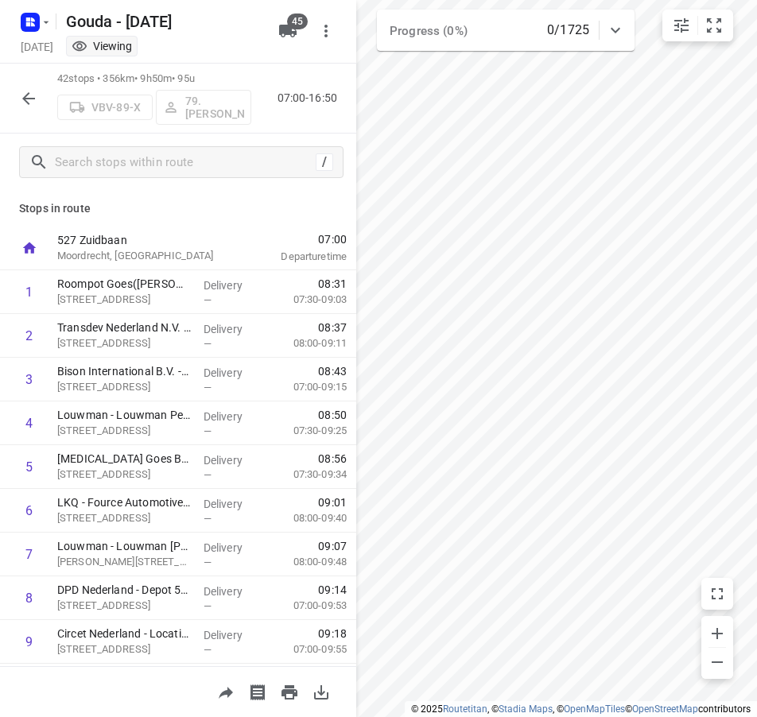
click at [27, 83] on div at bounding box center [29, 99] width 32 height 32
click at [29, 89] on icon "button" at bounding box center [28, 98] width 19 height 19
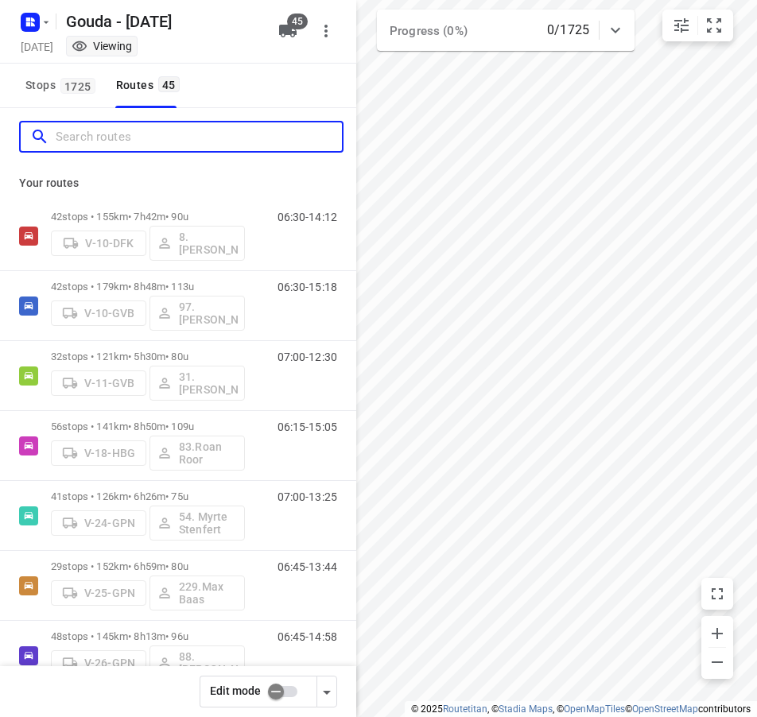
click at [120, 135] on input "Search routes" at bounding box center [199, 137] width 286 height 25
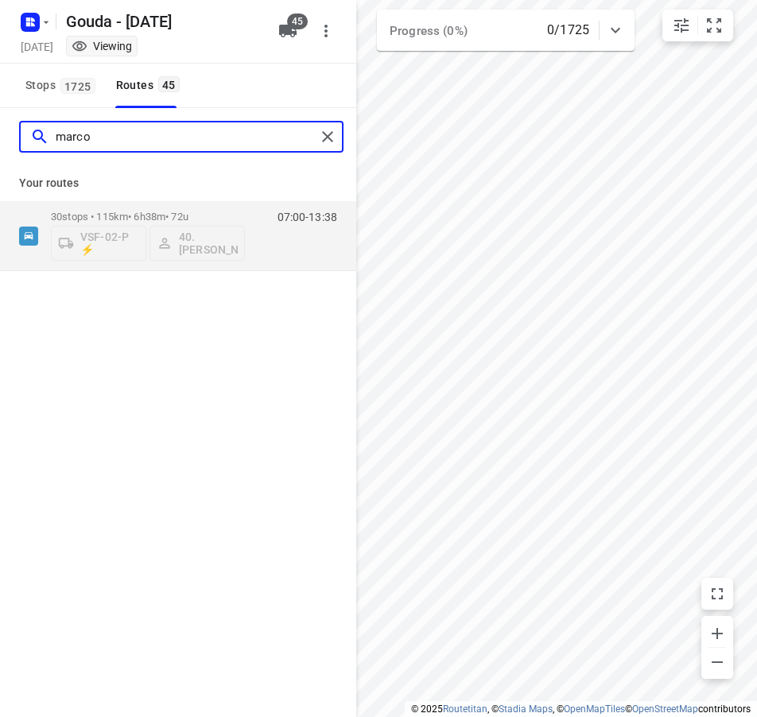
click at [124, 138] on input "marco" at bounding box center [186, 137] width 260 height 25
type input "hass"
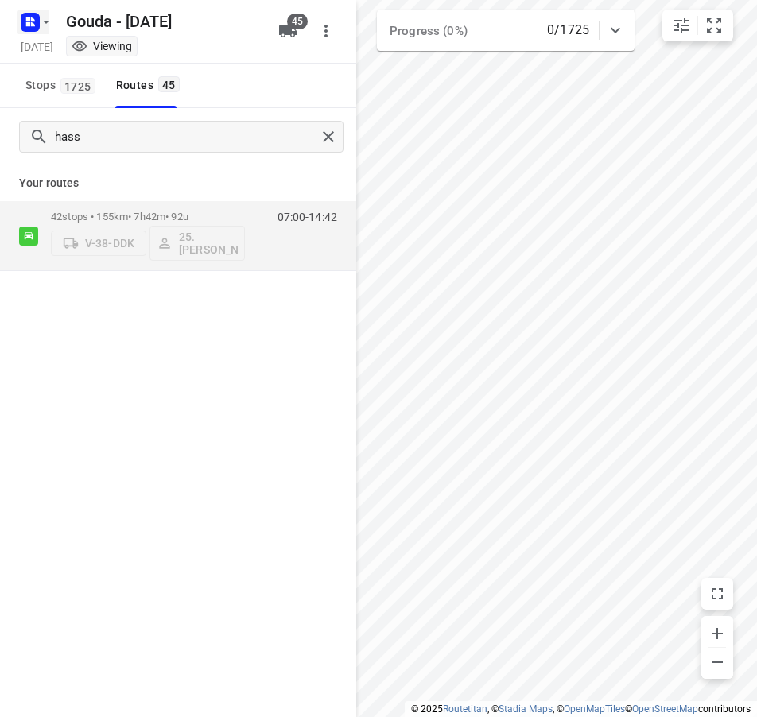
click at [48, 23] on icon "button" at bounding box center [46, 22] width 13 height 13
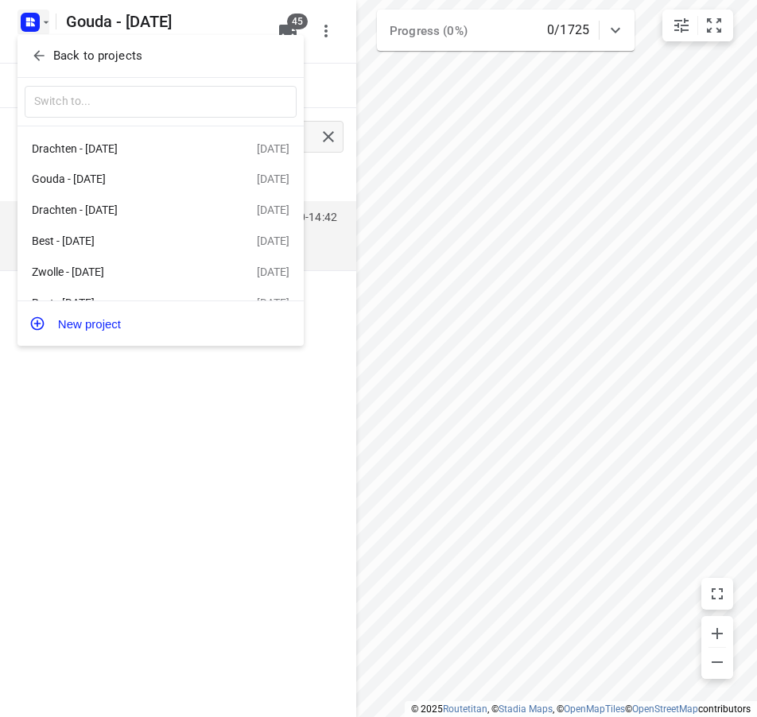
click at [39, 44] on button "Back to projects" at bounding box center [161, 56] width 272 height 26
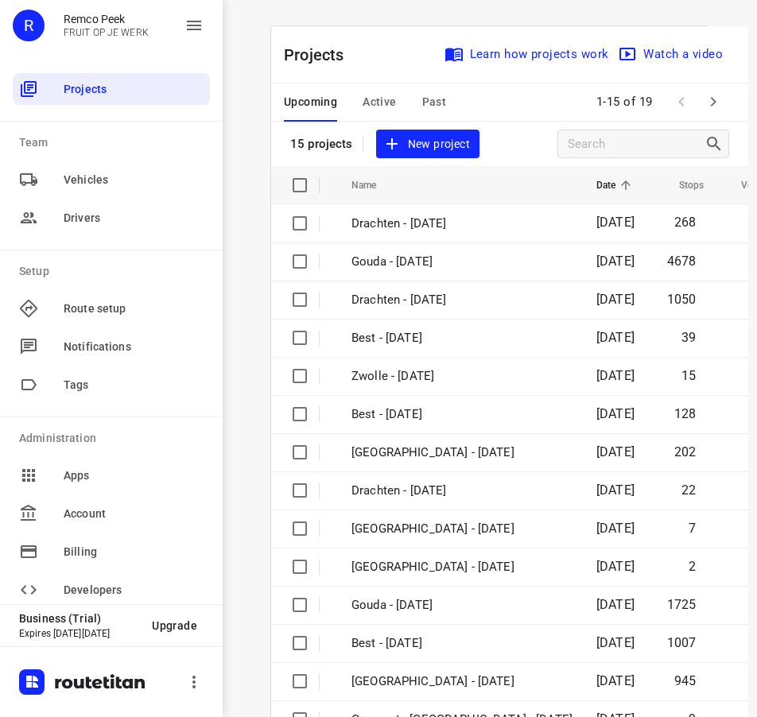
click at [427, 97] on span "Past" at bounding box center [434, 102] width 25 height 20
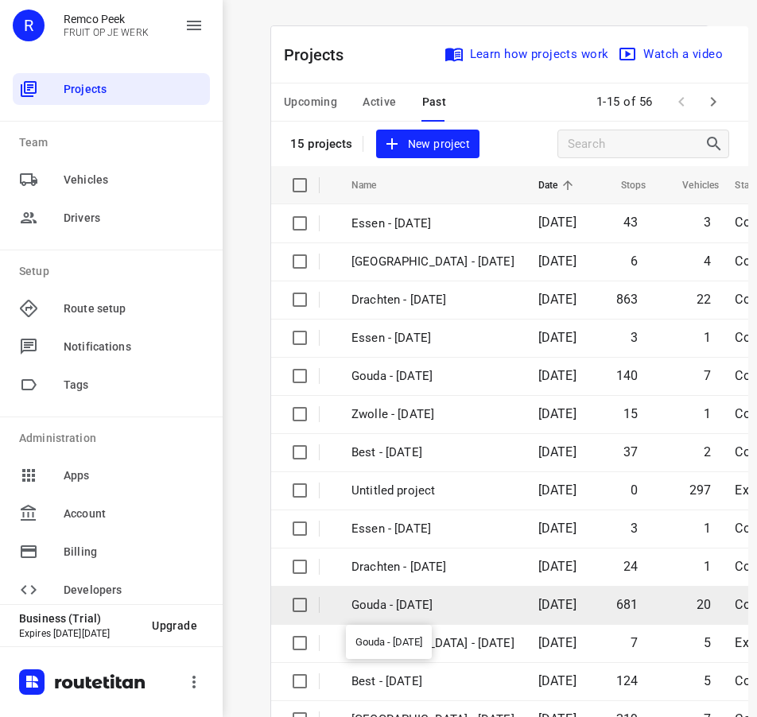
click at [436, 603] on p "Gouda - [DATE]" at bounding box center [432, 605] width 163 height 18
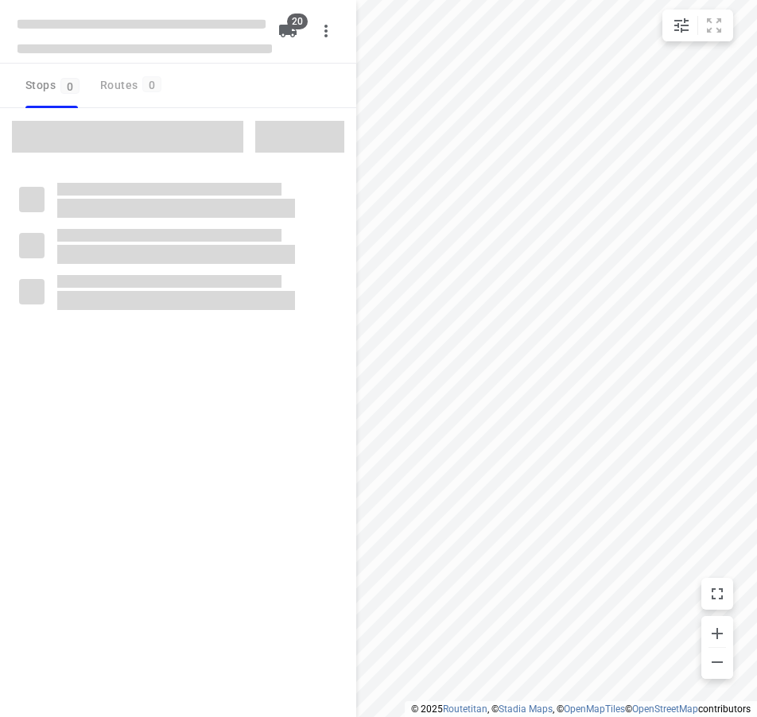
type input "distance"
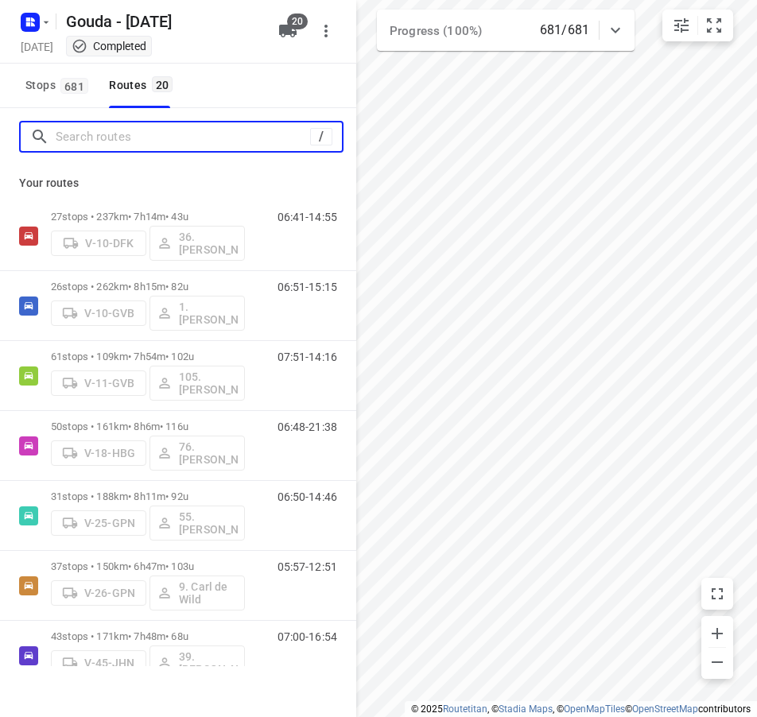
click at [149, 146] on input "Search routes" at bounding box center [183, 137] width 254 height 25
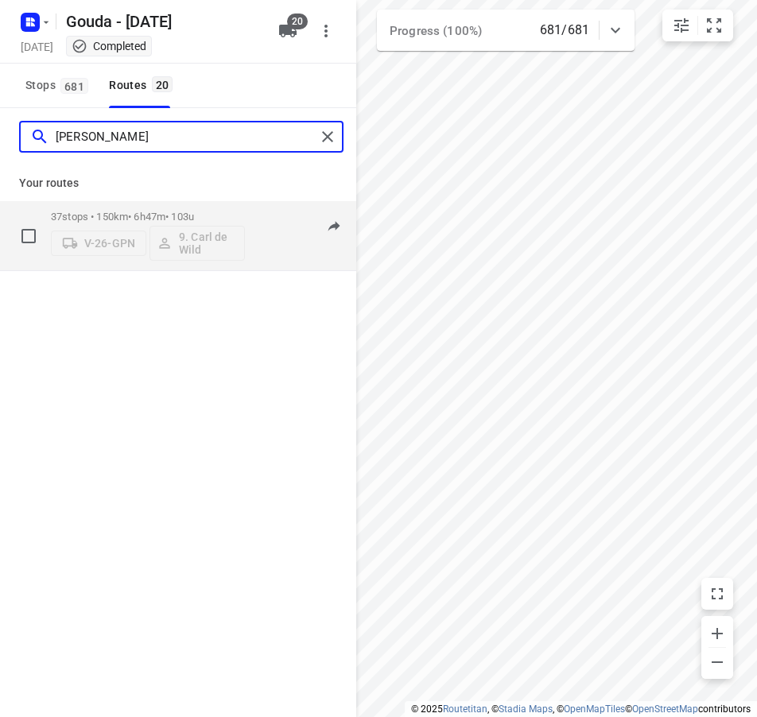
type input "[PERSON_NAME]"
click at [140, 138] on input "[PERSON_NAME]" at bounding box center [186, 137] width 260 height 25
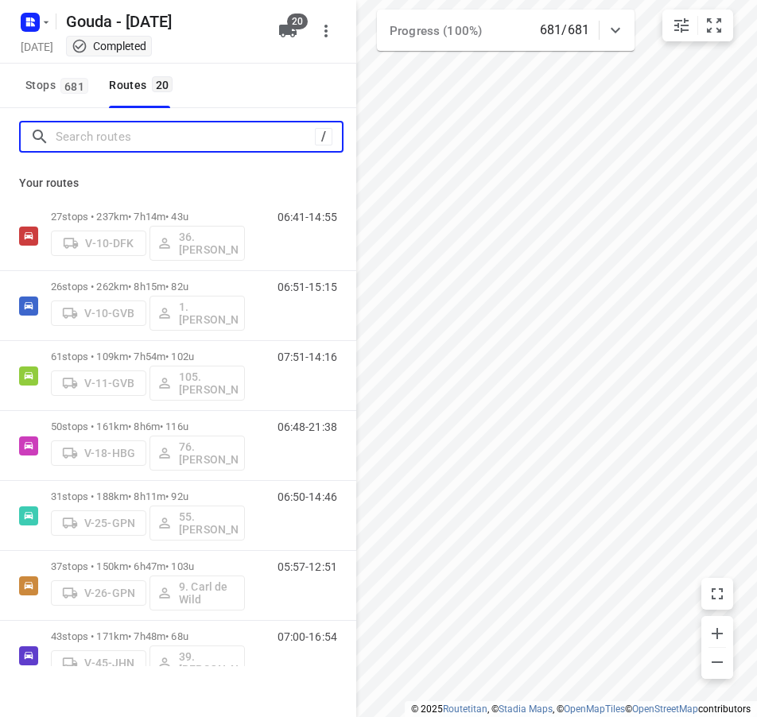
click at [125, 138] on input "Search routes" at bounding box center [185, 137] width 259 height 25
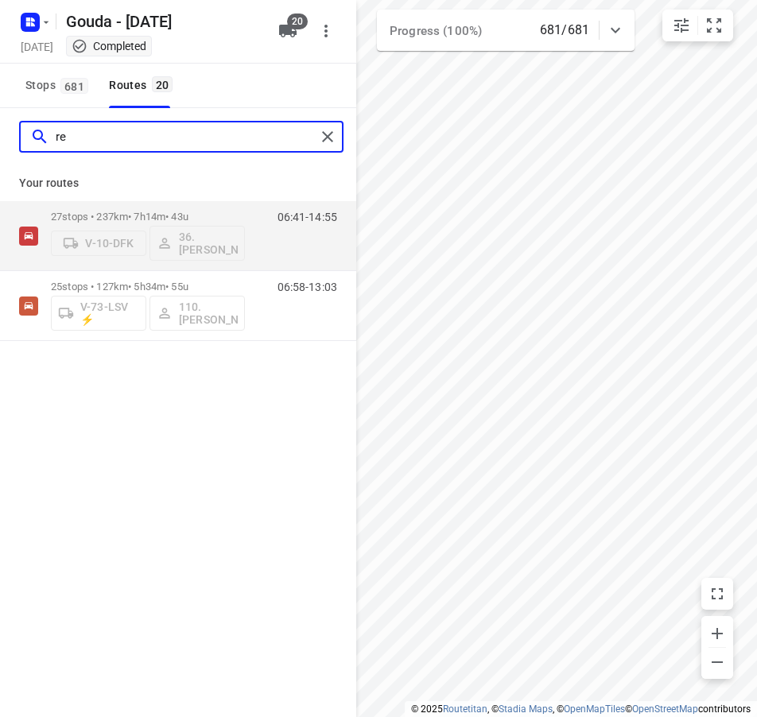
type input "r"
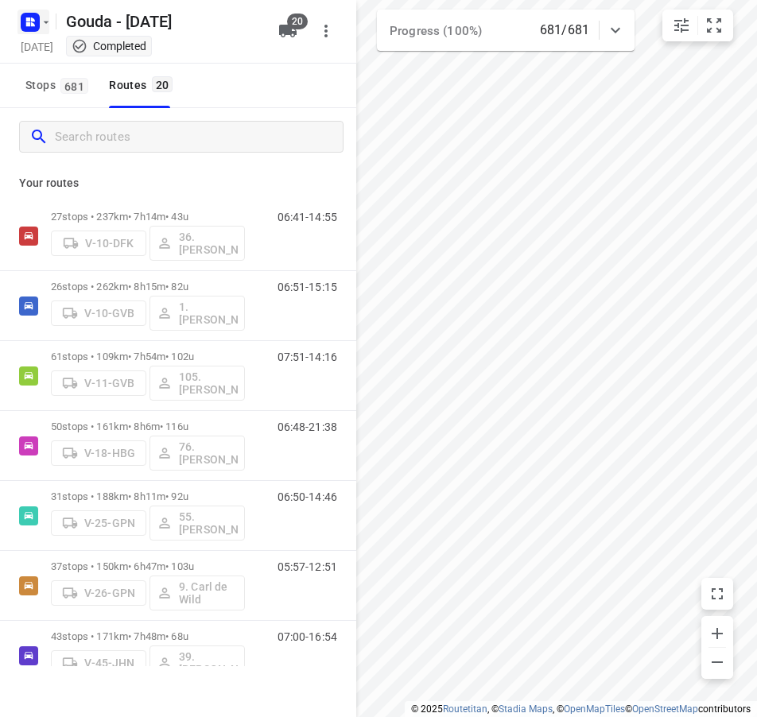
click at [48, 23] on icon "button" at bounding box center [46, 22] width 13 height 13
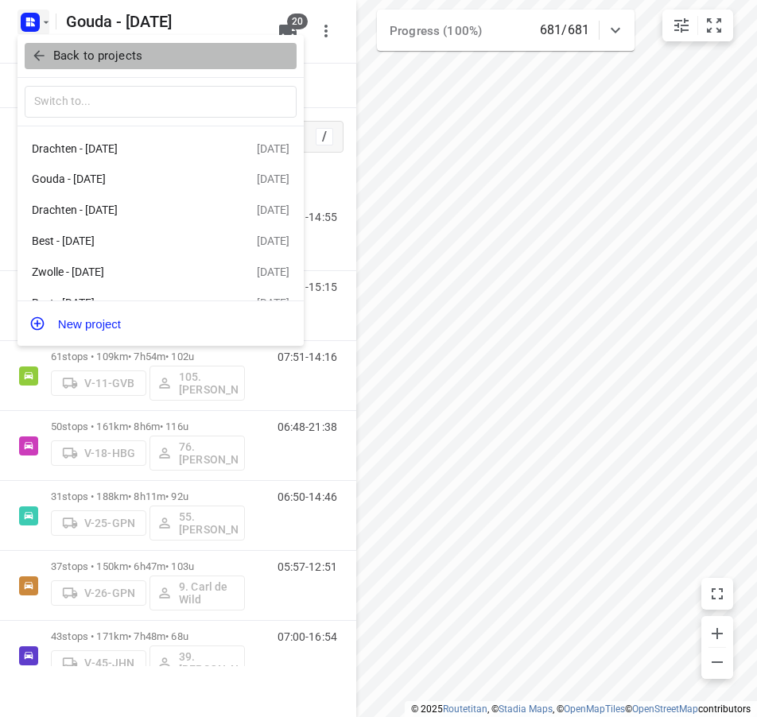
click at [50, 56] on span "Back to projects" at bounding box center [160, 56] width 259 height 18
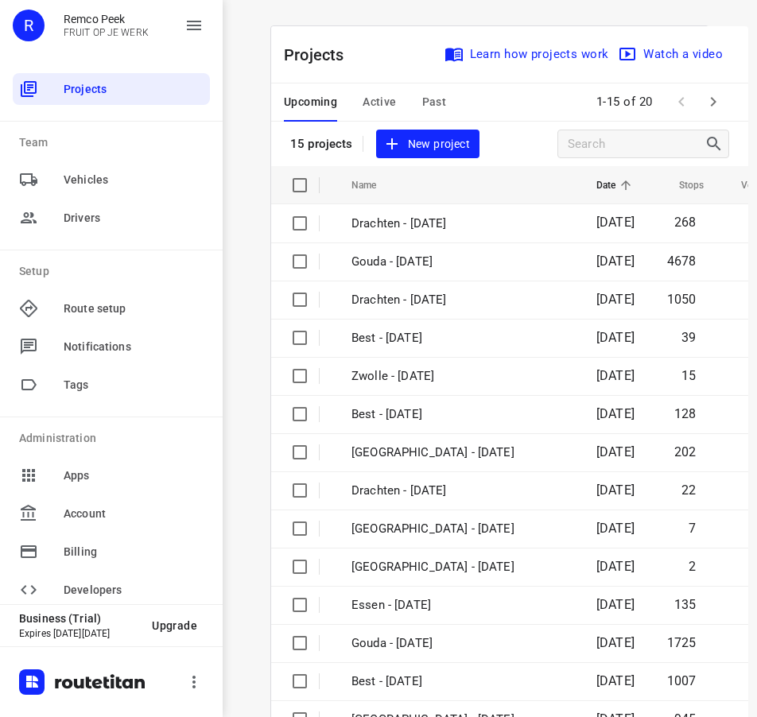
click at [427, 104] on span "Past" at bounding box center [434, 102] width 25 height 20
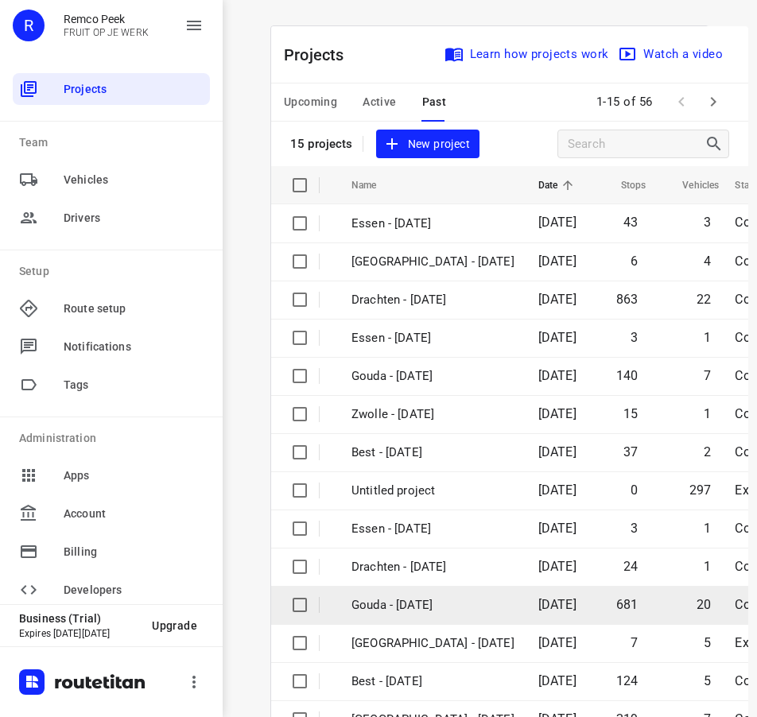
click at [409, 598] on p "Gouda - [DATE]" at bounding box center [432, 605] width 163 height 18
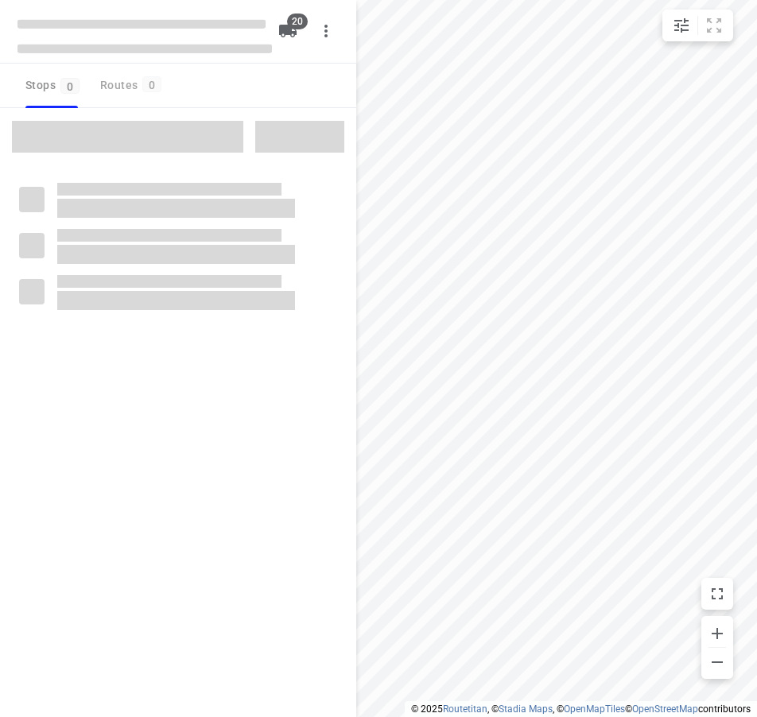
type input "distance"
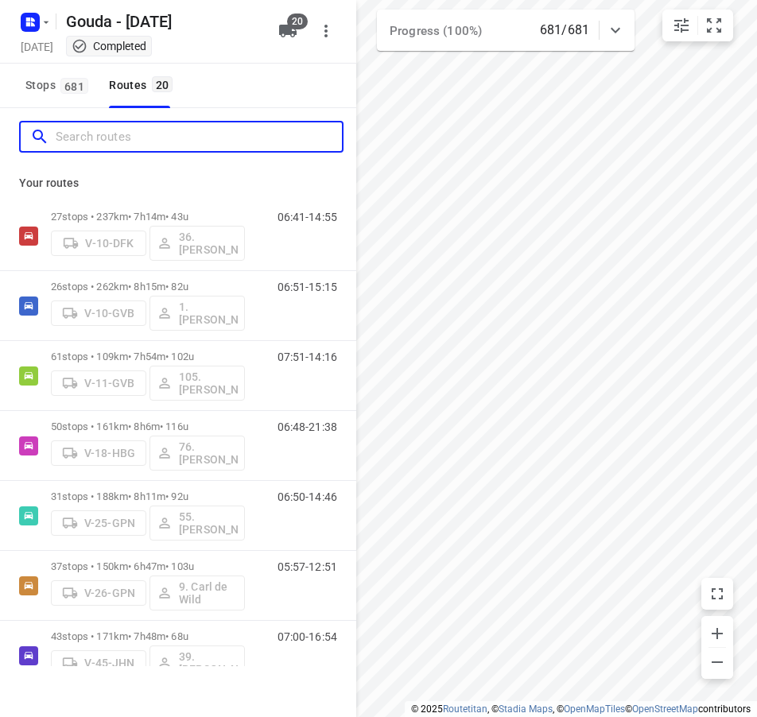
click at [155, 133] on input "Search routes" at bounding box center [199, 137] width 286 height 25
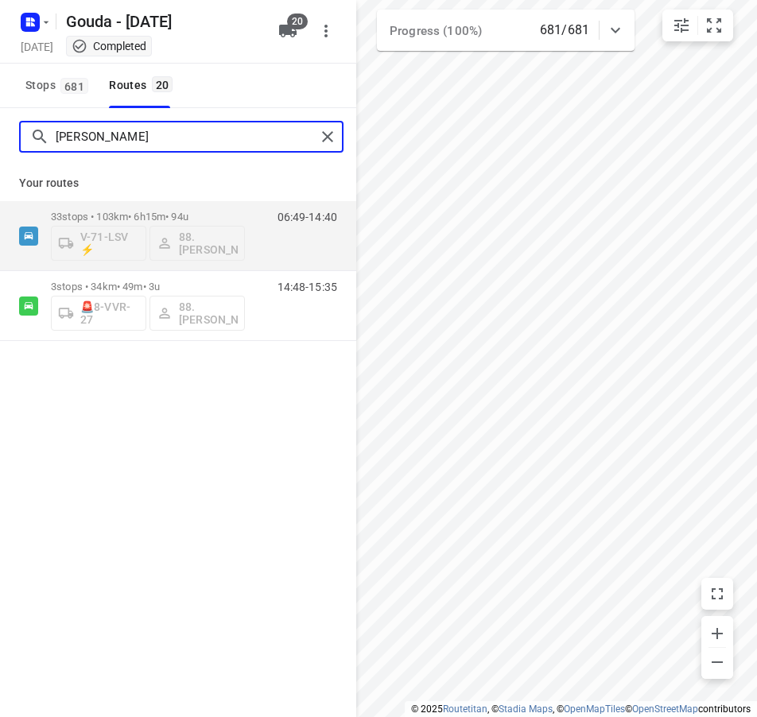
click at [112, 136] on input "[PERSON_NAME]" at bounding box center [186, 137] width 260 height 25
click at [149, 134] on input "jay" at bounding box center [186, 137] width 260 height 25
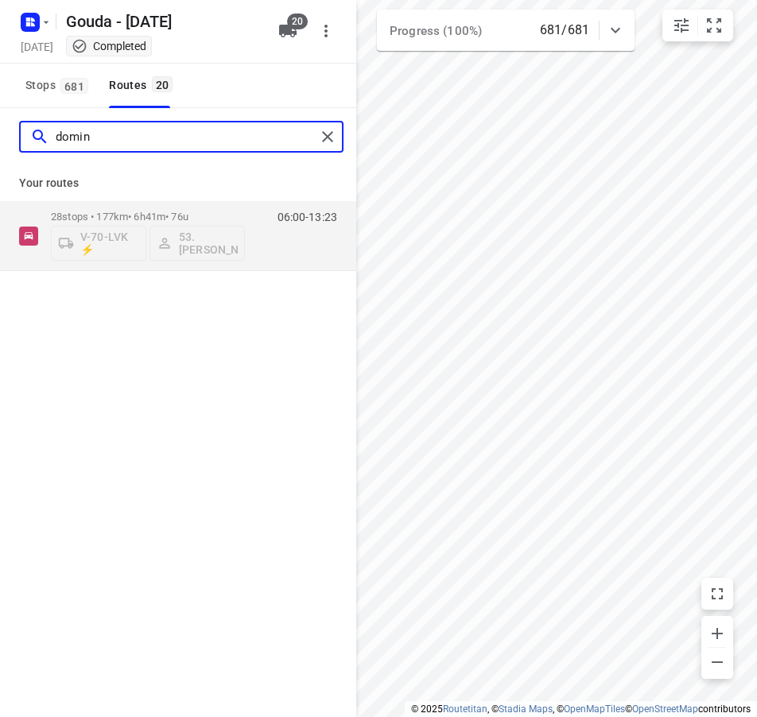
click at [119, 136] on input "domin" at bounding box center [186, 137] width 260 height 25
type input "denn"
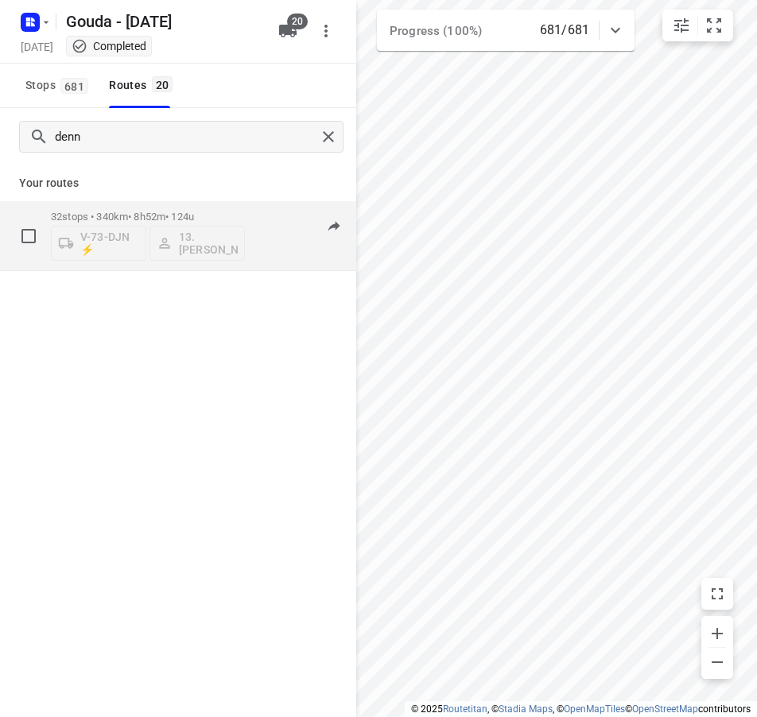
click at [281, 218] on div "06:57-13:54" at bounding box center [297, 240] width 79 height 58
click at [181, 215] on p "32 stops • 340km • 8h52m • 124u" at bounding box center [148, 217] width 194 height 12
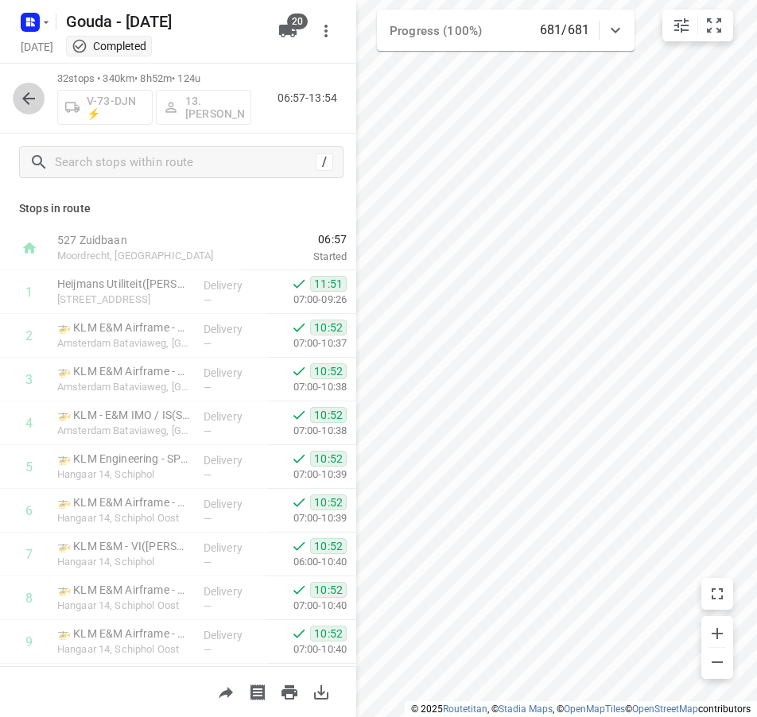
click at [25, 100] on icon "button" at bounding box center [28, 98] width 13 height 13
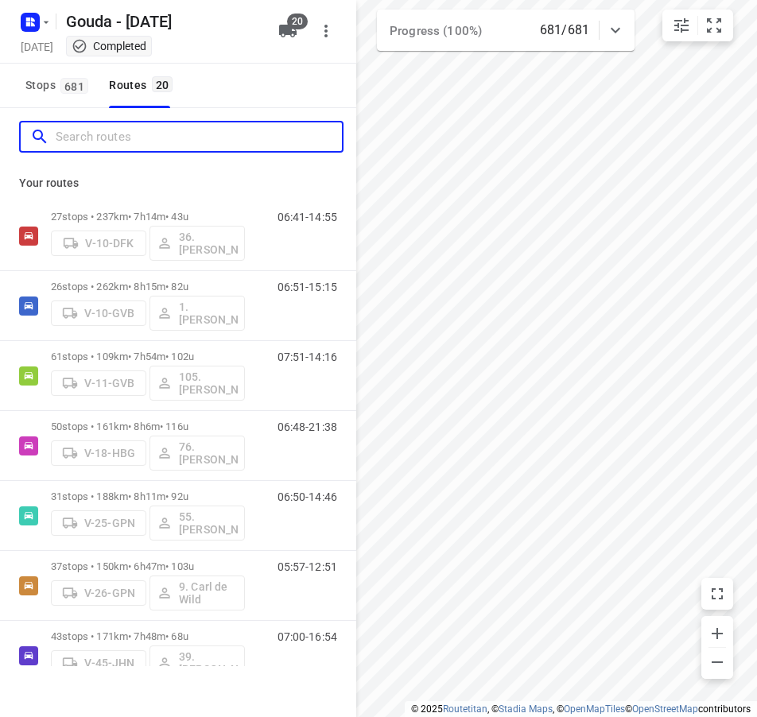
click at [115, 138] on input "Search routes" at bounding box center [199, 137] width 286 height 25
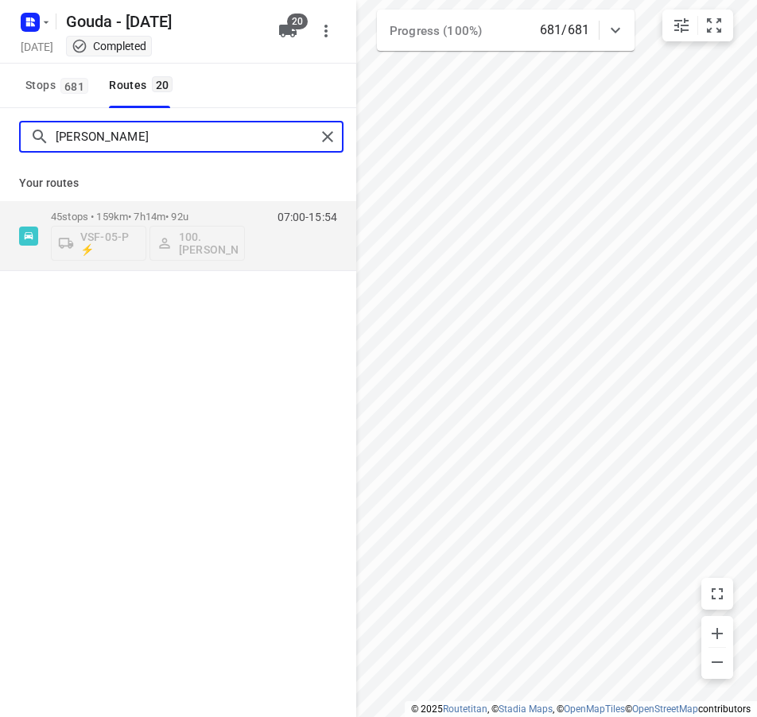
click at [165, 142] on input "[PERSON_NAME]" at bounding box center [186, 137] width 260 height 25
click at [126, 146] on input "valen" at bounding box center [186, 137] width 260 height 25
click at [124, 146] on input "hass" at bounding box center [186, 137] width 260 height 25
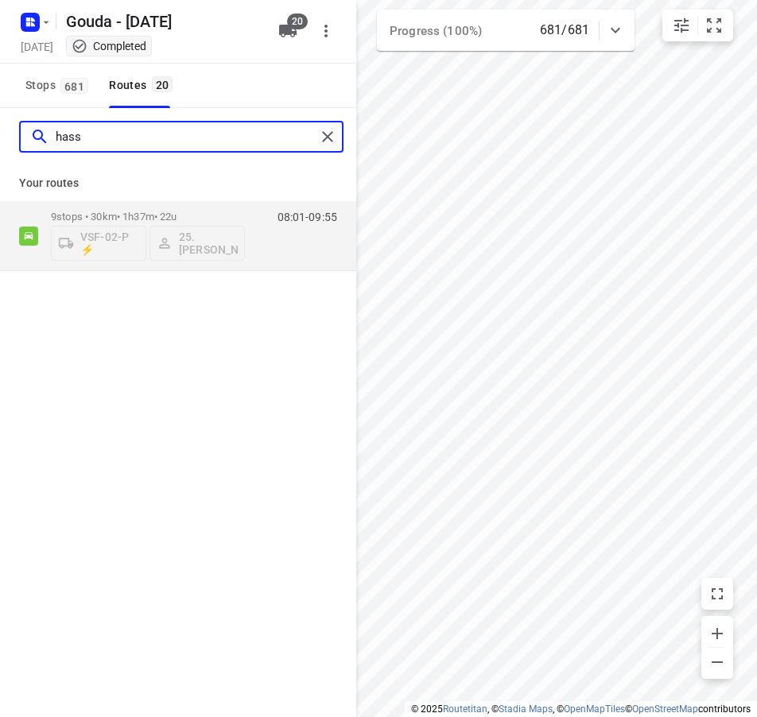
click at [124, 146] on input "hass" at bounding box center [186, 137] width 260 height 25
click at [137, 134] on input "mous" at bounding box center [186, 137] width 260 height 25
click at [153, 130] on input "[PERSON_NAME]" at bounding box center [186, 137] width 260 height 25
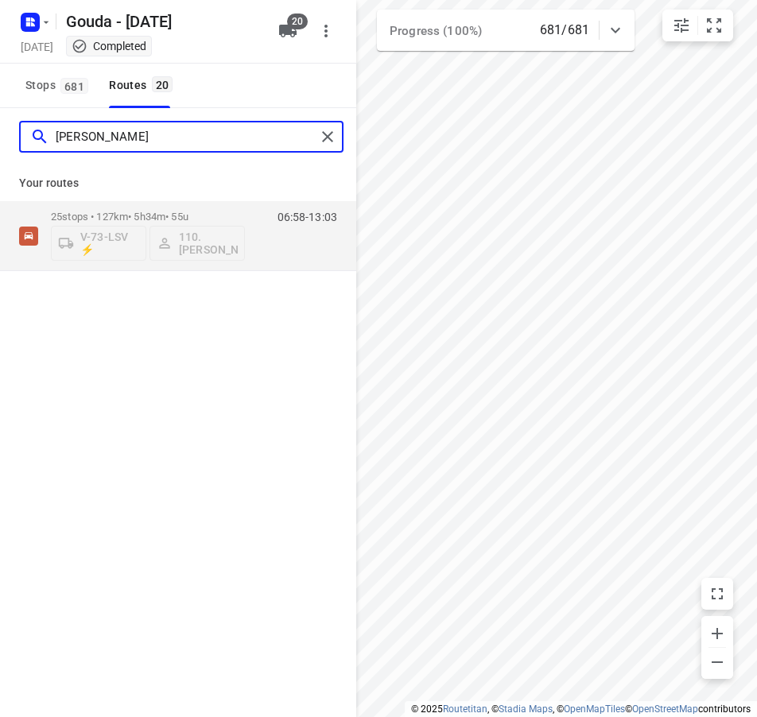
click at [131, 137] on input "[PERSON_NAME]" at bounding box center [186, 137] width 260 height 25
click at [109, 138] on input "rube" at bounding box center [186, 137] width 260 height 25
click at [85, 130] on input "huse" at bounding box center [186, 137] width 260 height 25
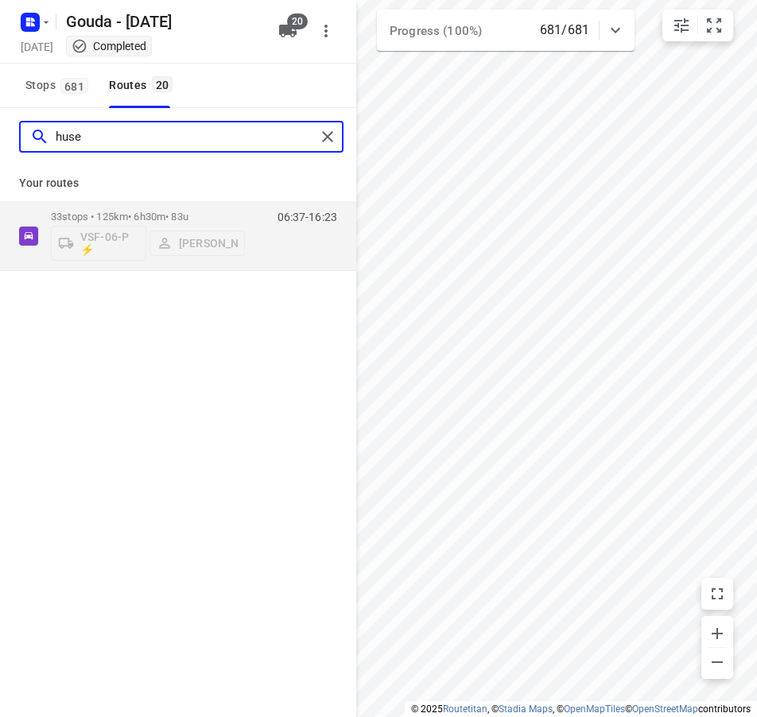
click at [85, 130] on input "huse" at bounding box center [186, 137] width 260 height 25
click at [113, 126] on input "jann" at bounding box center [186, 137] width 260 height 25
click at [107, 133] on input "ibrah" at bounding box center [186, 137] width 260 height 25
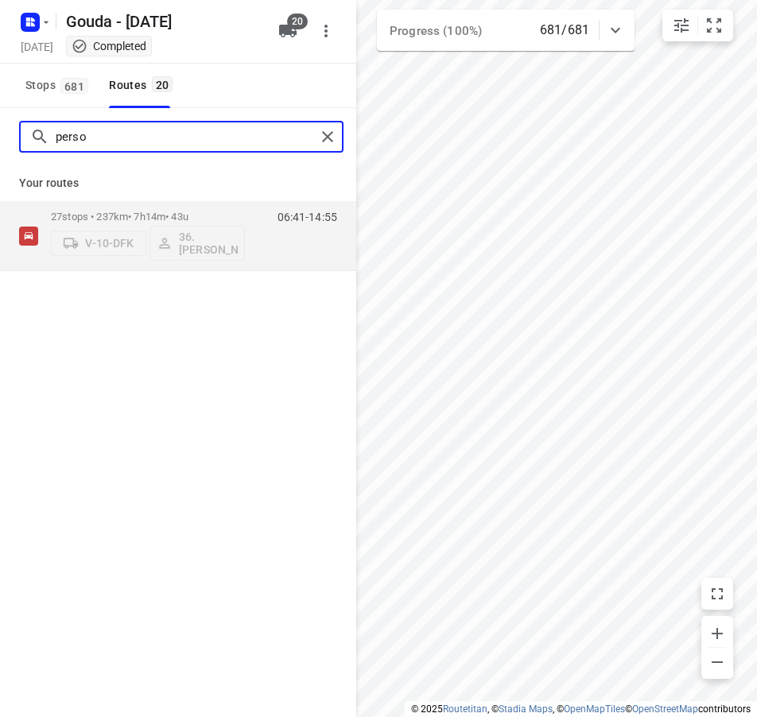
click at [122, 130] on input "perso" at bounding box center [186, 137] width 260 height 25
type input "abd"
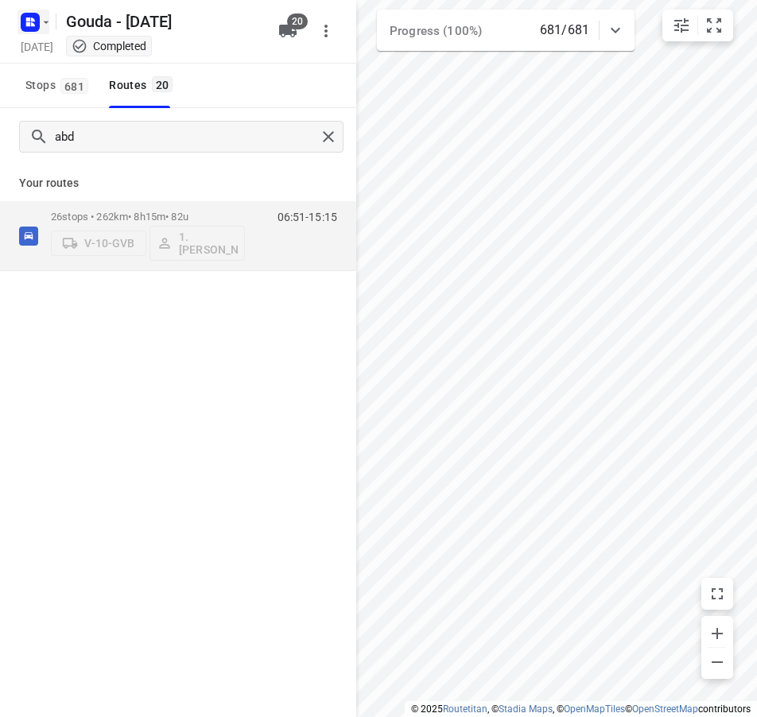
click at [43, 29] on button "button" at bounding box center [33, 22] width 32 height 25
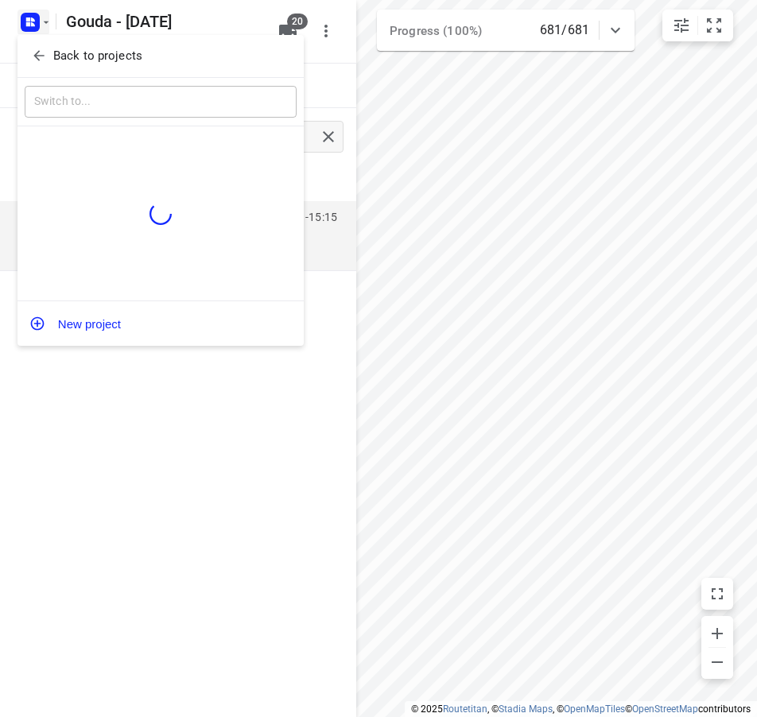
click at [47, 48] on span "Back to projects" at bounding box center [160, 56] width 259 height 18
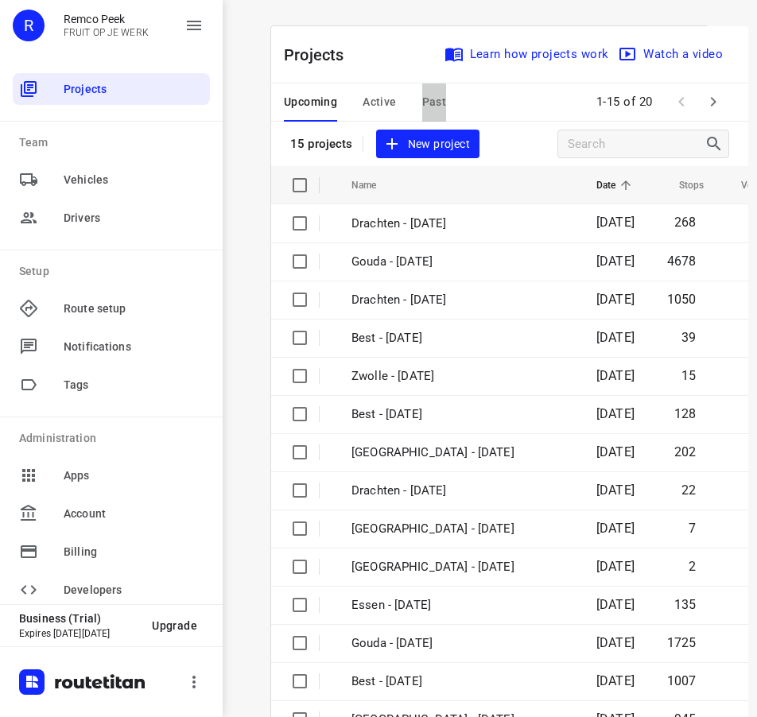
click at [432, 98] on span "Past" at bounding box center [434, 102] width 25 height 20
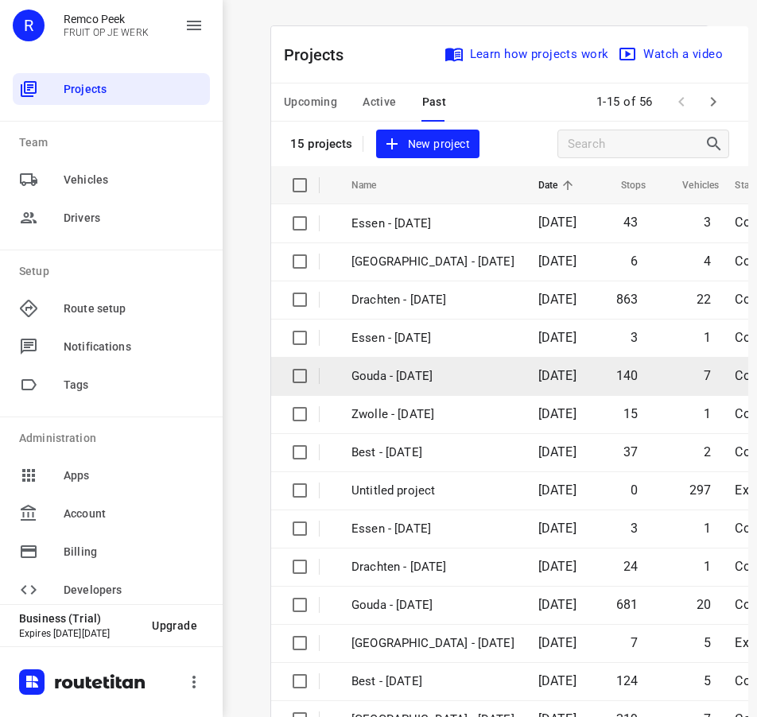
click at [401, 369] on p "Gouda - [DATE]" at bounding box center [432, 376] width 163 height 18
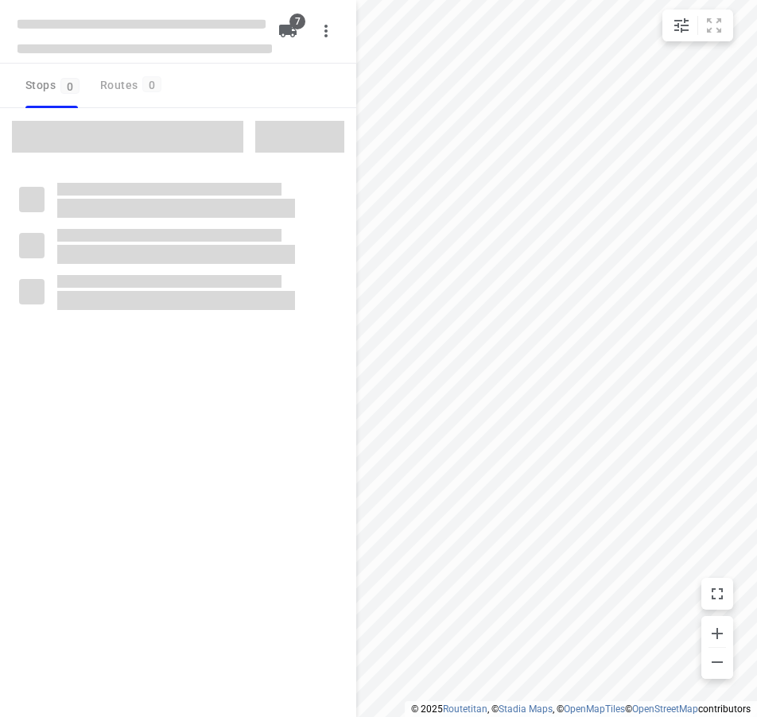
type input "distance"
